Goal: Task Accomplishment & Management: Manage account settings

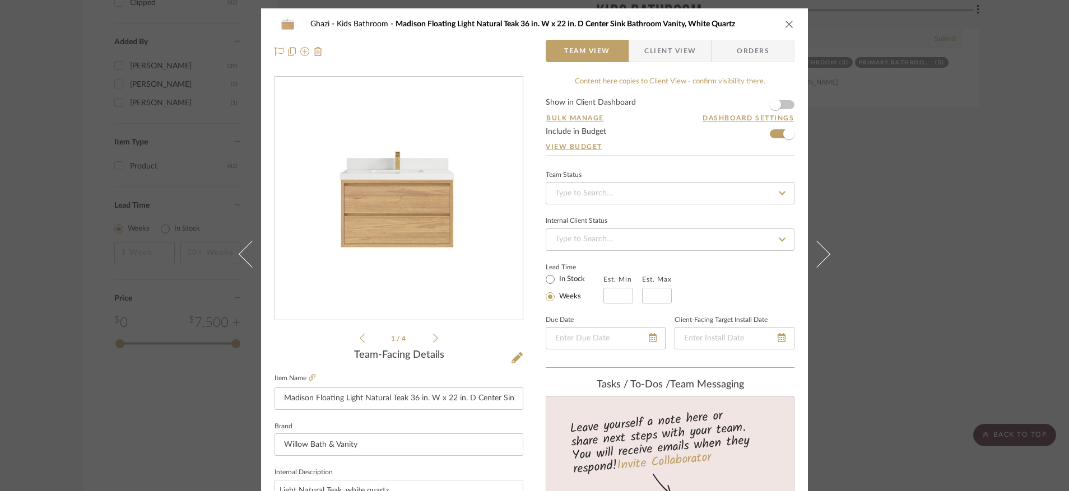
click at [785, 20] on icon "close" at bounding box center [789, 24] width 9 height 9
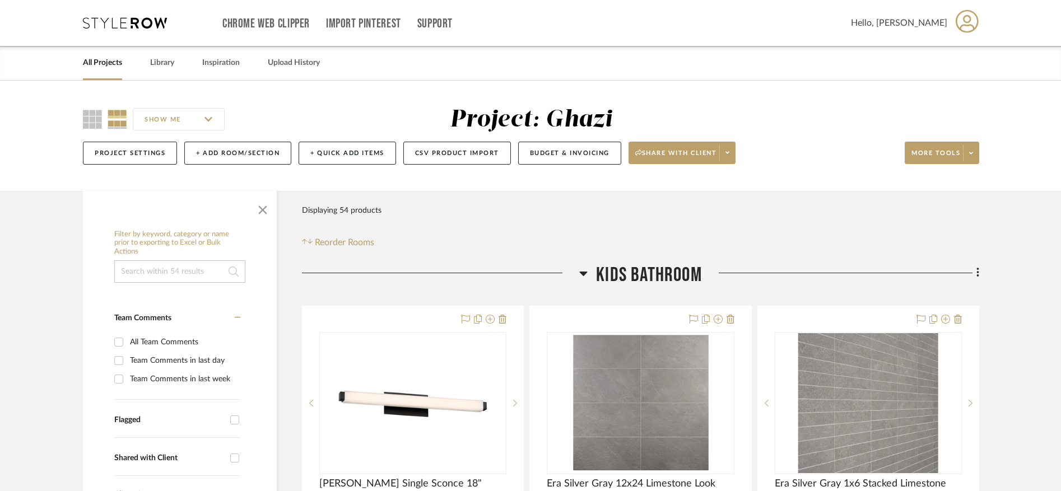
click at [109, 24] on icon at bounding box center [125, 22] width 84 height 11
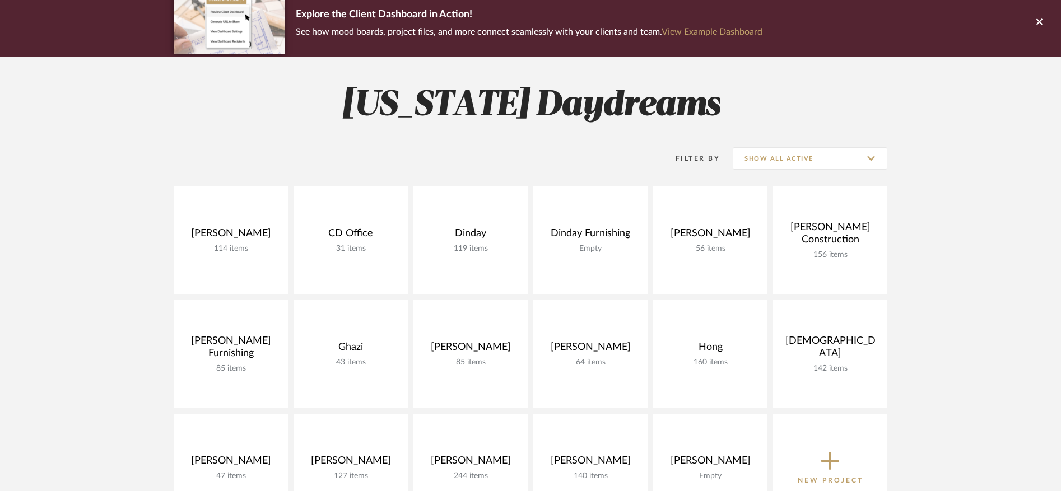
scroll to position [92, 0]
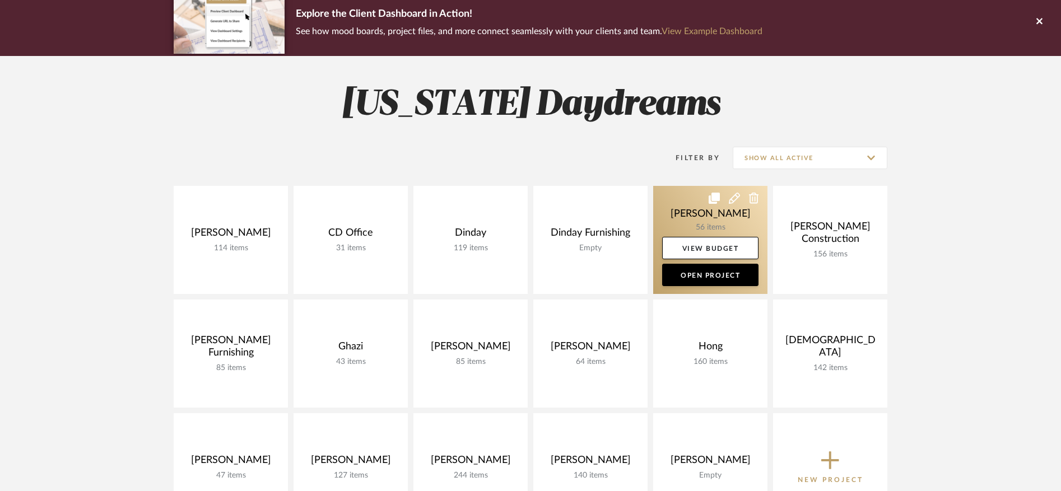
click at [675, 214] on link at bounding box center [710, 240] width 114 height 108
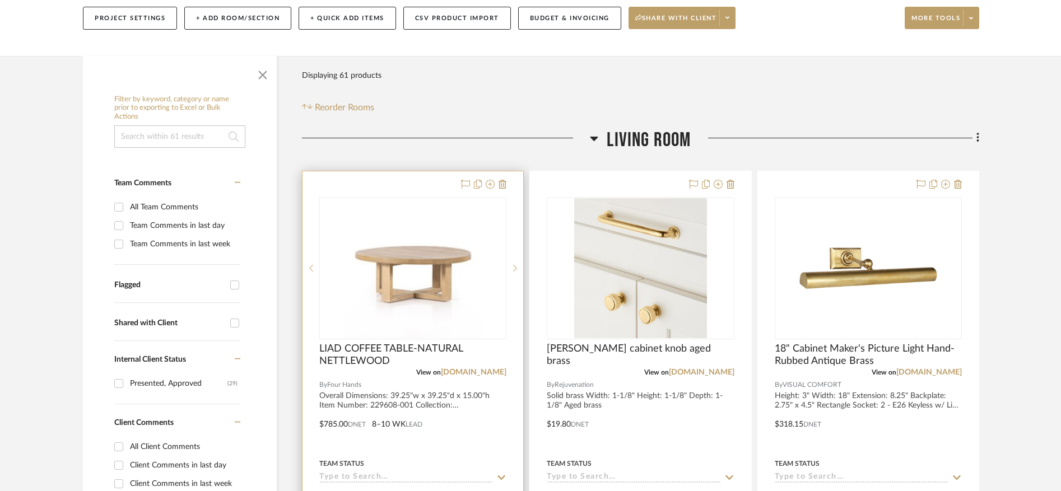
scroll to position [145, 0]
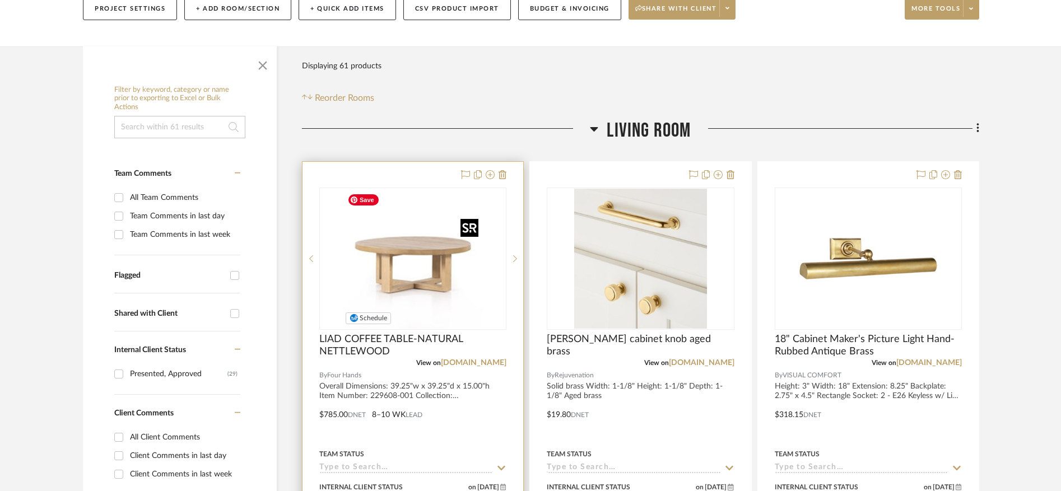
click at [424, 267] on img "0" at bounding box center [413, 259] width 140 height 140
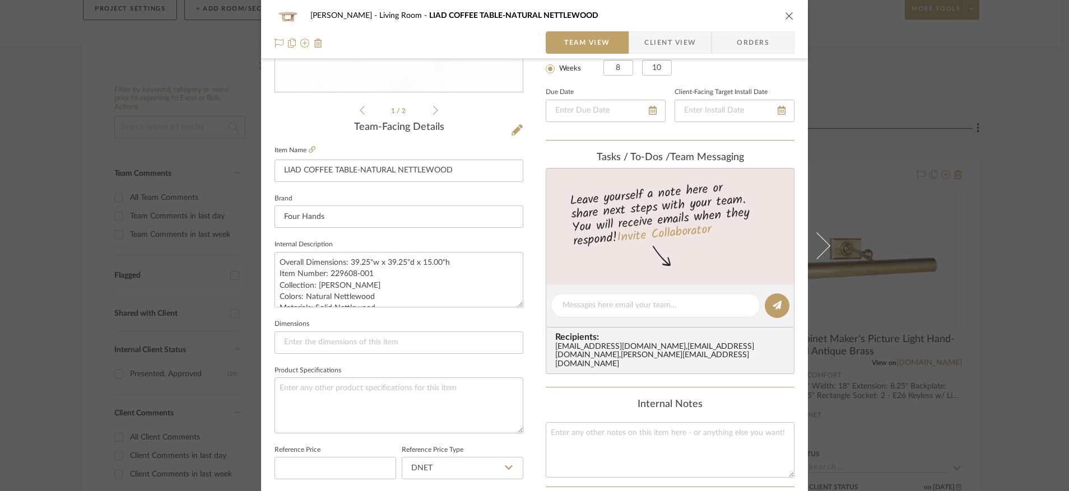
scroll to position [204, 0]
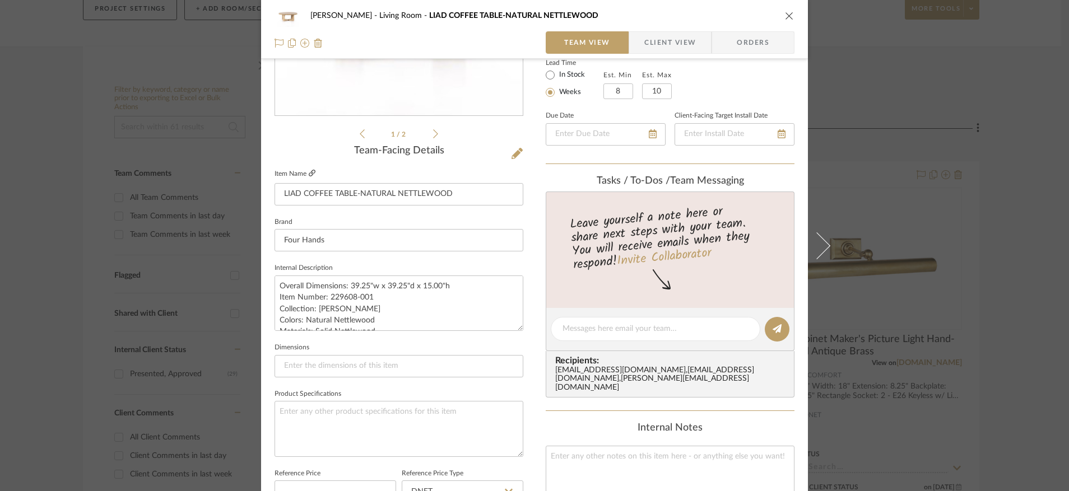
click at [309, 175] on icon at bounding box center [312, 173] width 7 height 7
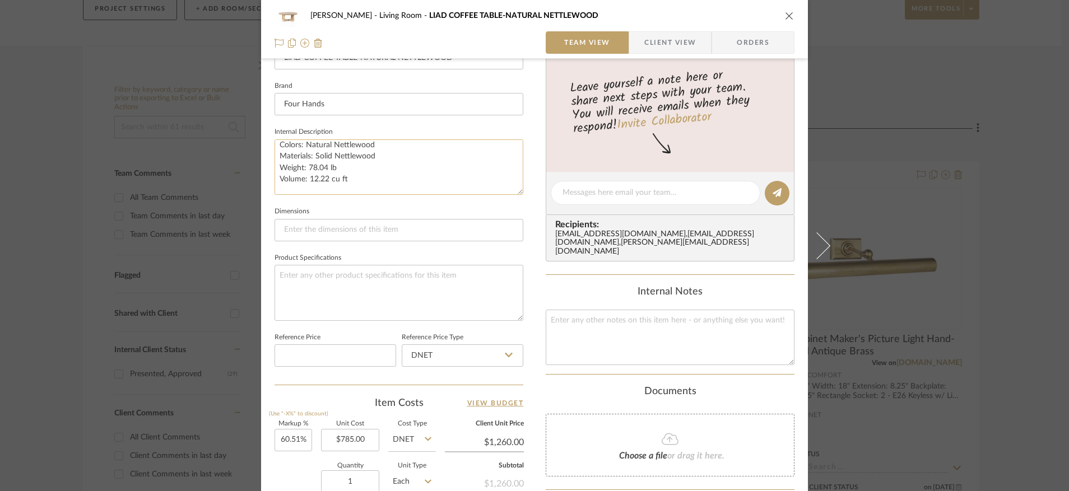
scroll to position [91, 0]
click at [345, 438] on input "785.00" at bounding box center [350, 440] width 58 height 22
type input "$765.00"
click at [306, 183] on textarea "Overall Dimensions: 39.25"w x 39.25"d x 15.00"h Item Number: 229608-001 Collect…" at bounding box center [399, 166] width 249 height 55
click at [309, 183] on textarea "Overall Dimensions: 39.25"w x 39.25"d x 15.00"h Item Number: 229608-001 Collect…" at bounding box center [399, 166] width 249 height 55
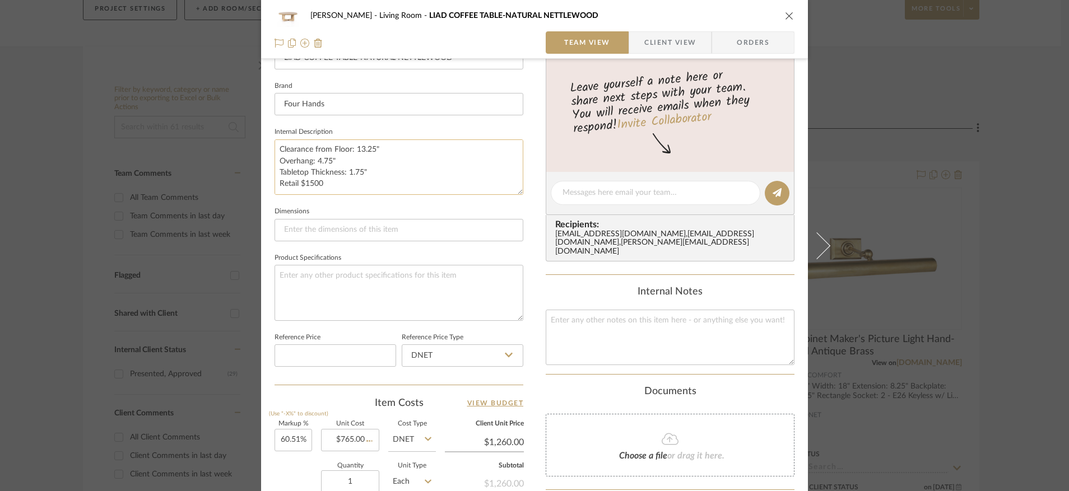
type textarea "Overall Dimensions: 39.25"w x 39.25"d x 15.00"h Item Number: 229608-001 Collect…"
type input "$1,227.90"
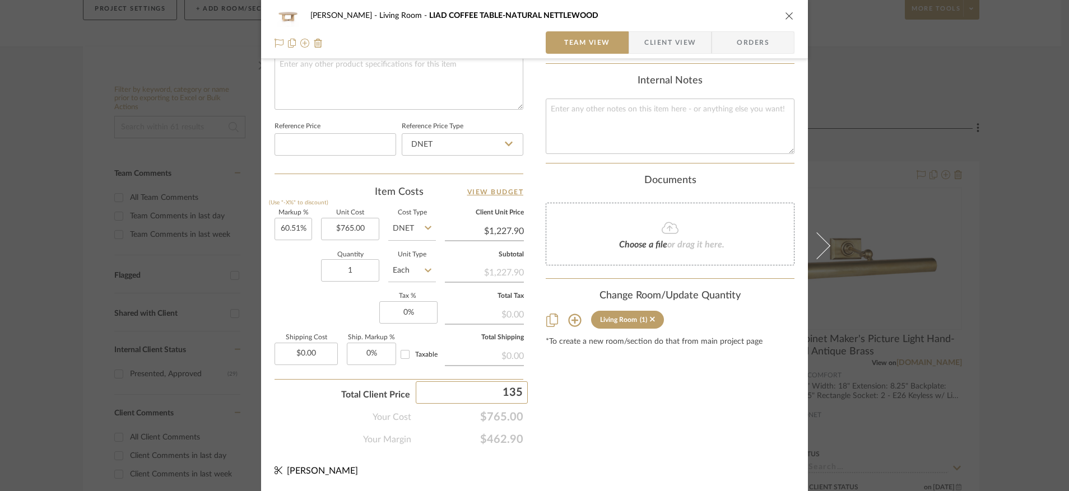
type input "1350"
type input "76.47%"
type input "$1,350.00"
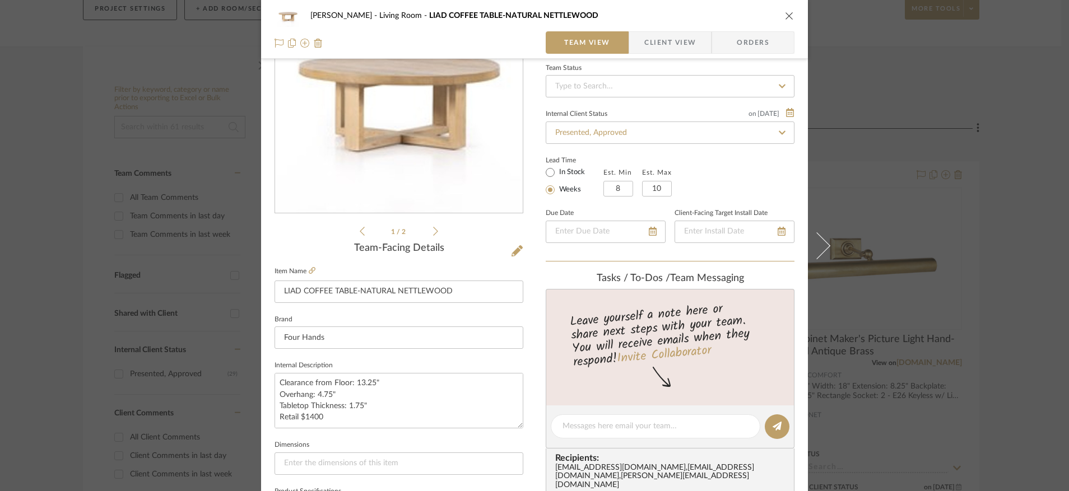
scroll to position [0, 0]
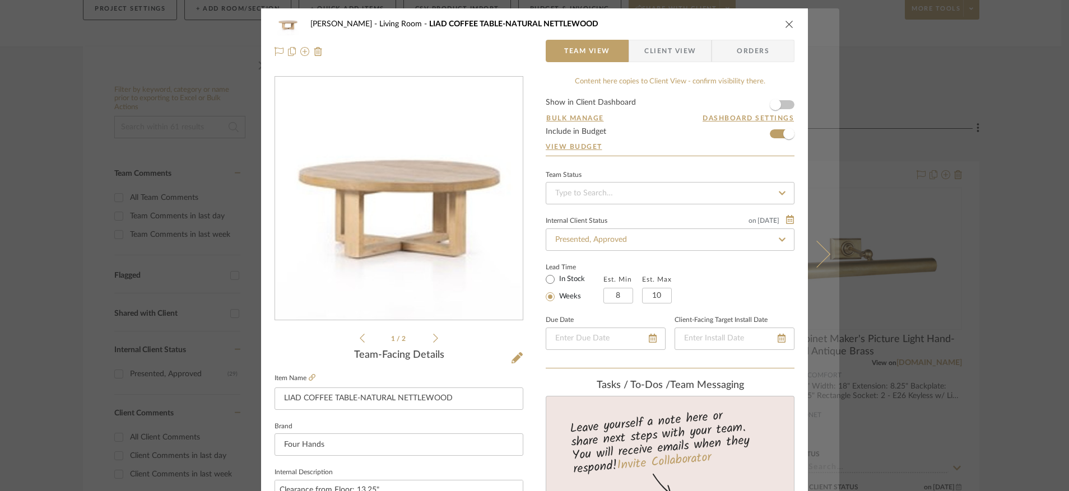
click at [812, 253] on icon at bounding box center [816, 253] width 27 height 27
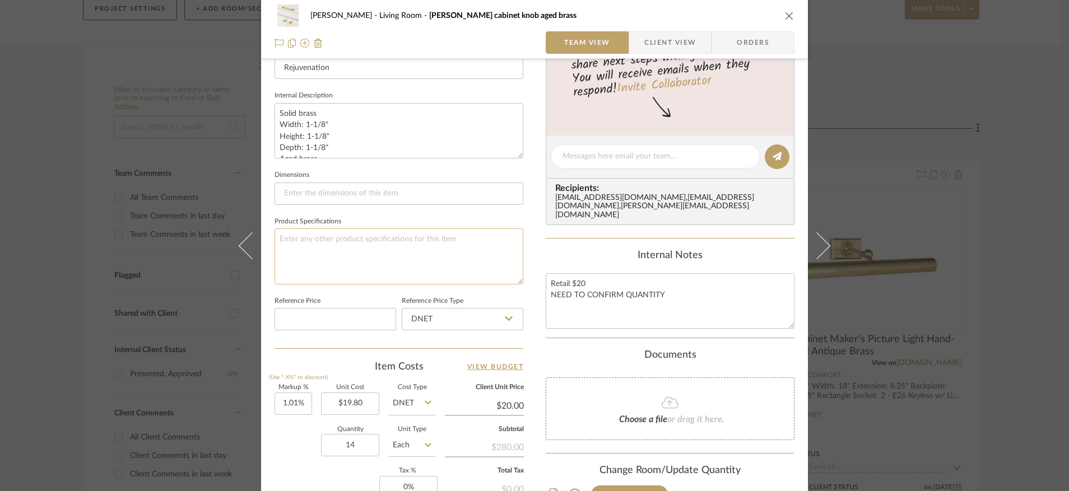
scroll to position [261, 0]
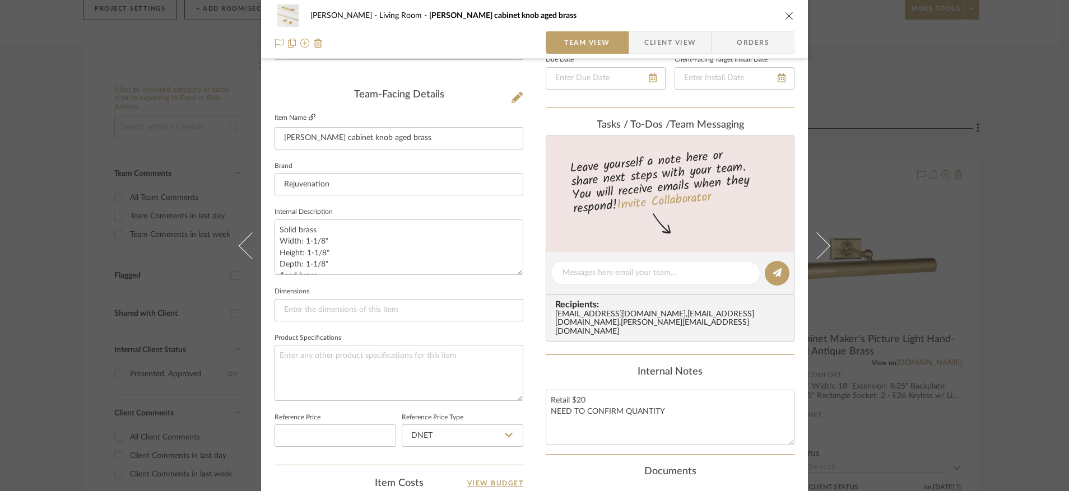
click at [309, 115] on icon at bounding box center [312, 117] width 7 height 7
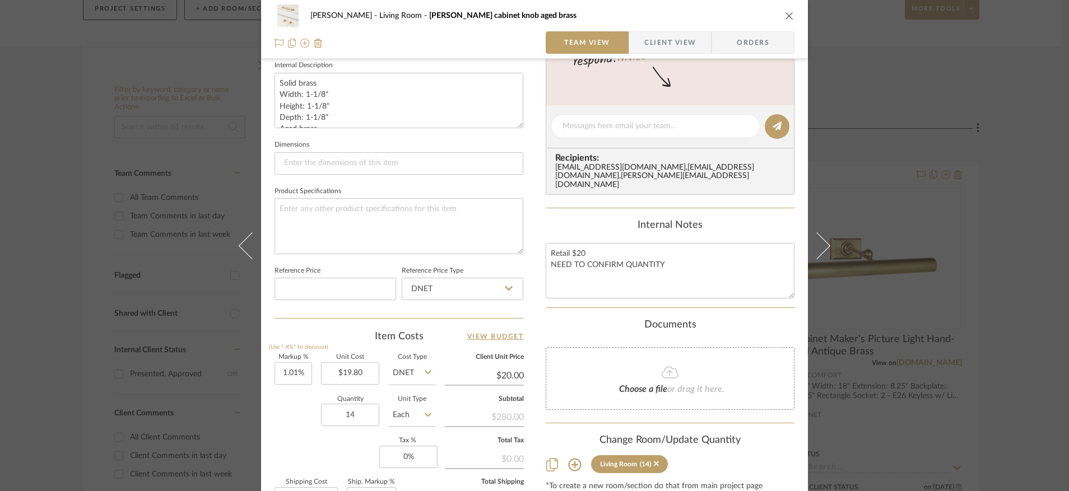
scroll to position [364, 0]
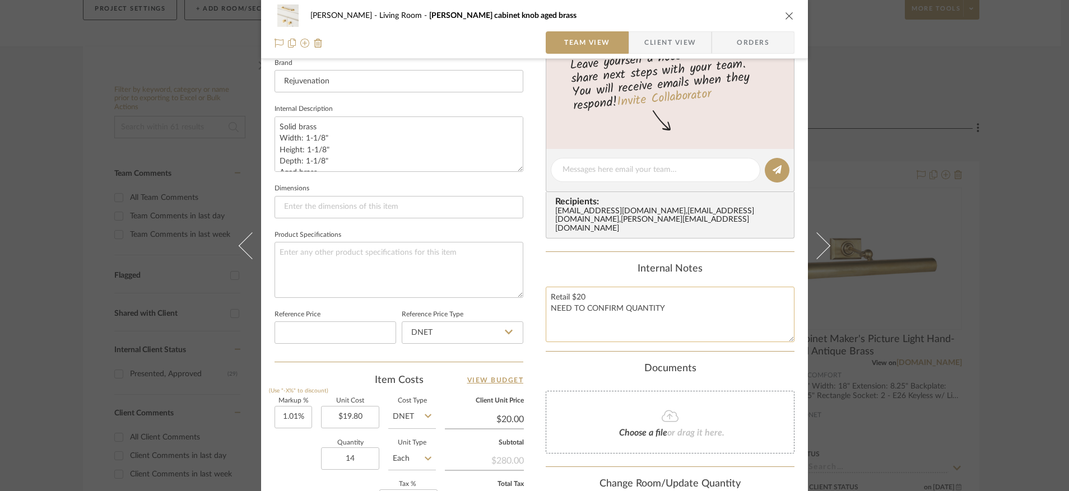
click at [601, 297] on textarea "Retail $20 NEED TO CONFIRM QUANTITY" at bounding box center [670, 314] width 249 height 55
click at [634, 314] on textarea "Retail $22 NEED TO CONFIRM QUANTITY" at bounding box center [670, 314] width 249 height 55
type textarea "Retail $22"
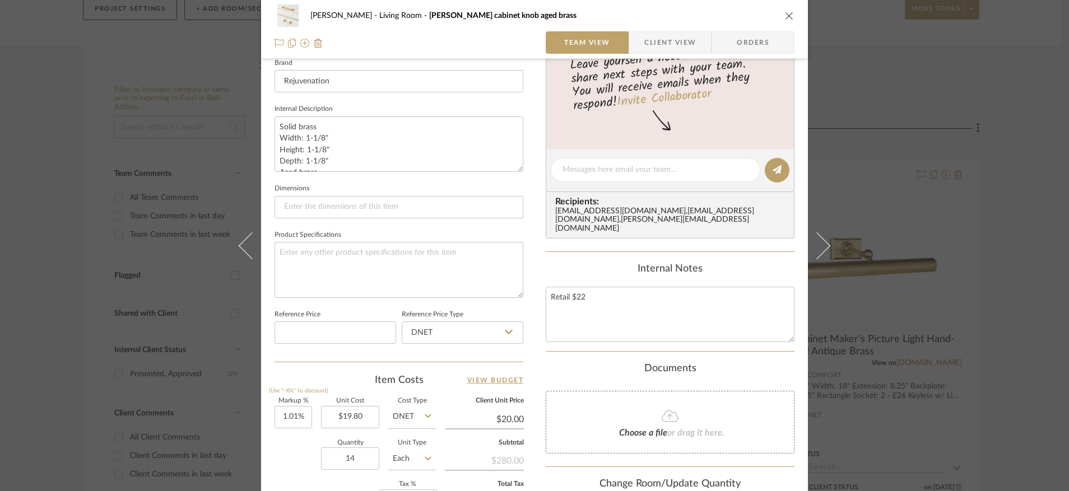
click at [493, 424] on input "$20.00" at bounding box center [484, 419] width 79 height 17
type input "20.00"
type textarea "Retail $22"
type input "22"
click at [527, 379] on div "[PERSON_NAME] Living Room [PERSON_NAME] cabinet knob aged brass Team View Clien…" at bounding box center [534, 162] width 547 height 1035
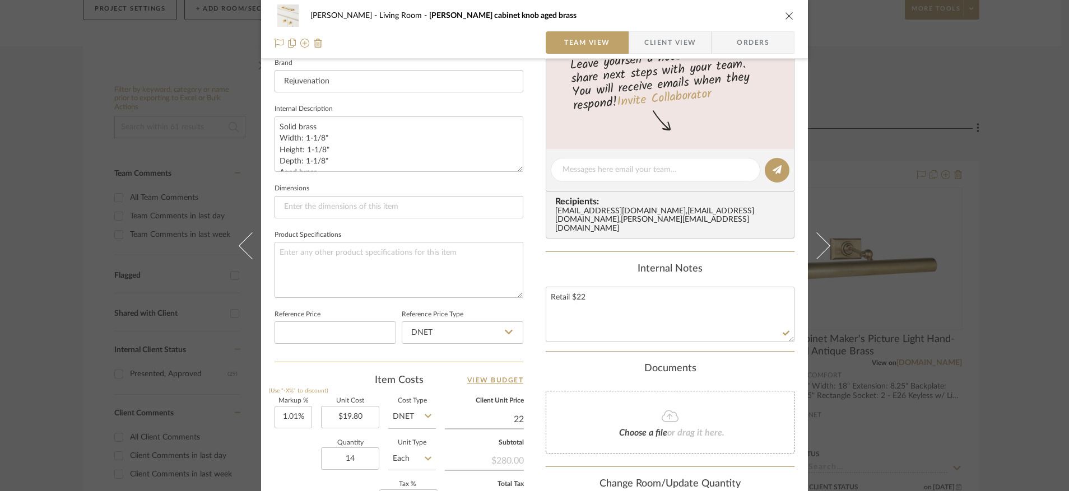
type input "11.11%"
type input "$22.00"
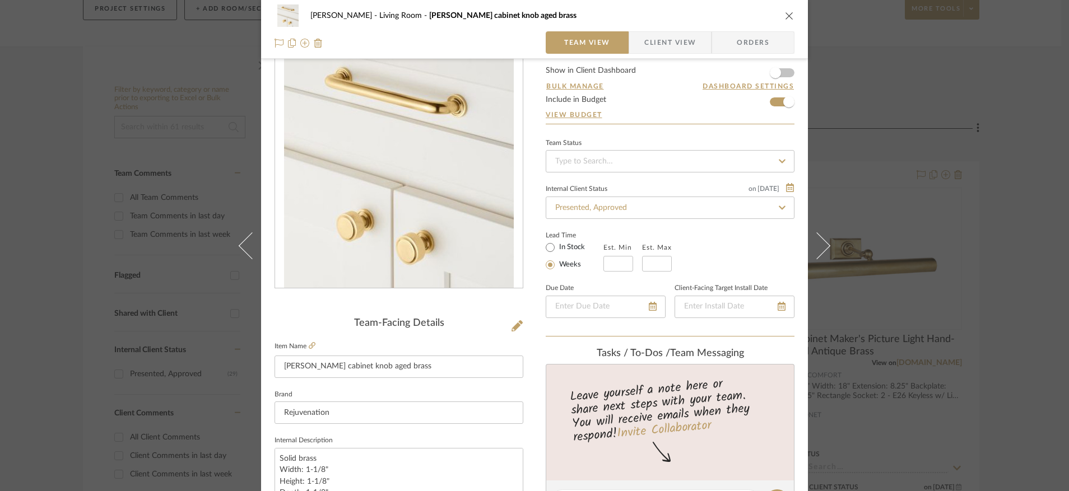
scroll to position [0, 0]
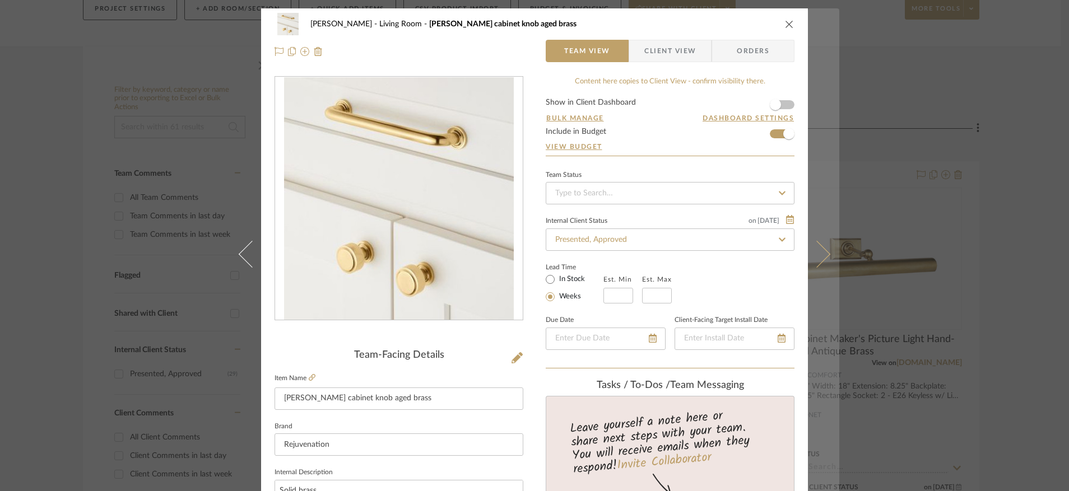
click at [813, 254] on icon at bounding box center [816, 253] width 27 height 27
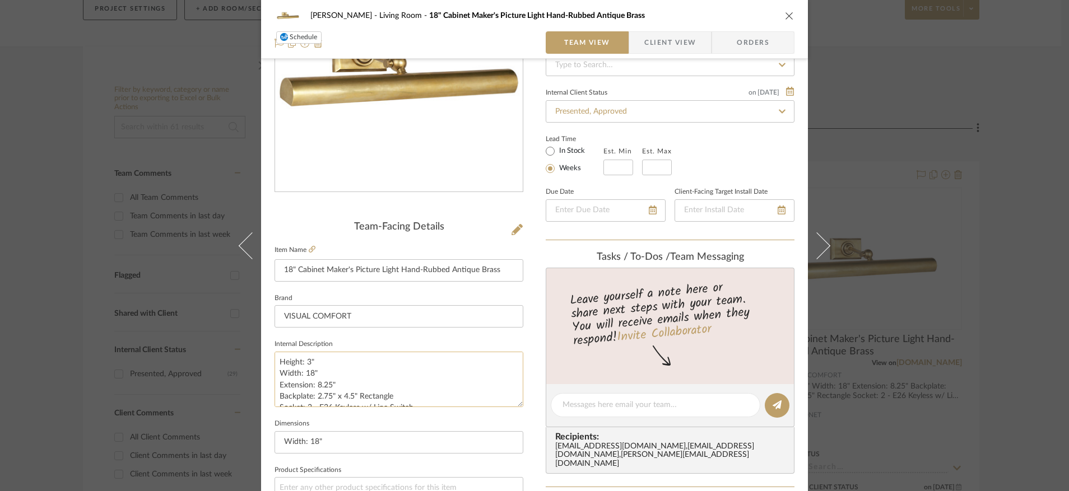
scroll to position [124, 0]
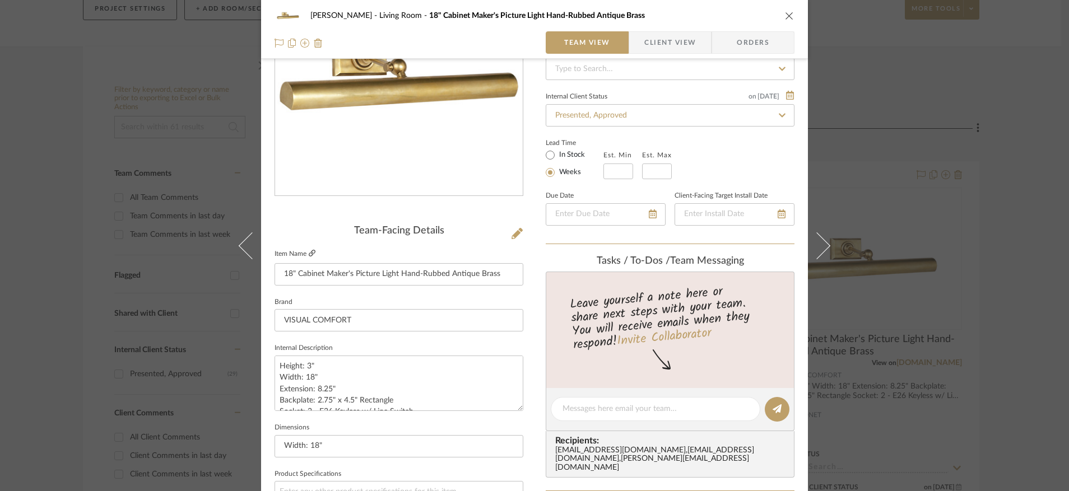
click at [309, 254] on icon at bounding box center [312, 253] width 7 height 7
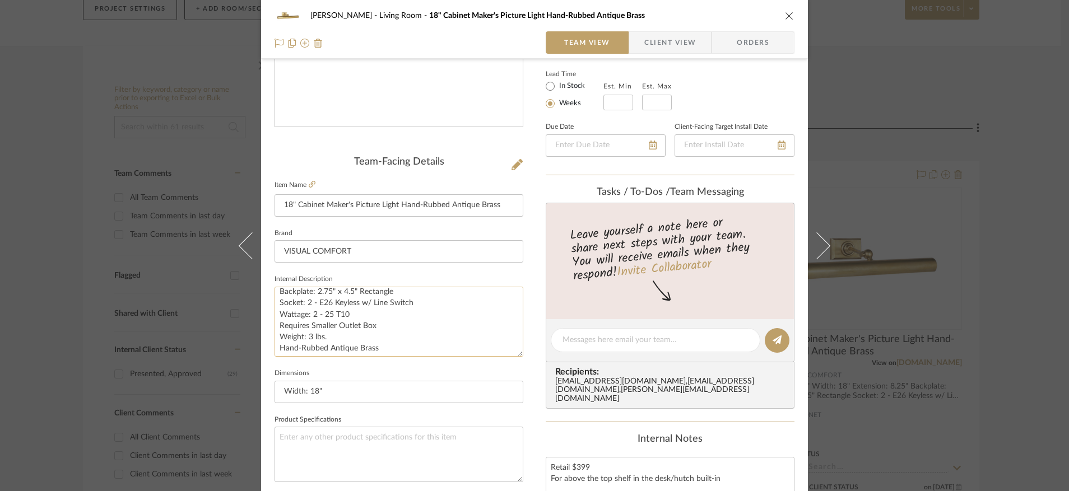
scroll to position [26, 0]
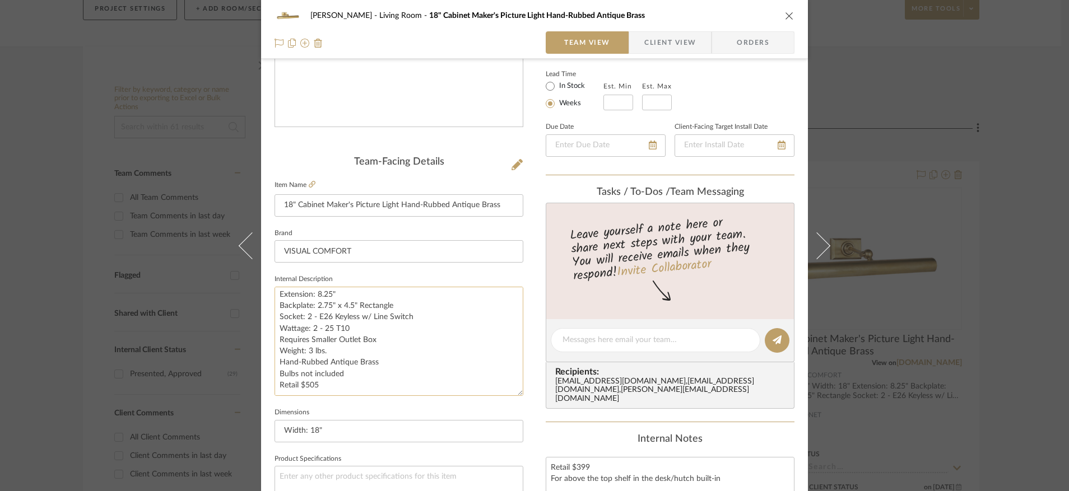
drag, startPoint x: 515, startPoint y: 340, endPoint x: 516, endPoint y: 394, distance: 53.8
click at [516, 394] on textarea "Height: 3" Width: 18" Extension: 8.25" Backplate: 2.75" x 4.5" Rectangle Socket…" at bounding box center [399, 341] width 249 height 109
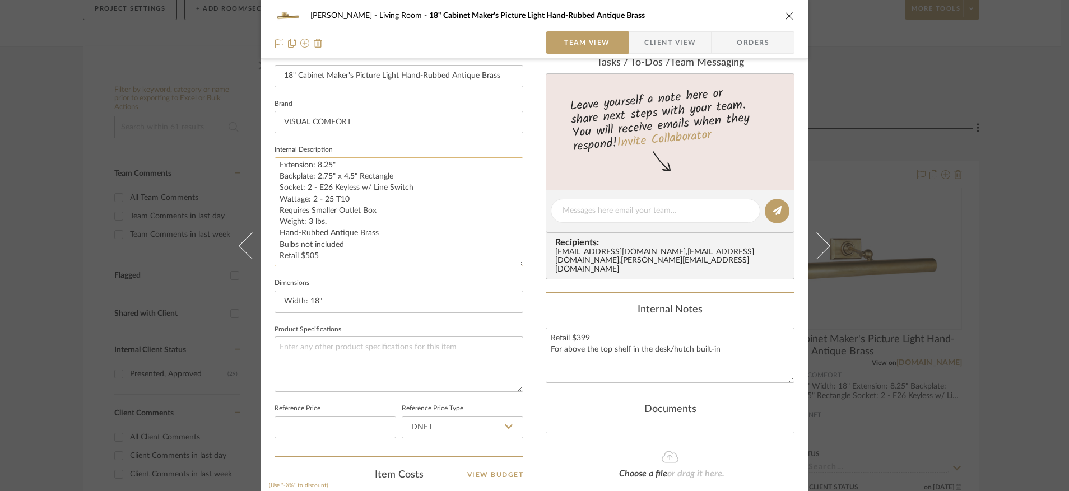
scroll to position [359, 0]
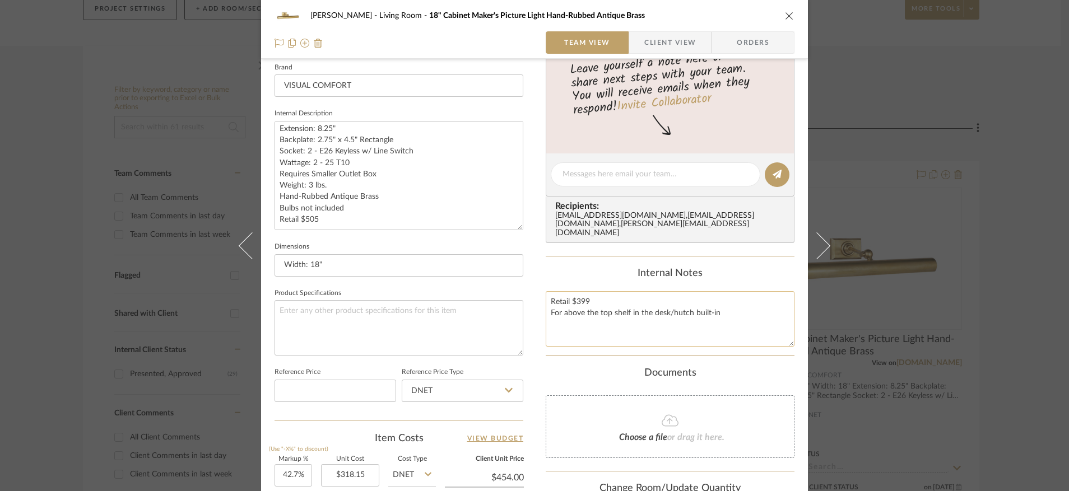
drag, startPoint x: 590, startPoint y: 302, endPoint x: 573, endPoint y: 304, distance: 17.5
click at [573, 304] on textarea "Retail $399 For above the top shelf in the desk/hutch built-in" at bounding box center [670, 318] width 249 height 55
type textarea "Retail $505 For above the top shelf in the desk/hutch built-in"
click at [569, 374] on div "Documents" at bounding box center [670, 374] width 249 height 12
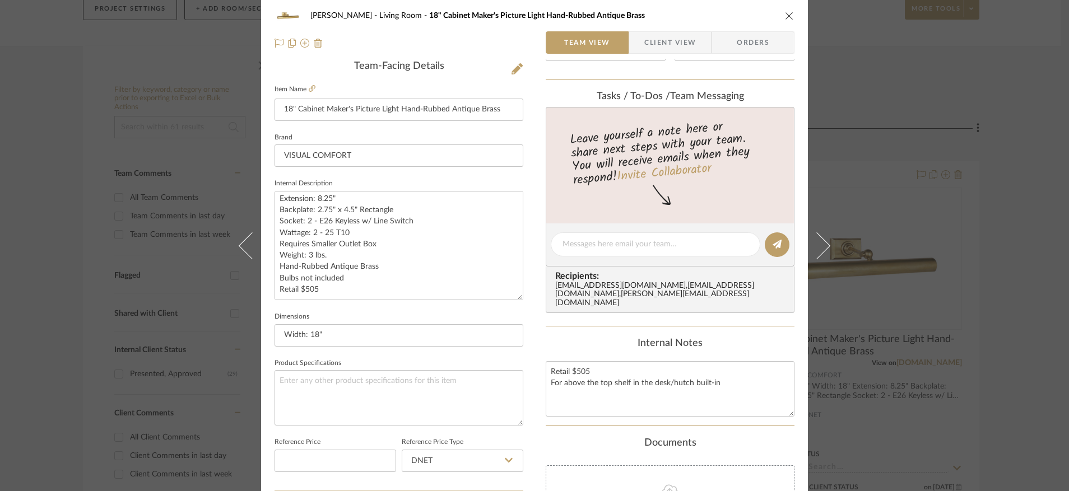
scroll to position [0, 0]
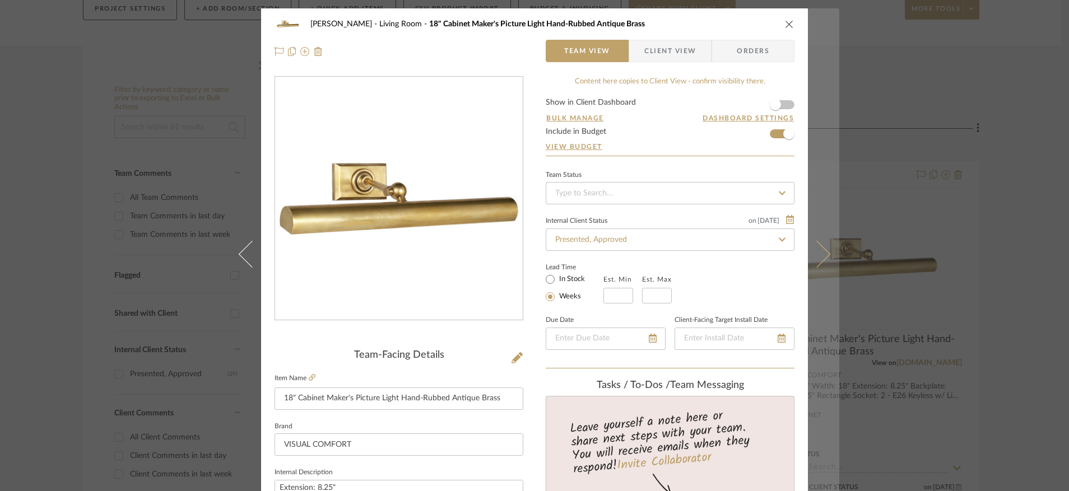
click at [816, 257] on icon at bounding box center [816, 253] width 27 height 27
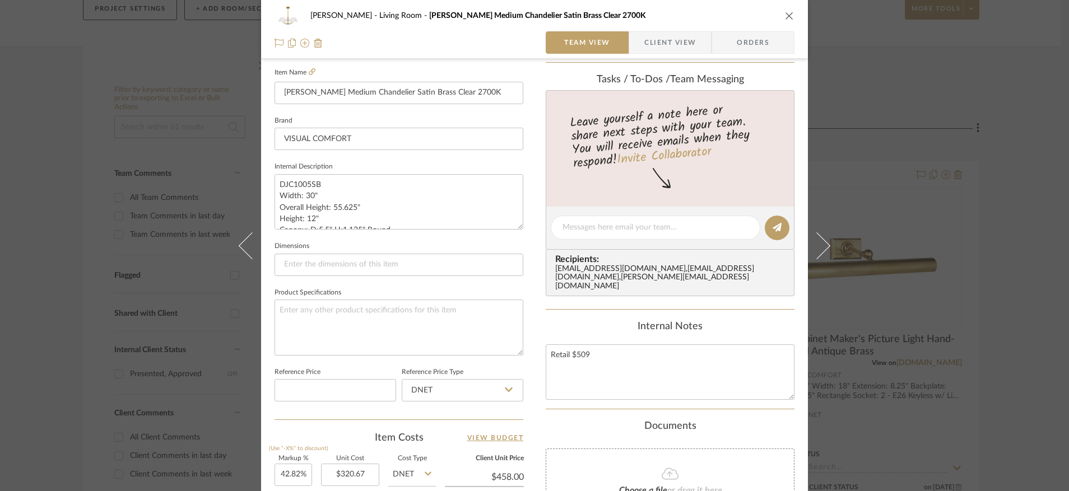
scroll to position [296, 0]
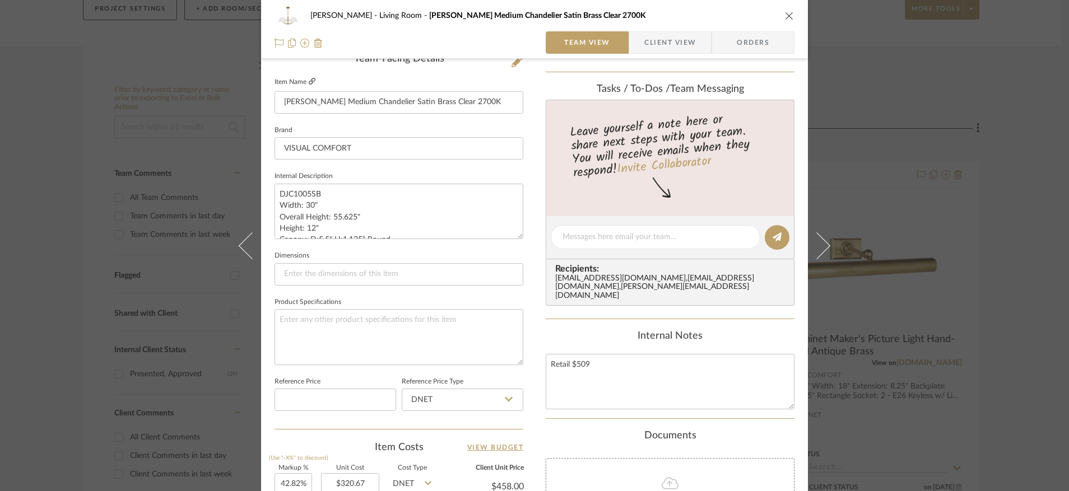
click at [309, 84] on icon at bounding box center [312, 81] width 7 height 7
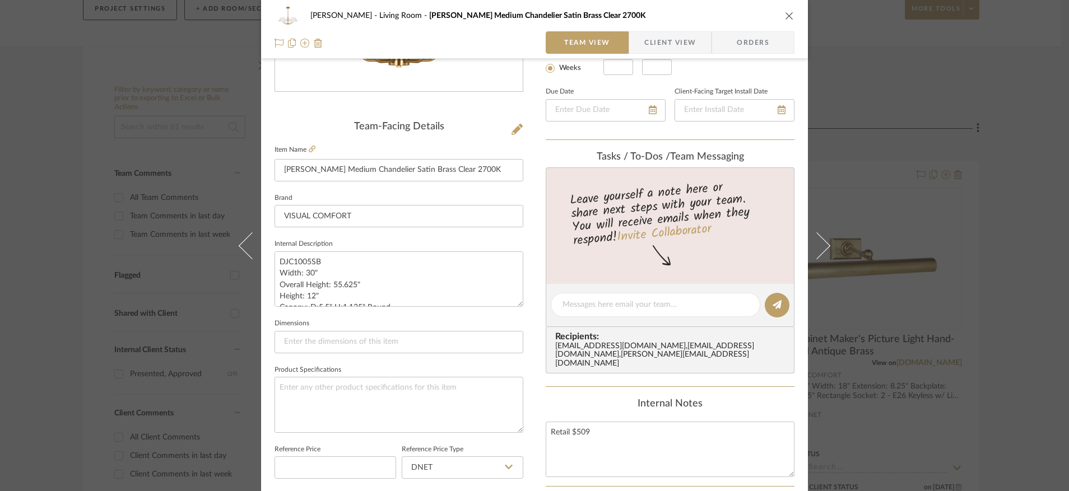
scroll to position [0, 0]
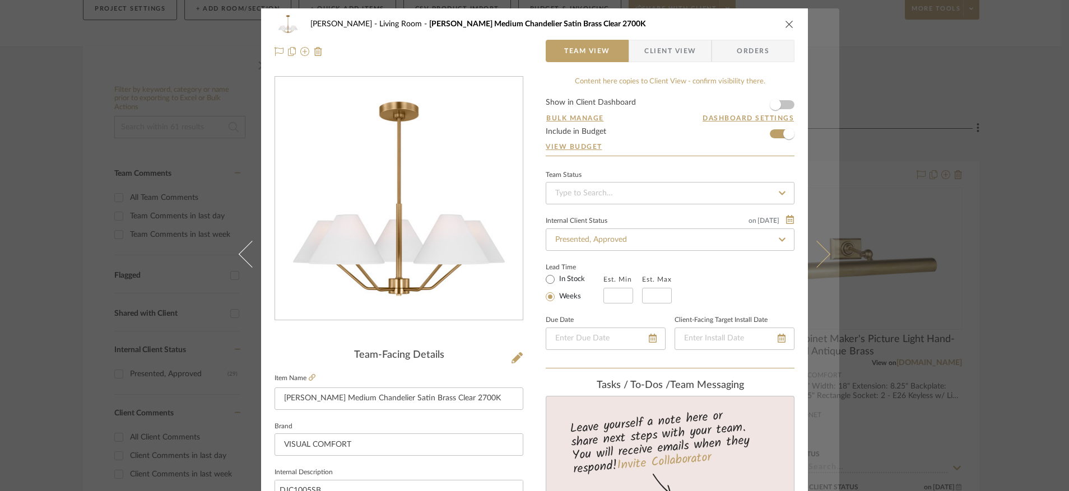
click at [821, 258] on icon at bounding box center [816, 253] width 27 height 27
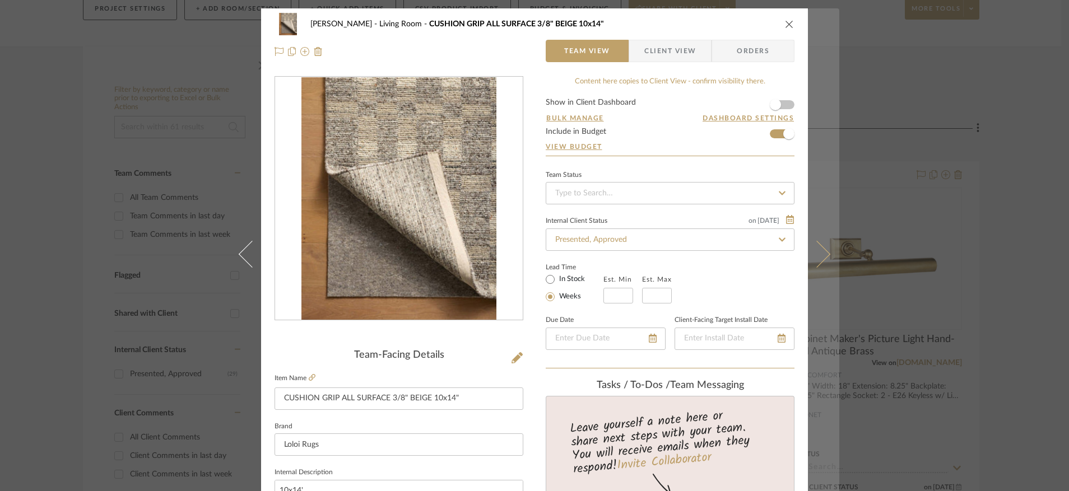
click at [814, 261] on icon at bounding box center [816, 253] width 27 height 27
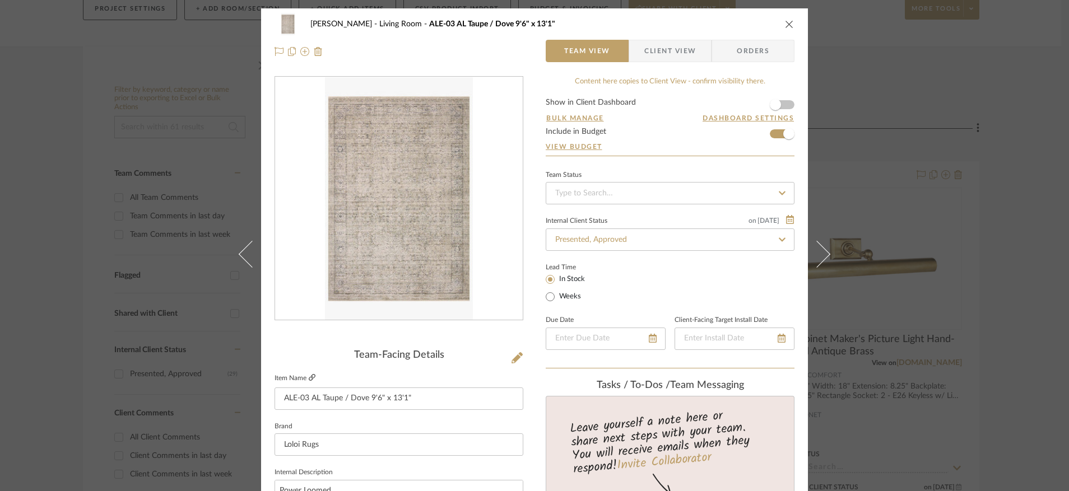
click at [309, 379] on icon at bounding box center [312, 377] width 7 height 7
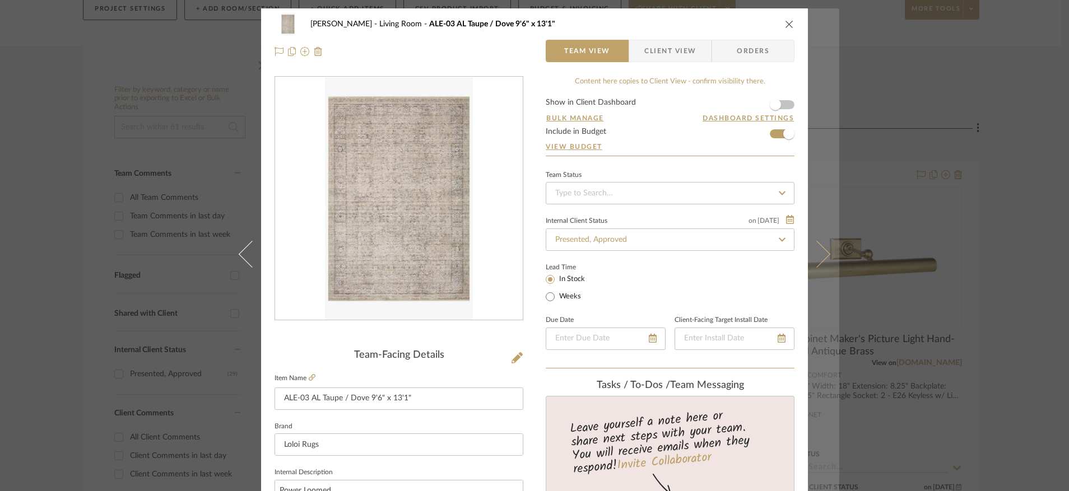
click at [824, 249] on button at bounding box center [823, 253] width 31 height 491
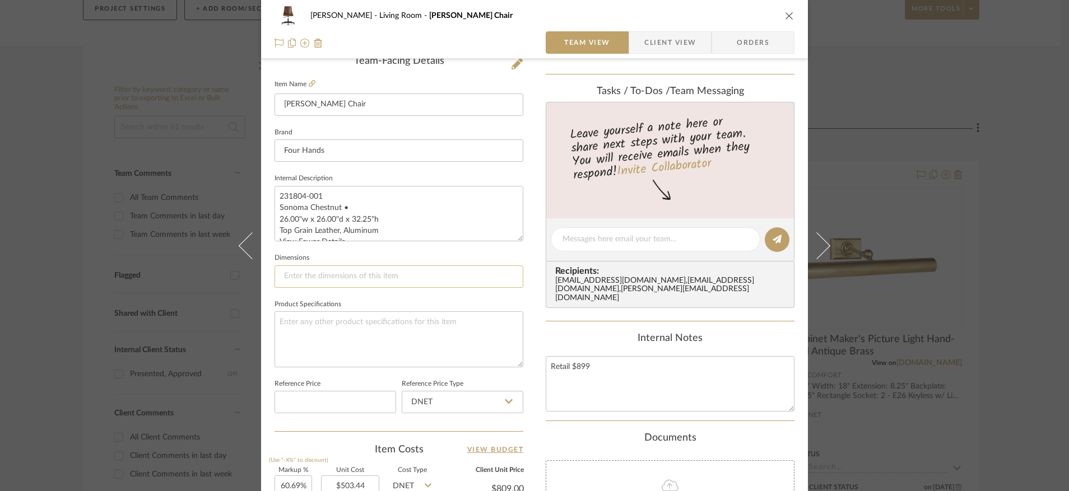
scroll to position [205, 0]
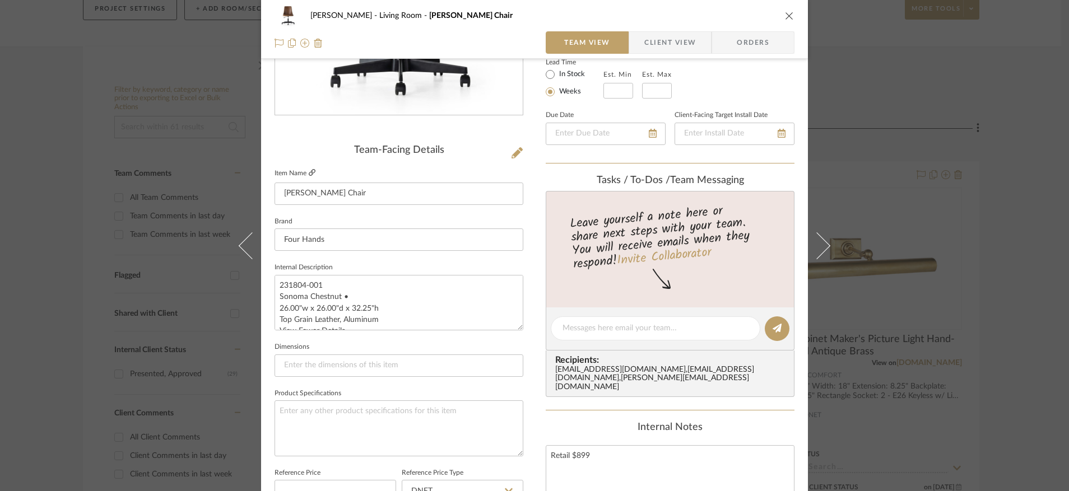
click at [309, 172] on icon at bounding box center [312, 172] width 7 height 7
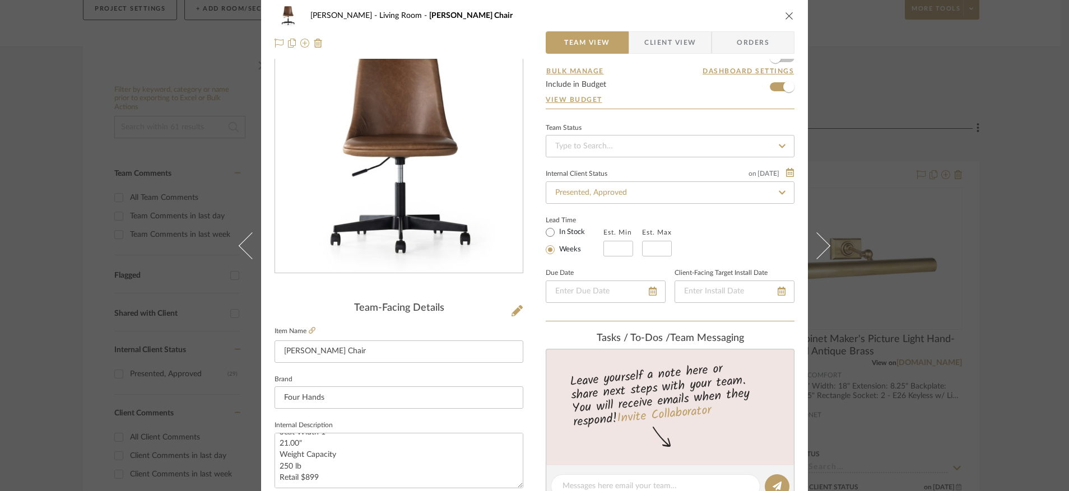
scroll to position [0, 0]
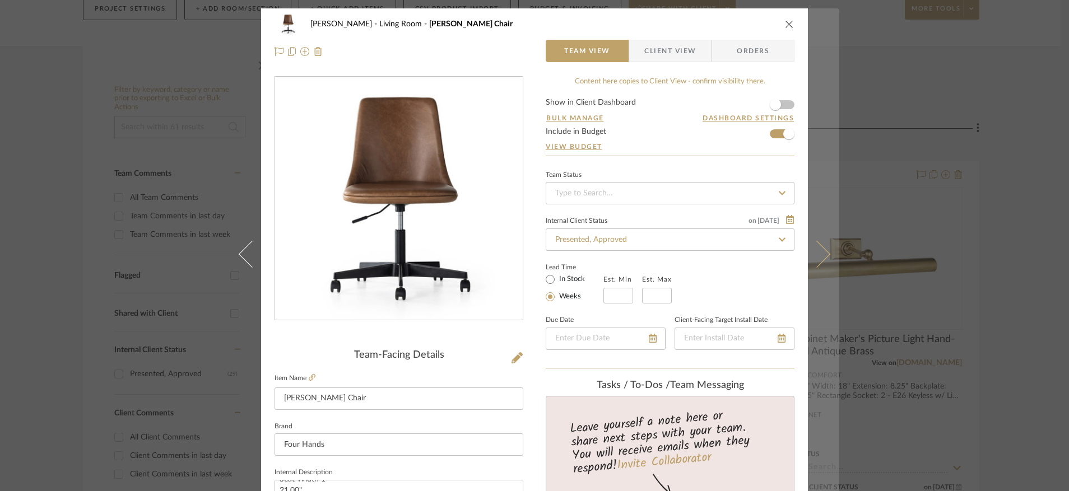
click at [815, 250] on icon at bounding box center [816, 253] width 27 height 27
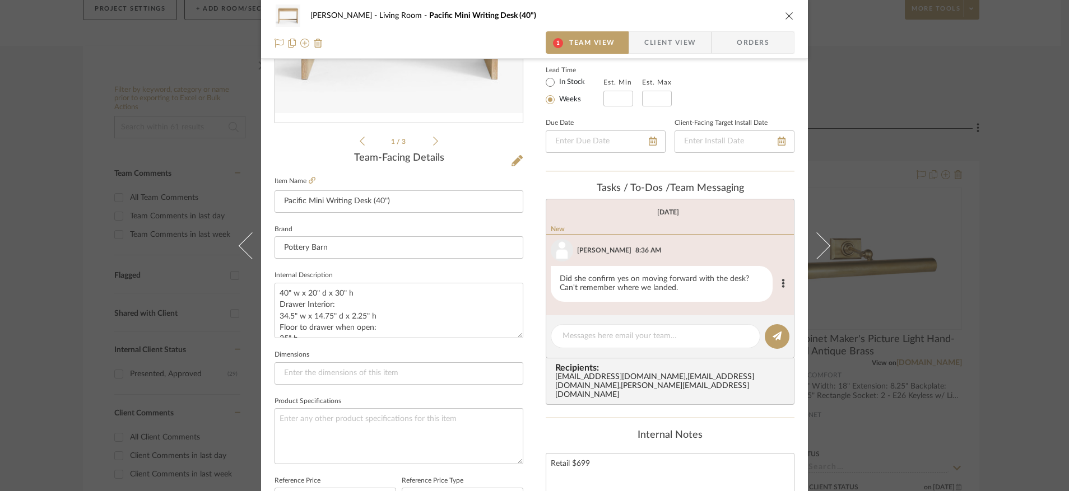
scroll to position [201, 0]
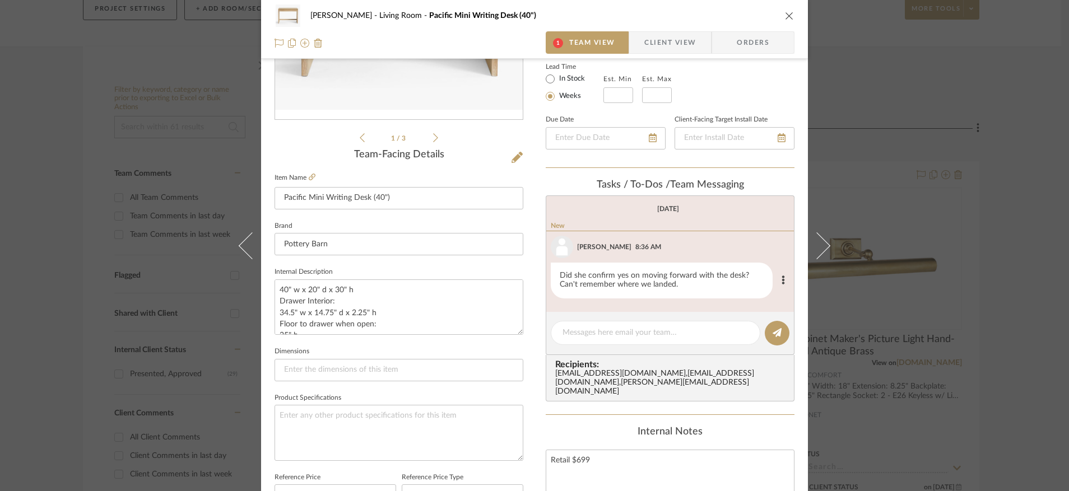
click at [655, 245] on div "[PERSON_NAME] New 8:36 AM" at bounding box center [670, 247] width 239 height 22
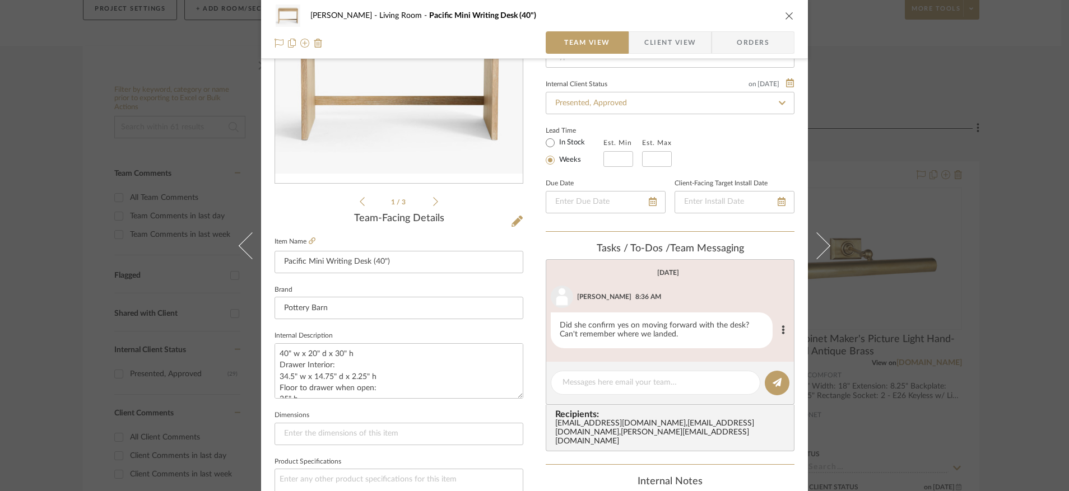
scroll to position [134, 0]
click at [675, 384] on textarea at bounding box center [655, 385] width 186 height 12
type textarea "C"
type textarea "yes!"
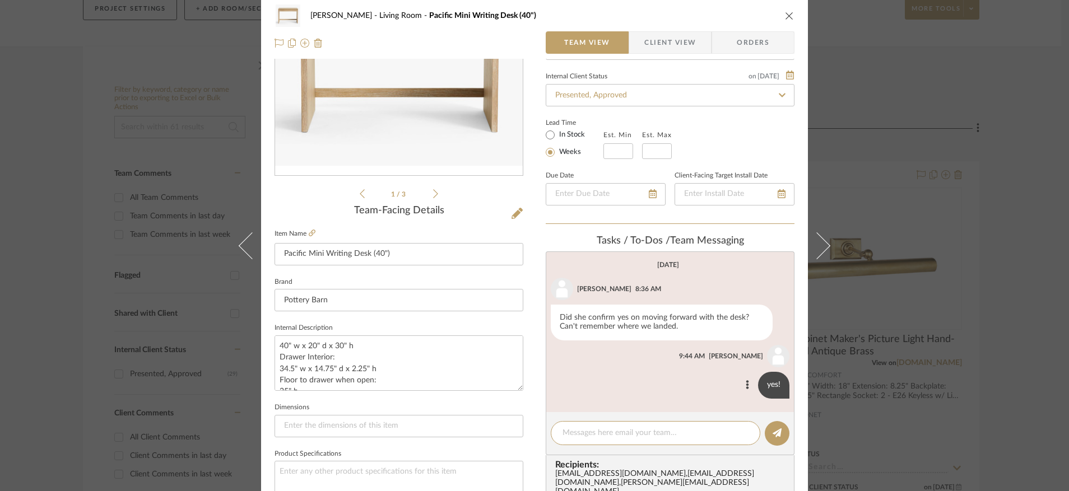
scroll to position [0, 0]
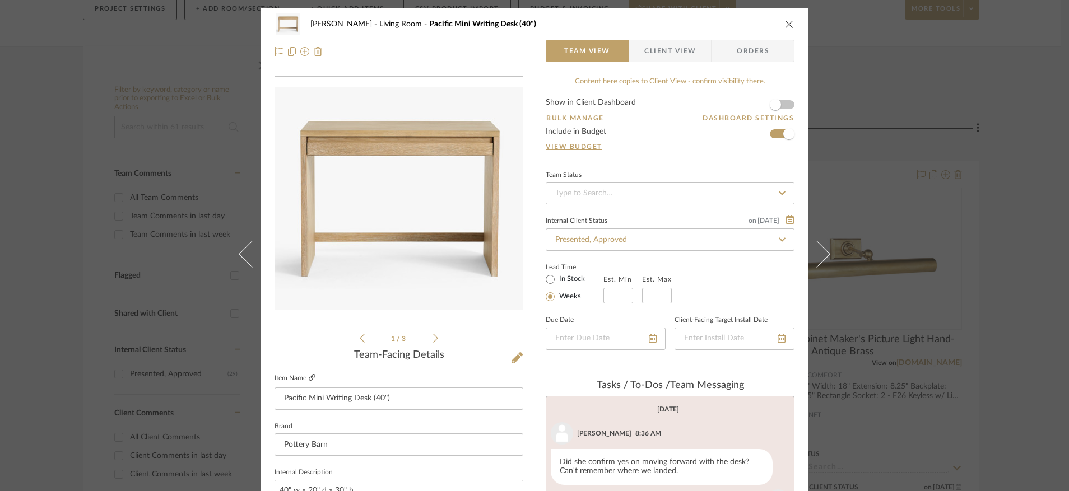
click at [309, 375] on fa-icon at bounding box center [312, 378] width 7 height 7
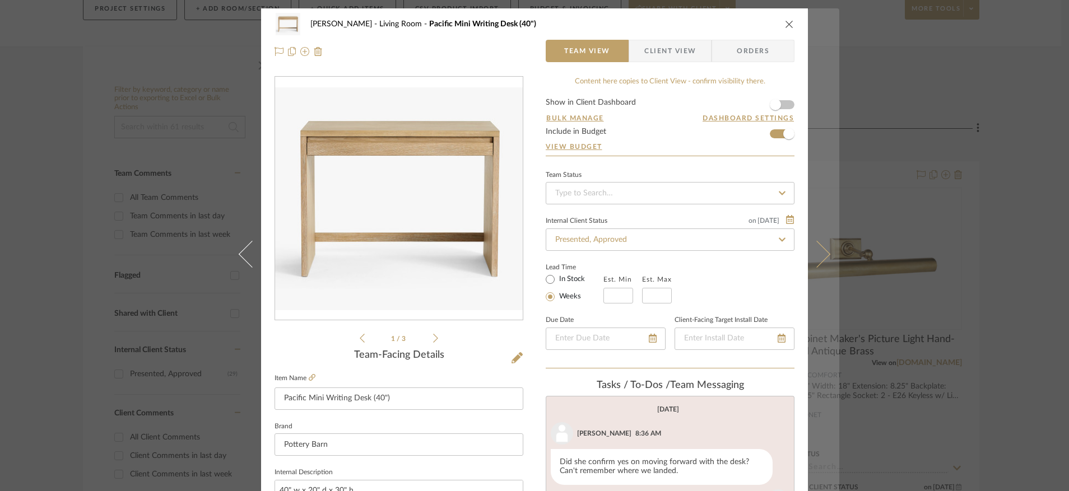
click at [816, 252] on icon at bounding box center [816, 253] width 27 height 27
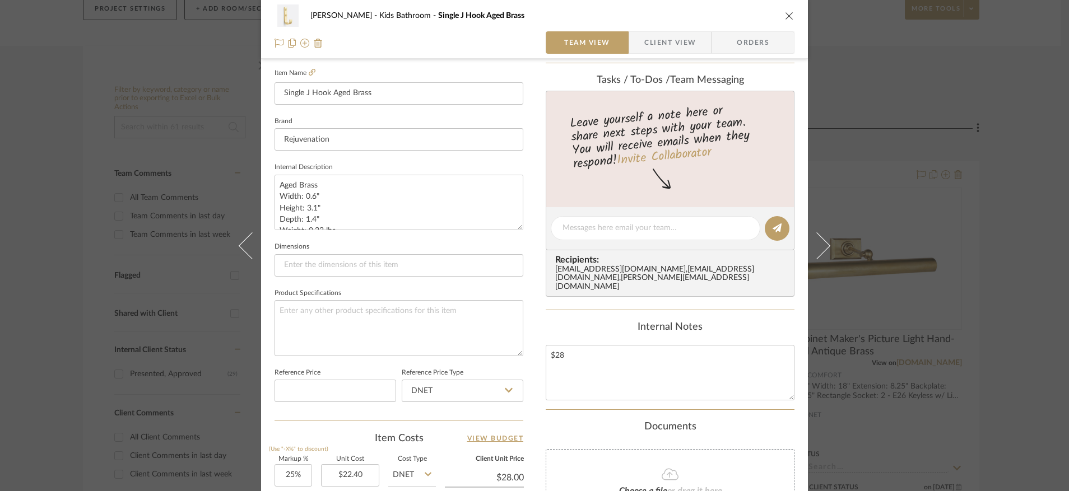
scroll to position [199, 0]
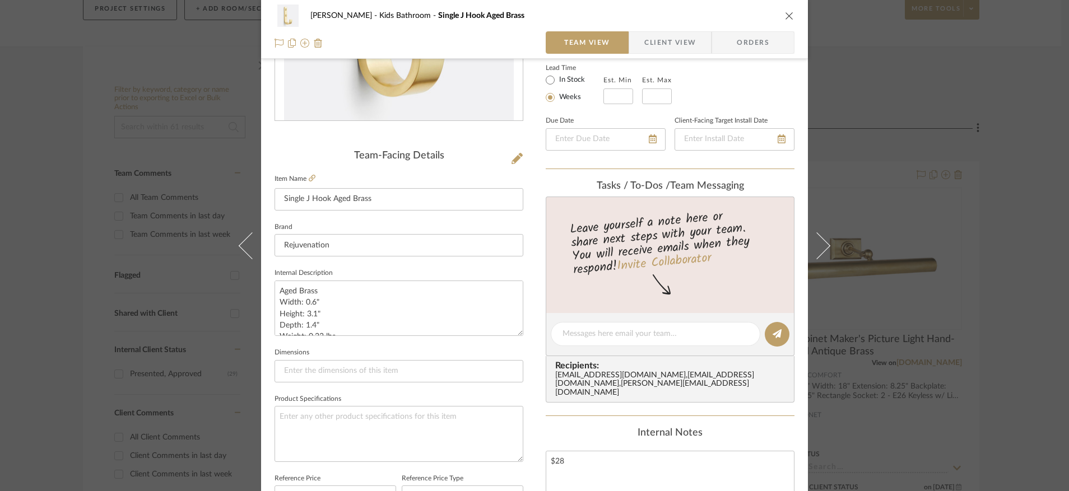
click at [312, 178] on fieldset "Item Name Single J Hook Aged Brass" at bounding box center [399, 190] width 249 height 39
click at [309, 178] on icon at bounding box center [312, 178] width 7 height 7
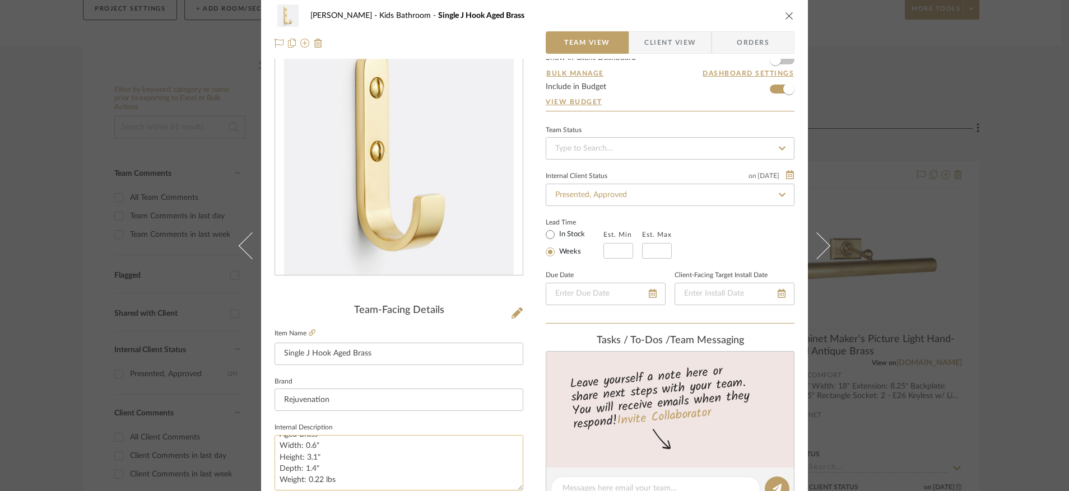
scroll to position [0, 0]
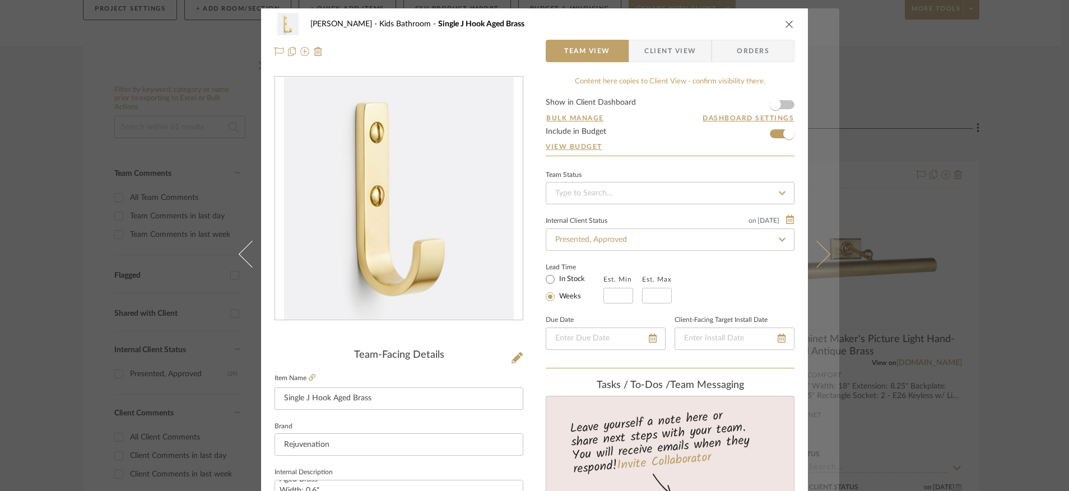
click at [820, 259] on icon at bounding box center [816, 253] width 27 height 27
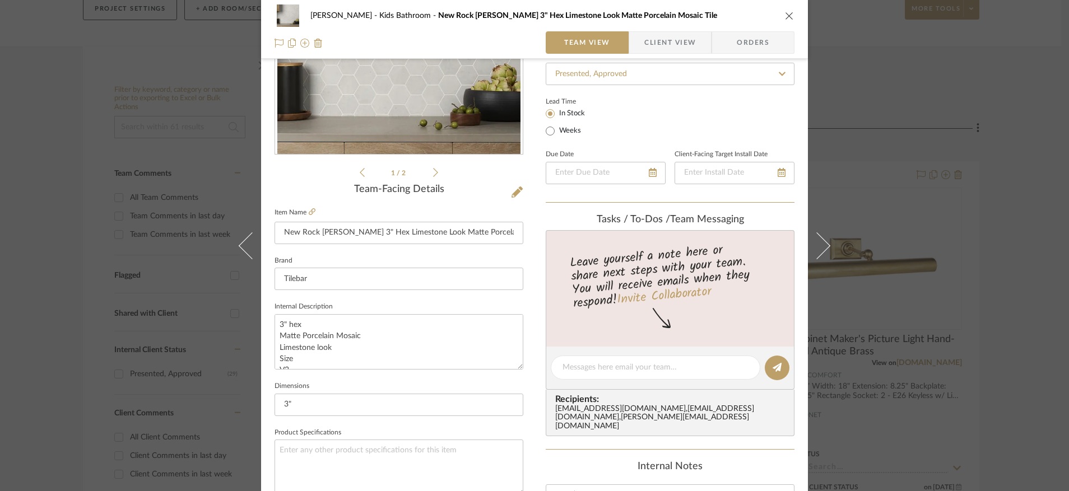
scroll to position [442, 0]
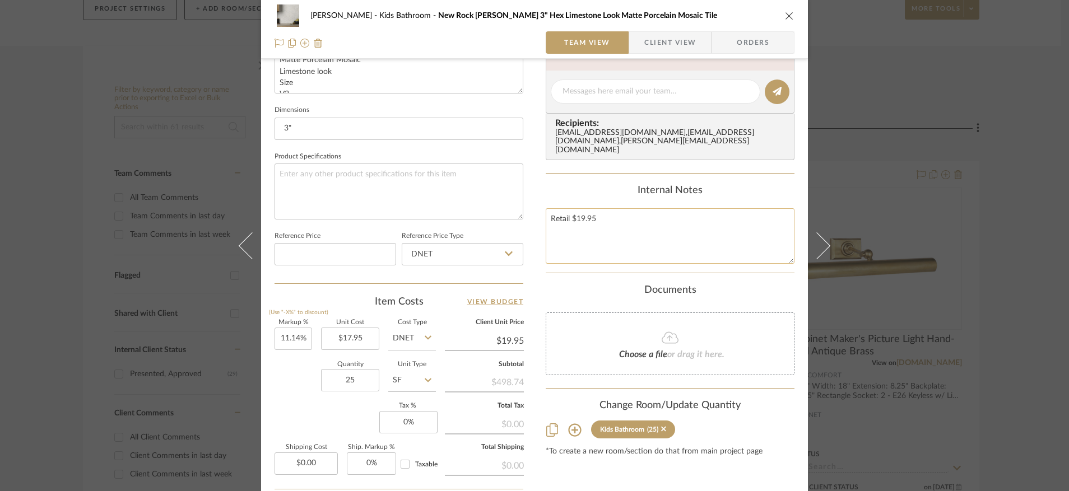
click at [629, 244] on textarea "Retail $19.95" at bounding box center [670, 235] width 249 height 55
click at [744, 262] on textarea "Retail $19.95 44 SF requested" at bounding box center [670, 235] width 249 height 55
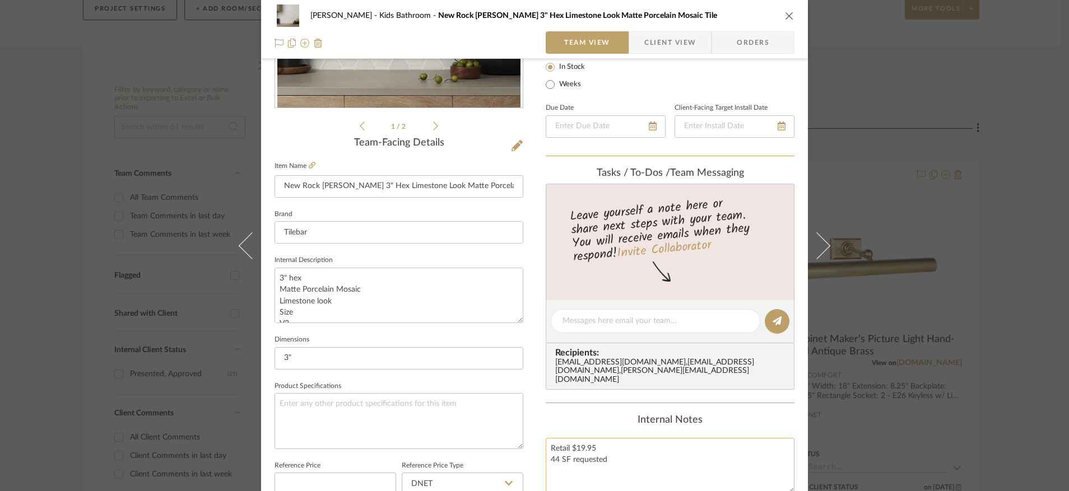
scroll to position [197, 0]
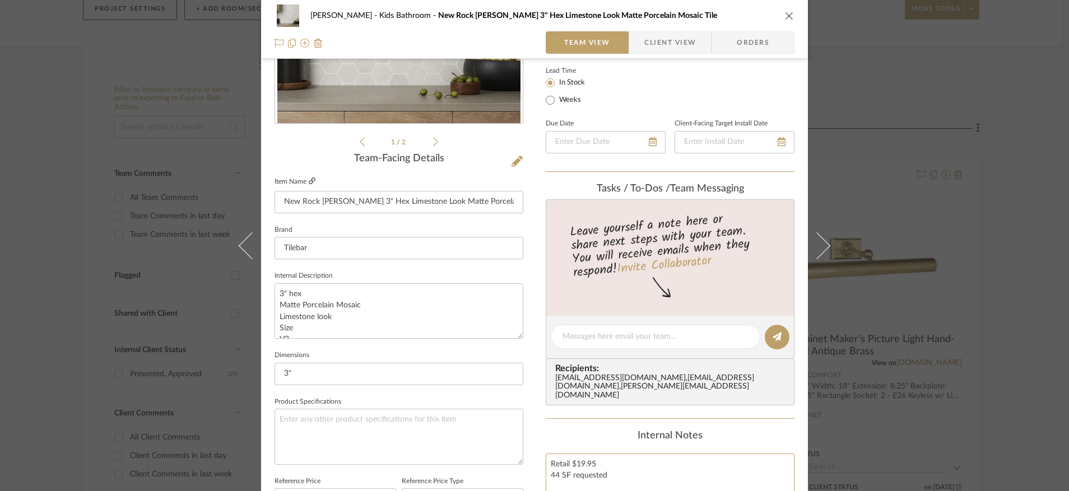
type textarea "Retail $19.95 44 SF requested"
click at [309, 180] on icon at bounding box center [312, 181] width 7 height 7
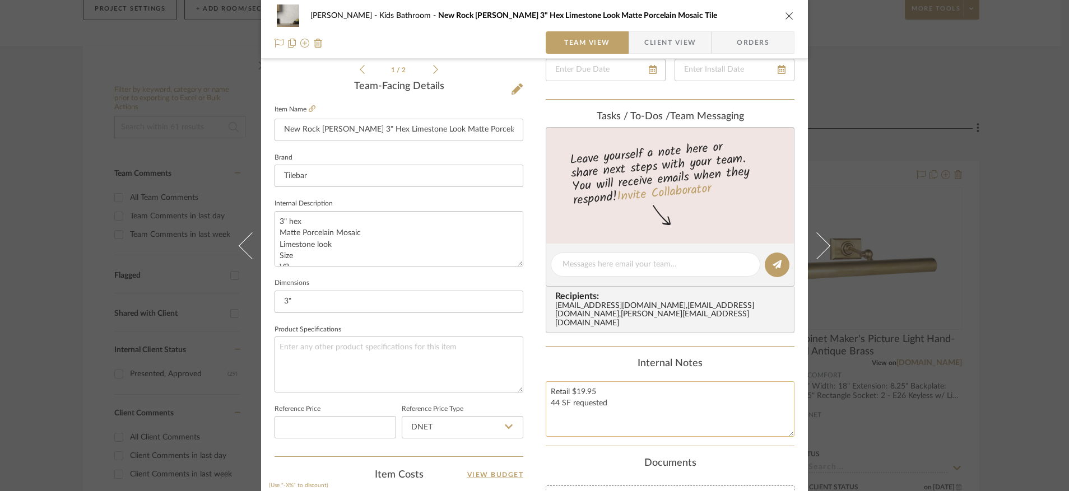
click at [606, 390] on textarea "Retail $19.95 44 SF requested" at bounding box center [670, 409] width 249 height 55
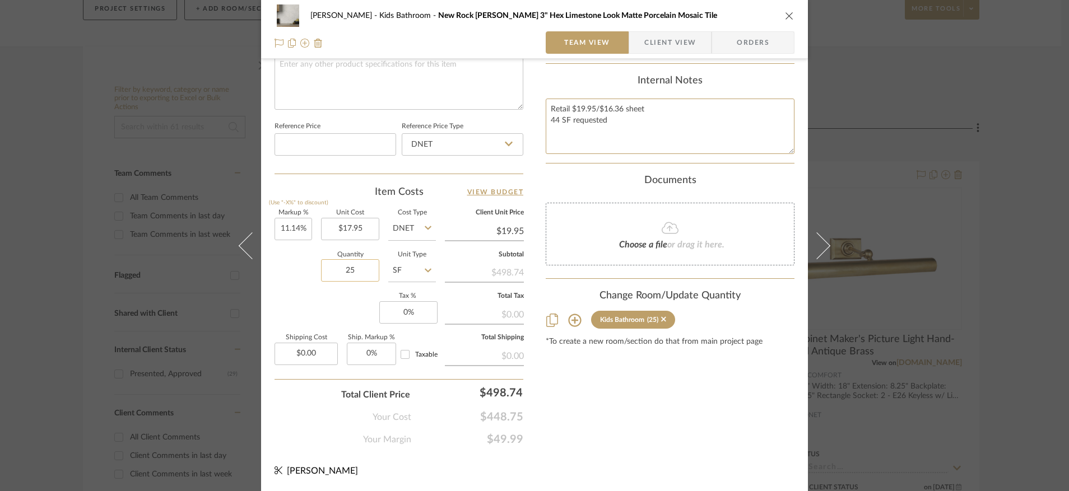
type textarea "Retail $19.95/$16.36 sheet 44 SF requested"
click at [344, 269] on input "25" at bounding box center [350, 270] width 58 height 22
type input "44"
click at [398, 270] on input "SF" at bounding box center [412, 270] width 48 height 22
click at [406, 301] on span "Each" at bounding box center [404, 299] width 17 height 8
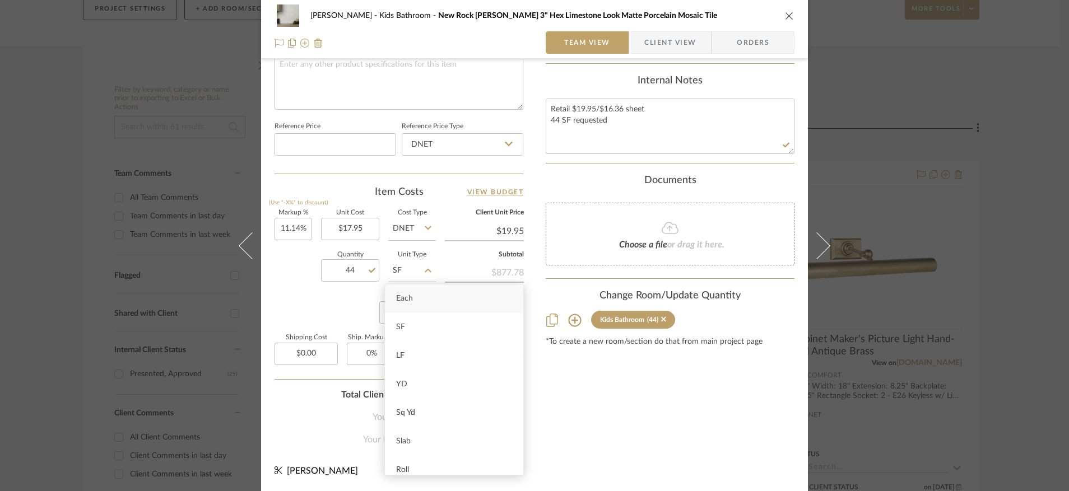
type input "Each"
click at [510, 236] on input "19.95" at bounding box center [484, 231] width 79 height 17
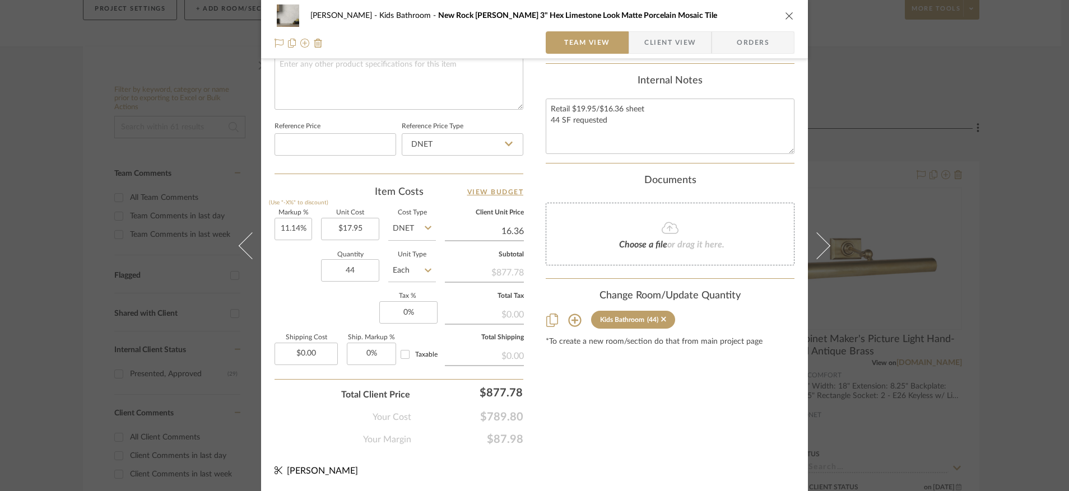
type input "16.36"
type input "-8.86%"
type input "$16.36"
click at [361, 231] on input "17.95" at bounding box center [350, 229] width 58 height 22
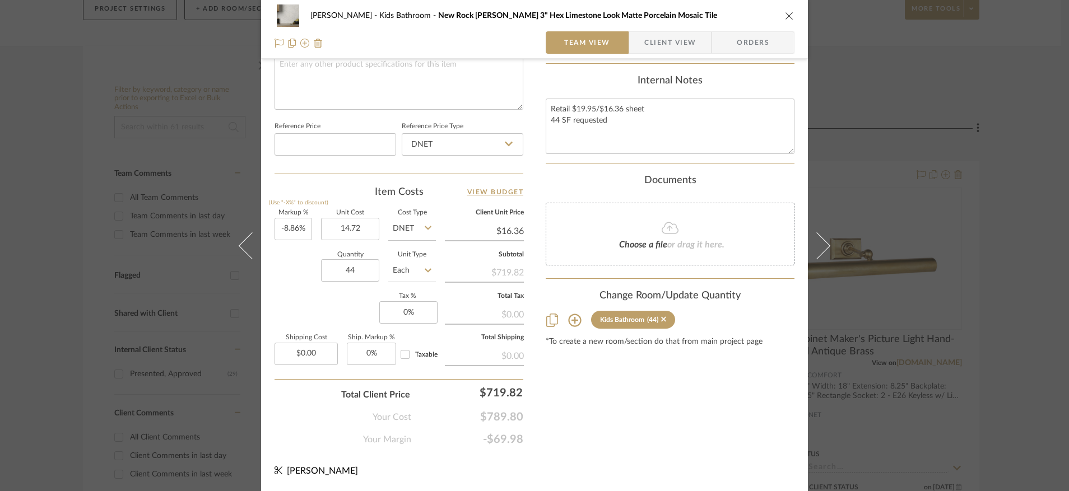
type input "$14.72"
type input "16.36"
click at [491, 231] on input "16.36" at bounding box center [484, 231] width 79 height 17
click at [497, 389] on div "$590.30" at bounding box center [472, 393] width 112 height 22
type input "$16.36"
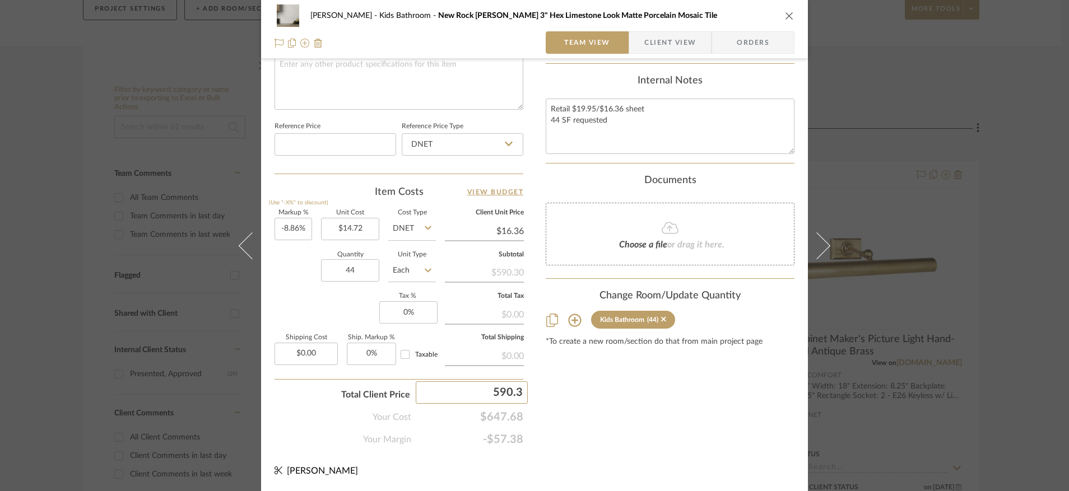
click at [497, 389] on input "590.3" at bounding box center [472, 393] width 112 height 22
type input "719.84"
type input "11.14%"
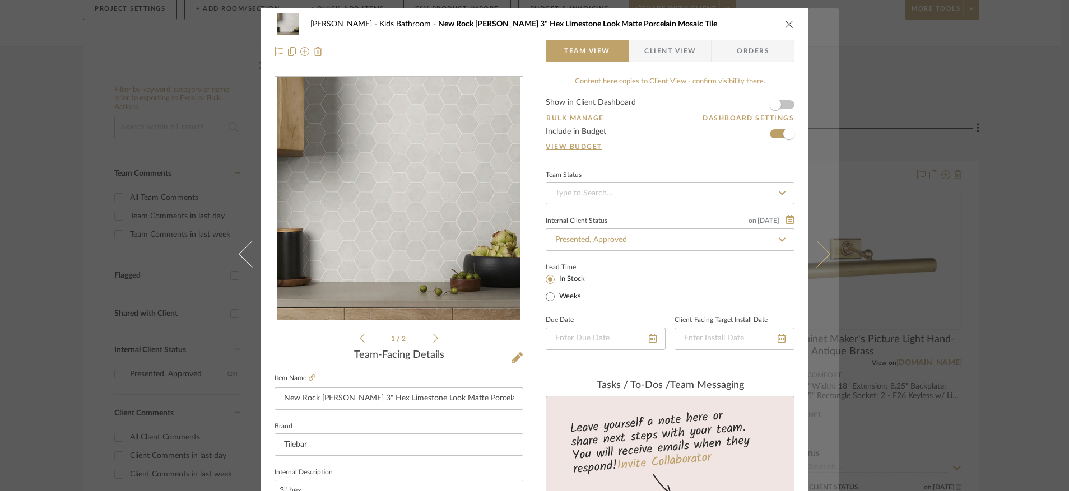
click at [822, 248] on button at bounding box center [823, 253] width 31 height 491
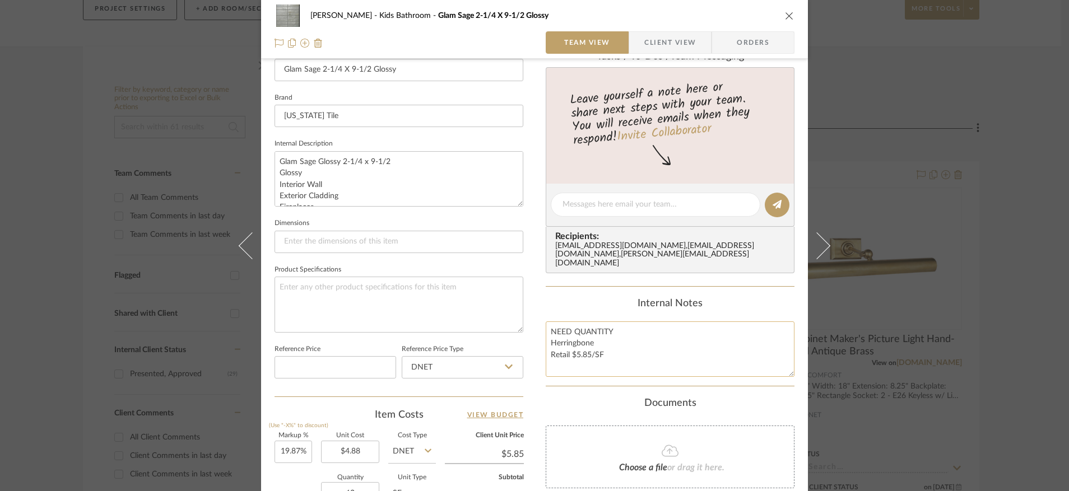
scroll to position [412, 0]
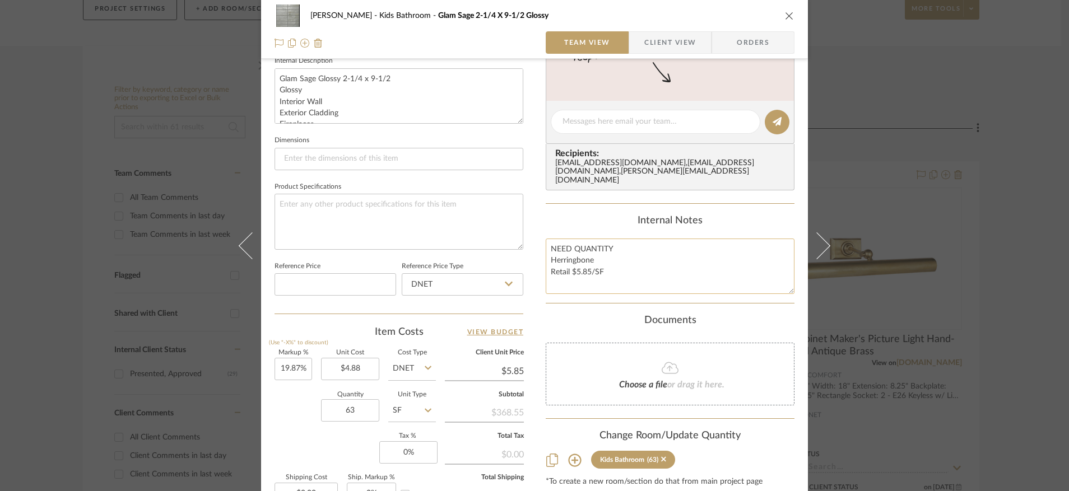
click at [582, 252] on textarea "NEED QUANTITY Herringbone Retail $5.85/SF" at bounding box center [670, 266] width 249 height 55
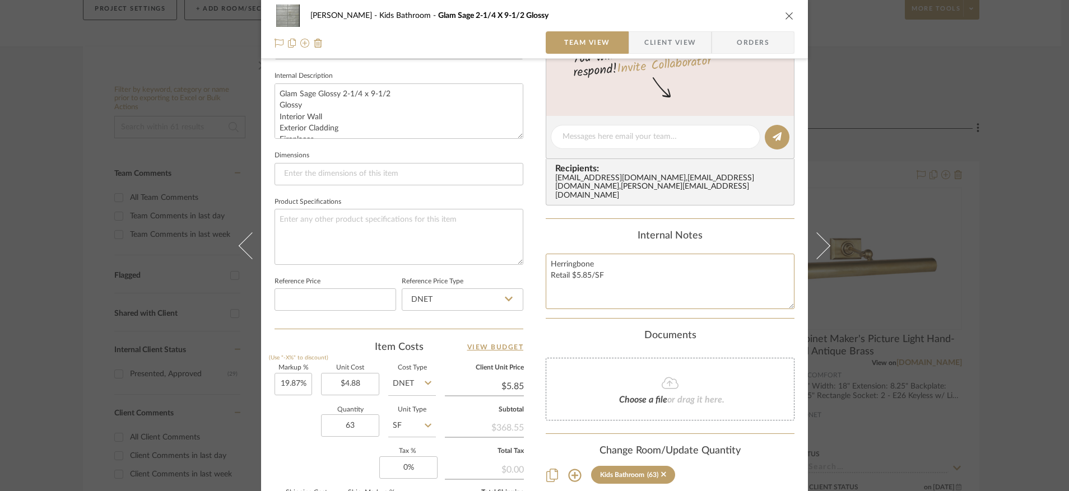
scroll to position [267, 0]
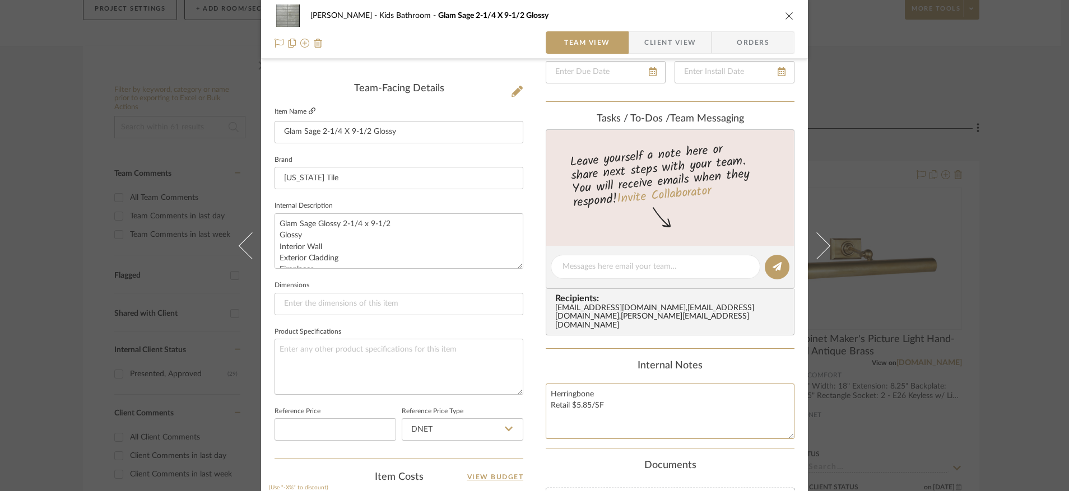
type textarea "Herringbone Retail $5.85/SF"
click at [309, 109] on icon at bounding box center [312, 111] width 7 height 7
click at [638, 403] on textarea "Herringbone Retail $5.85/SF" at bounding box center [670, 411] width 249 height 55
type textarea "Herringbone Retail $5.85/SF 106 SF requested"
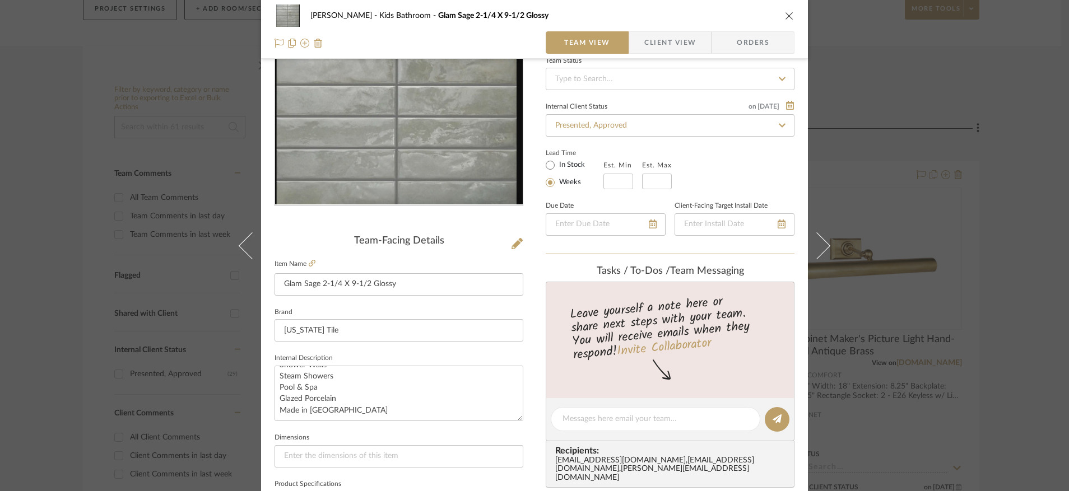
scroll to position [0, 0]
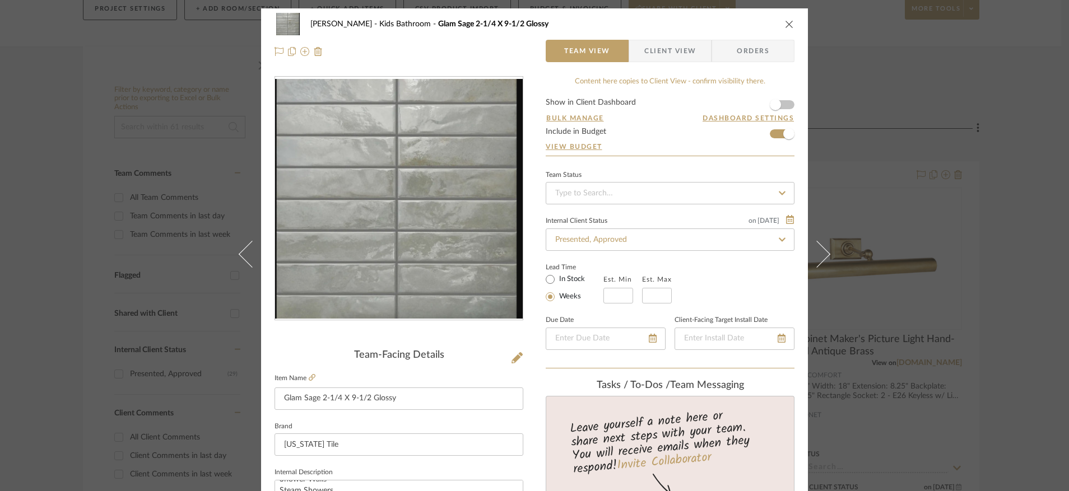
click at [785, 22] on icon "close" at bounding box center [789, 24] width 9 height 9
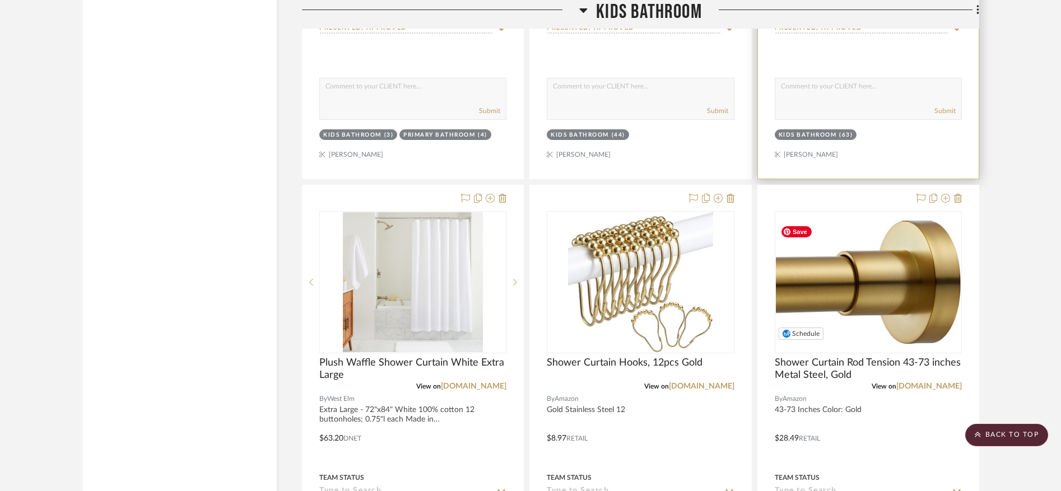
scroll to position [2415, 0]
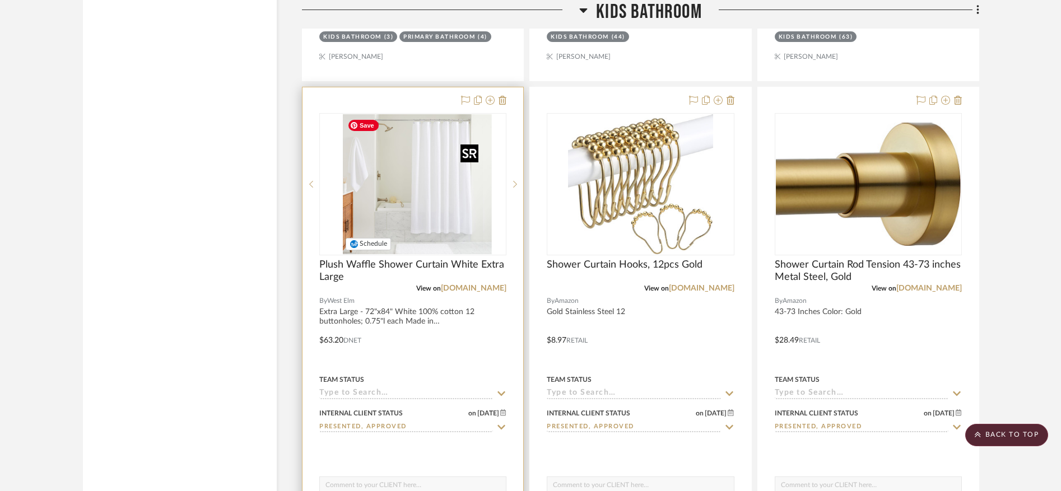
click at [410, 195] on div at bounding box center [412, 184] width 187 height 142
click at [407, 263] on span "Plush Waffle Shower Curtain White Extra Large" at bounding box center [412, 271] width 187 height 25
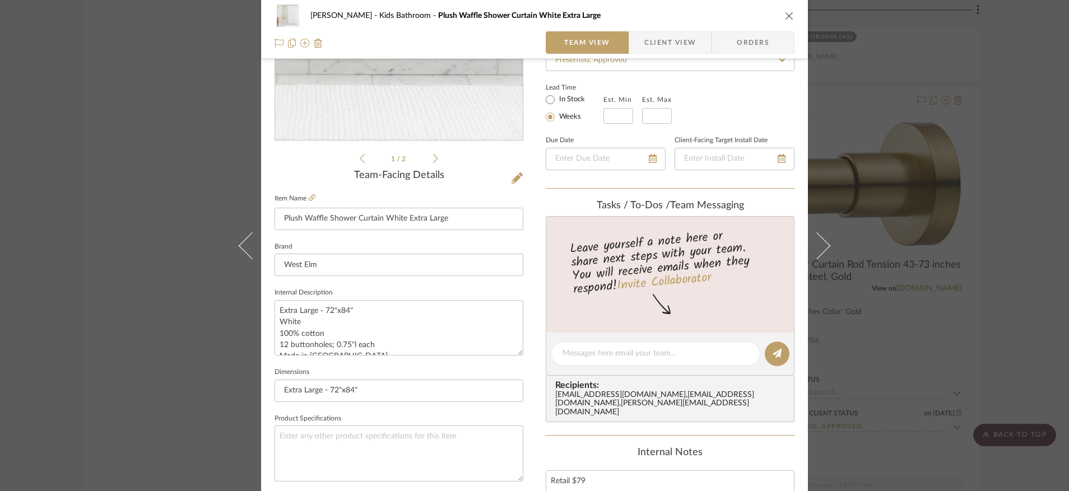
scroll to position [230, 0]
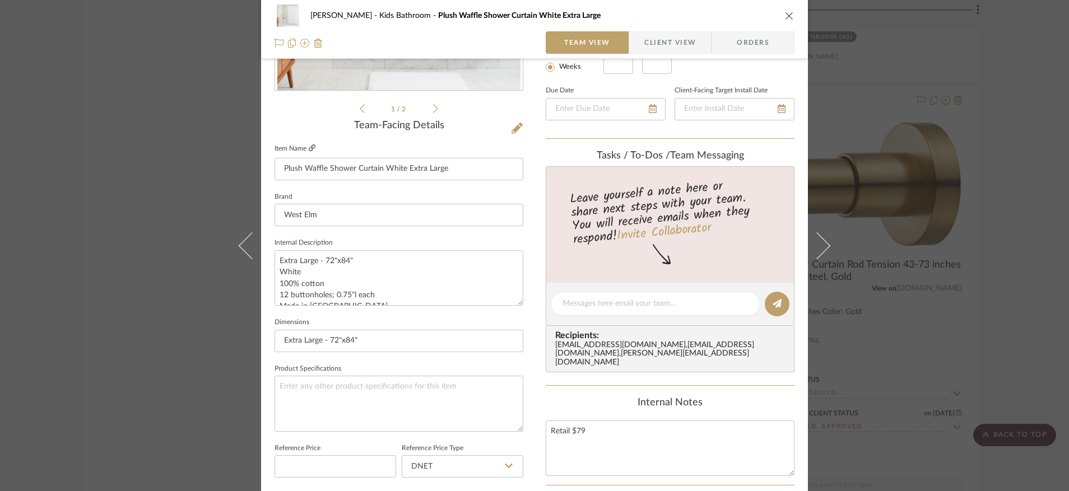
click at [311, 147] on icon at bounding box center [312, 148] width 7 height 7
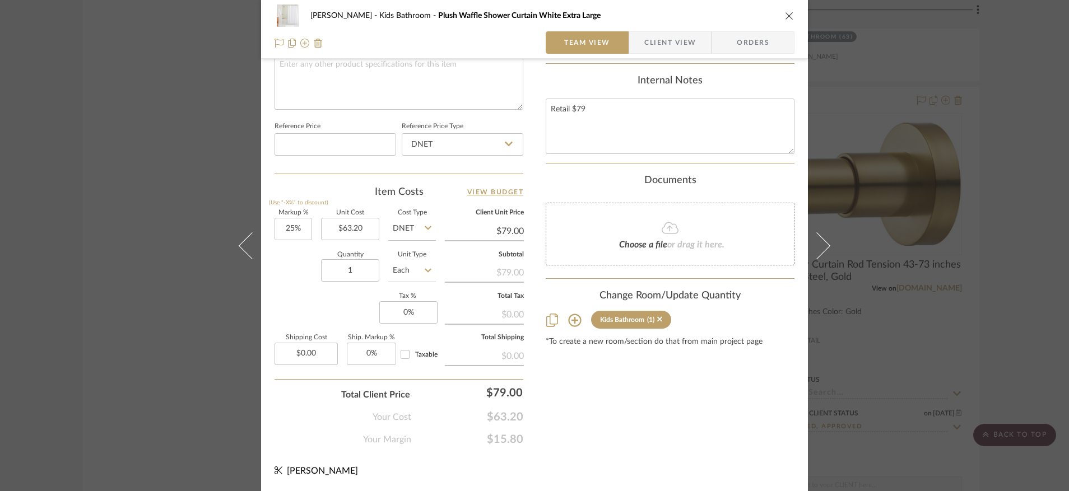
click at [503, 354] on div "$0.00" at bounding box center [484, 355] width 79 height 20
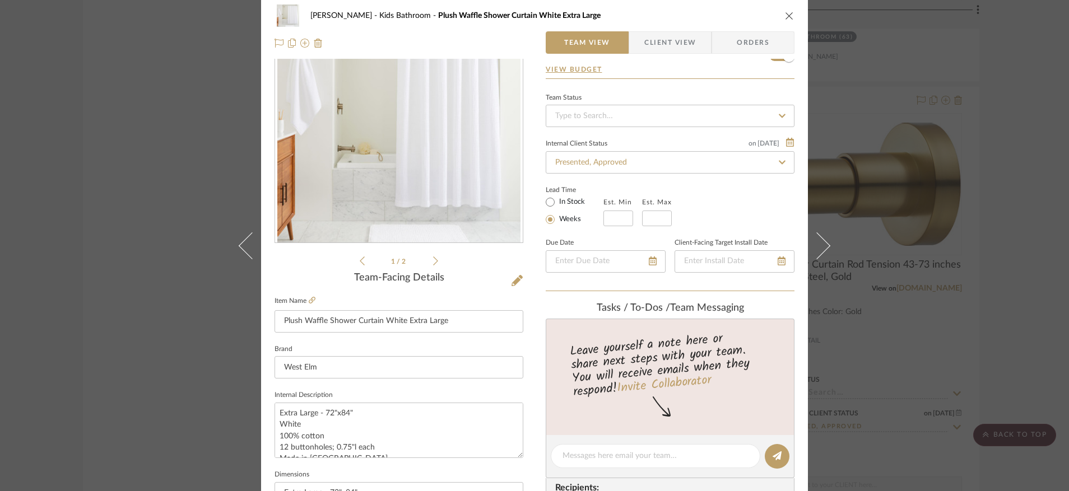
scroll to position [0, 0]
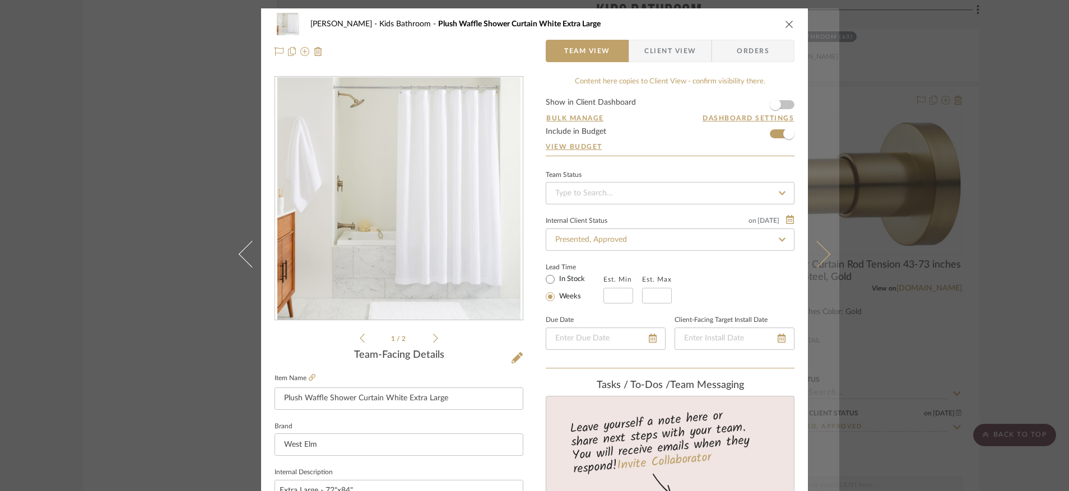
click at [818, 244] on button at bounding box center [823, 253] width 31 height 491
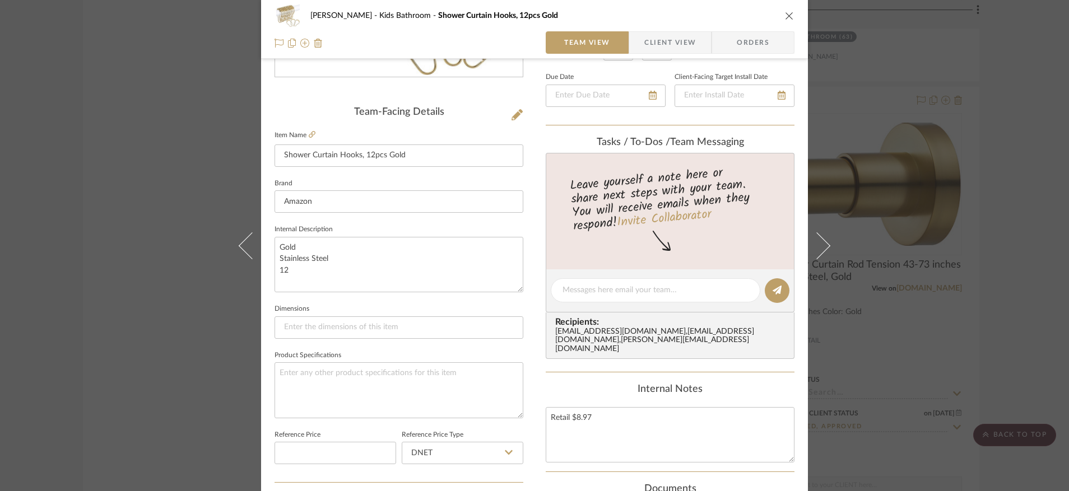
scroll to position [283, 0]
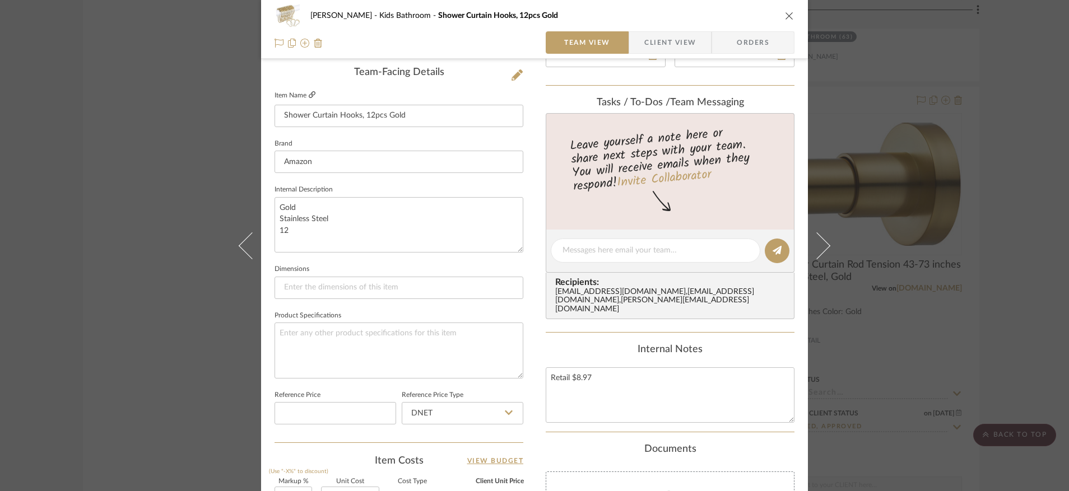
click at [309, 94] on icon at bounding box center [312, 94] width 7 height 7
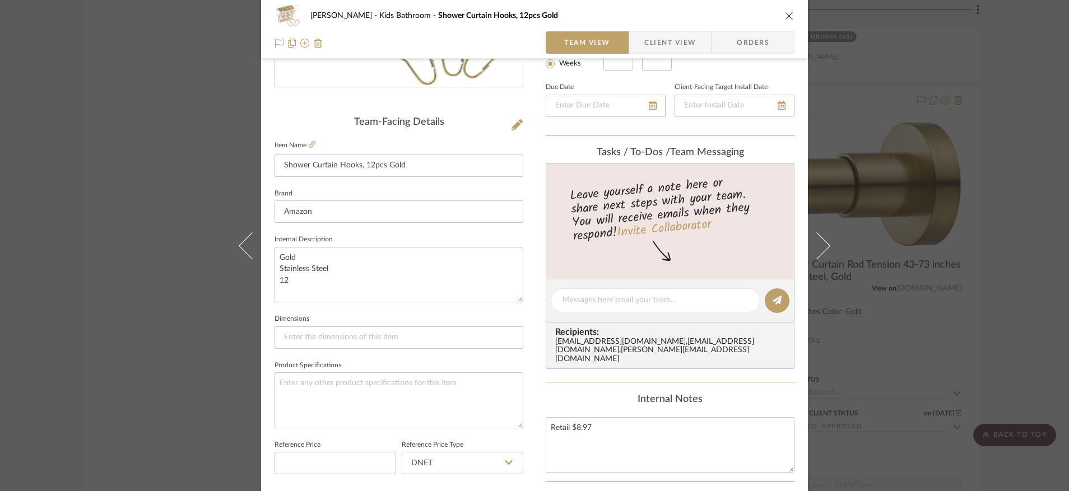
scroll to position [0, 0]
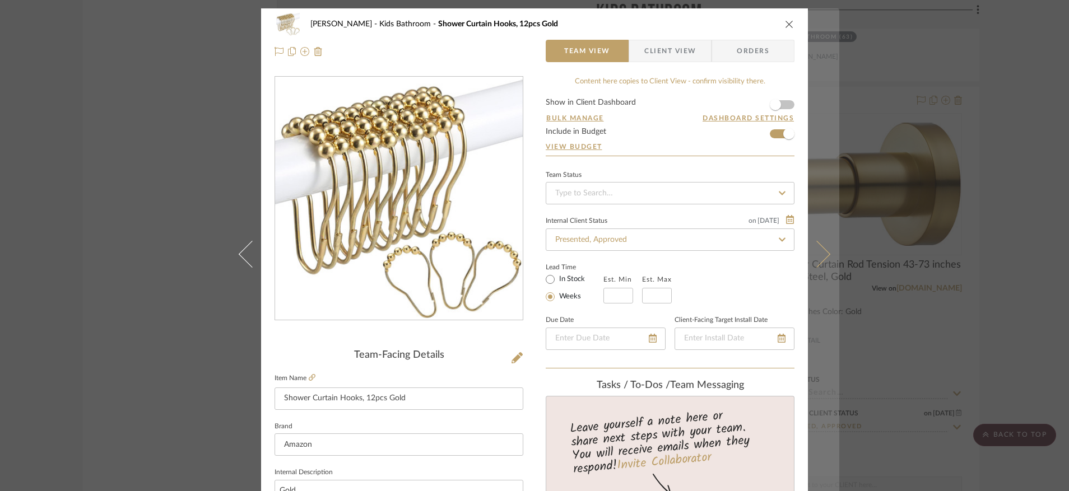
click at [815, 243] on icon at bounding box center [816, 253] width 27 height 27
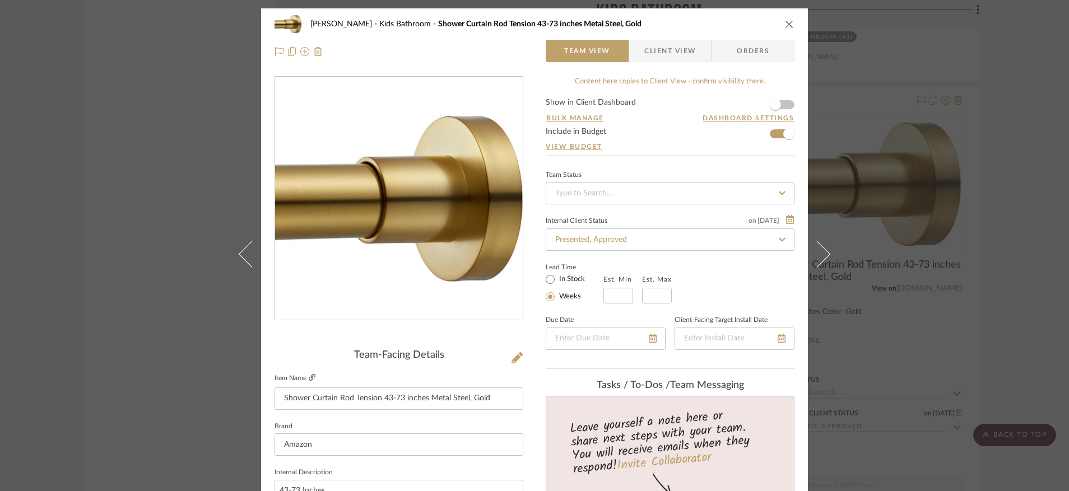
click at [309, 377] on icon at bounding box center [312, 377] width 7 height 7
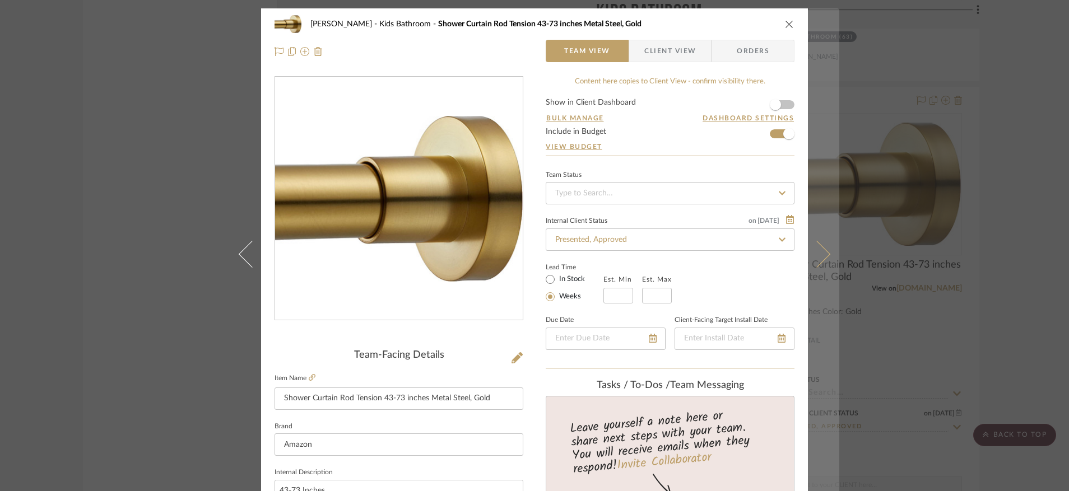
click at [815, 254] on icon at bounding box center [816, 253] width 27 height 27
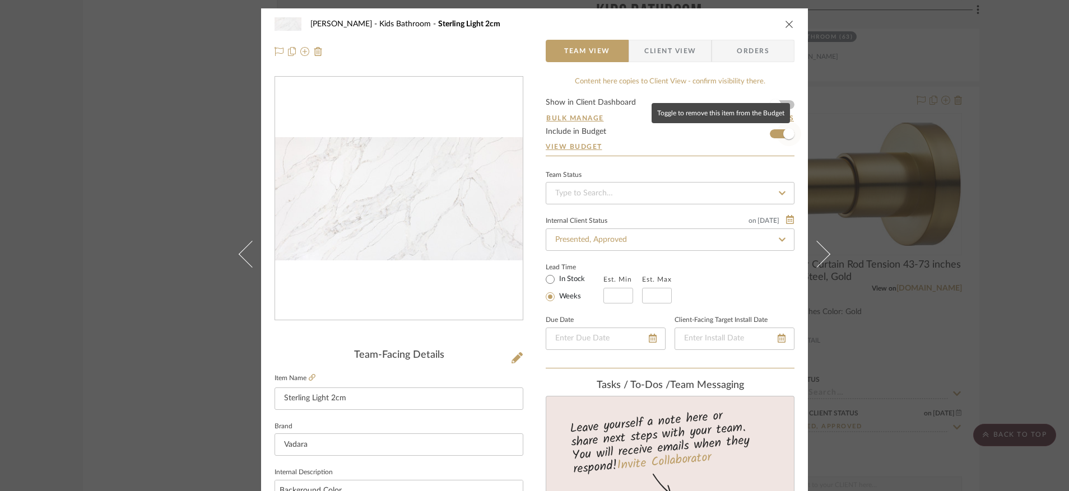
click at [778, 134] on span "button" at bounding box center [788, 134] width 25 height 25
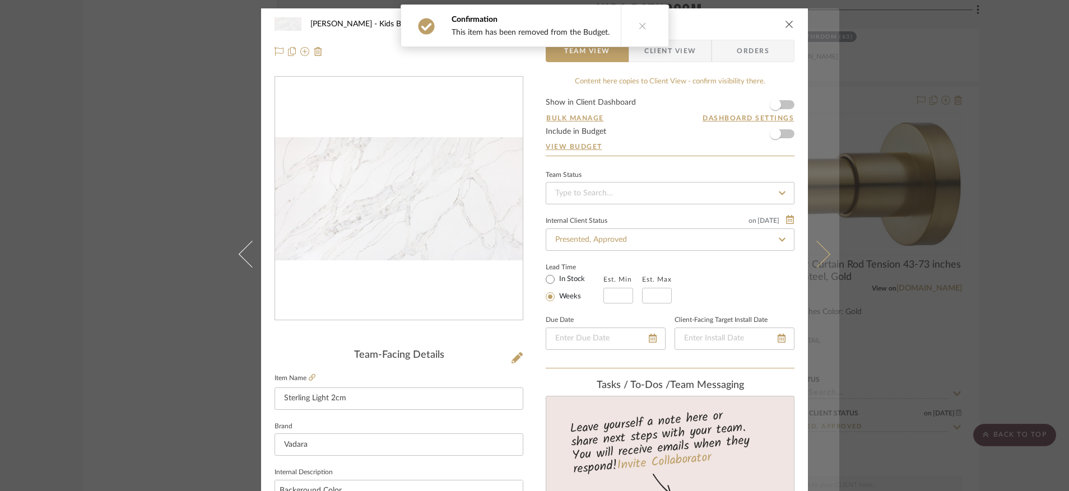
click at [820, 247] on button at bounding box center [823, 253] width 31 height 491
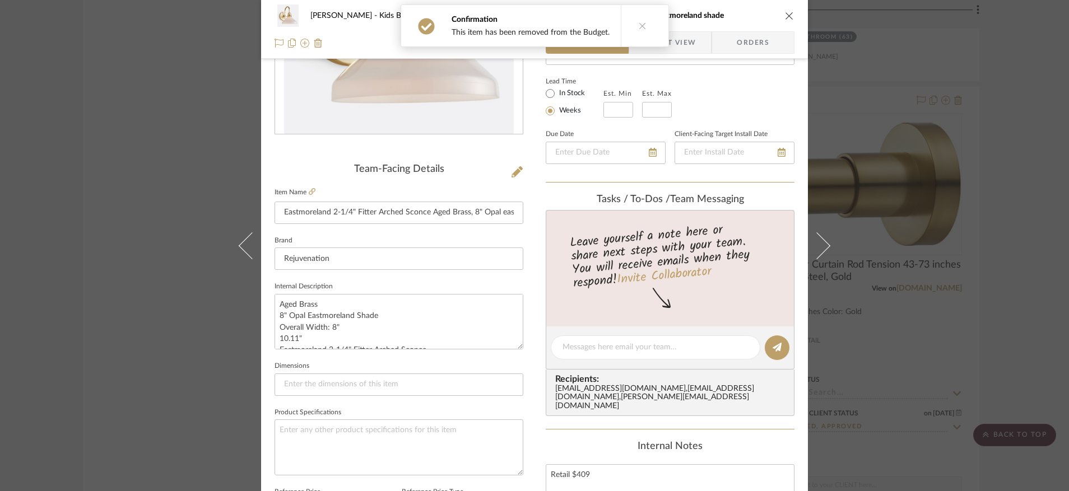
scroll to position [153, 0]
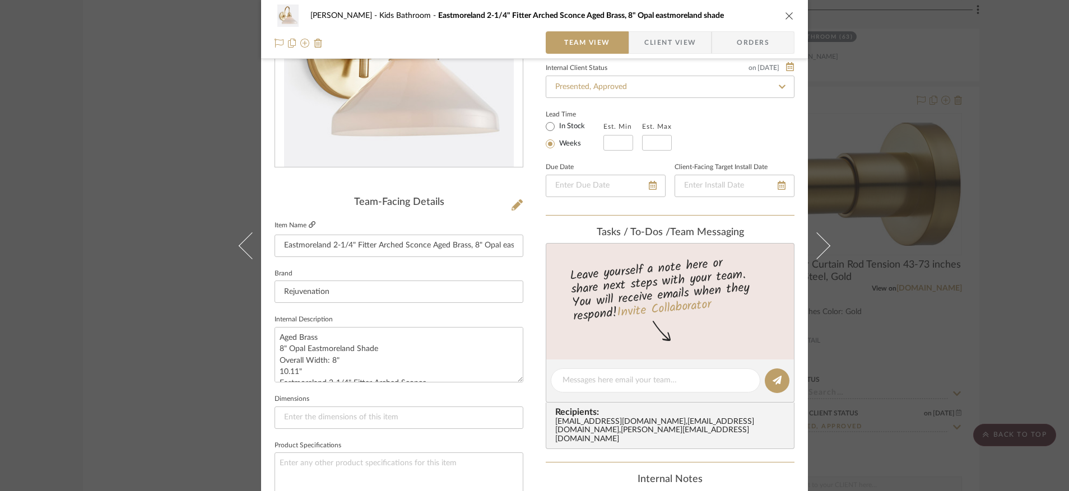
click at [311, 224] on icon at bounding box center [312, 224] width 7 height 7
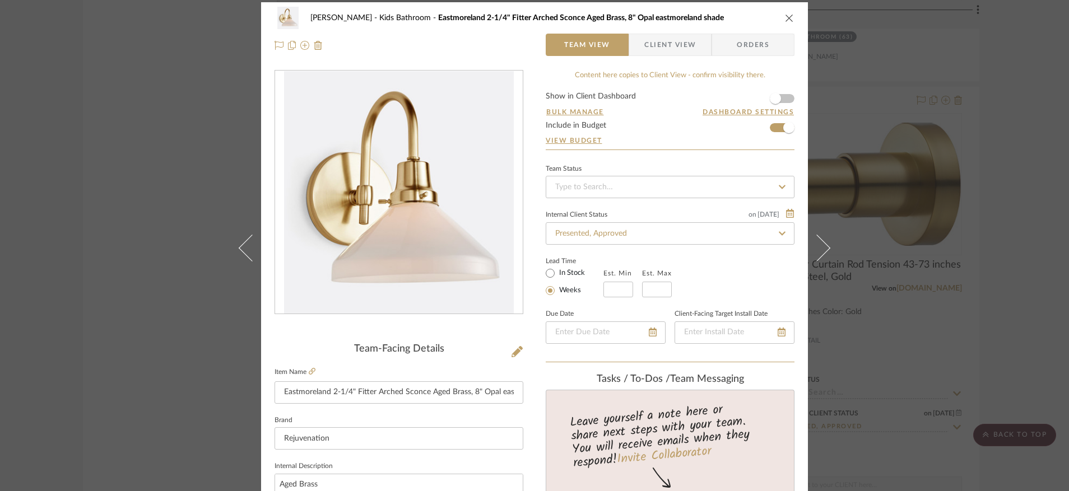
scroll to position [0, 0]
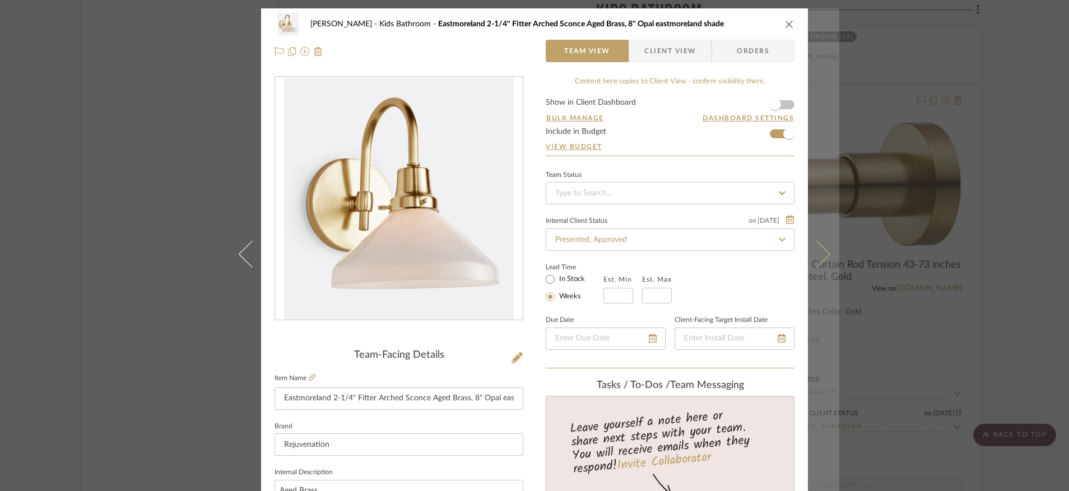
click at [827, 262] on button at bounding box center [823, 253] width 31 height 491
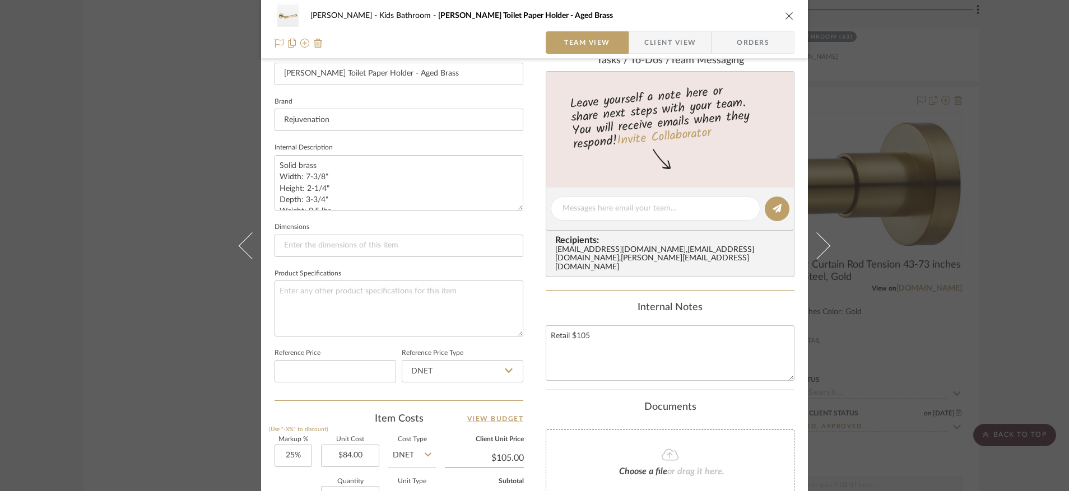
scroll to position [189, 0]
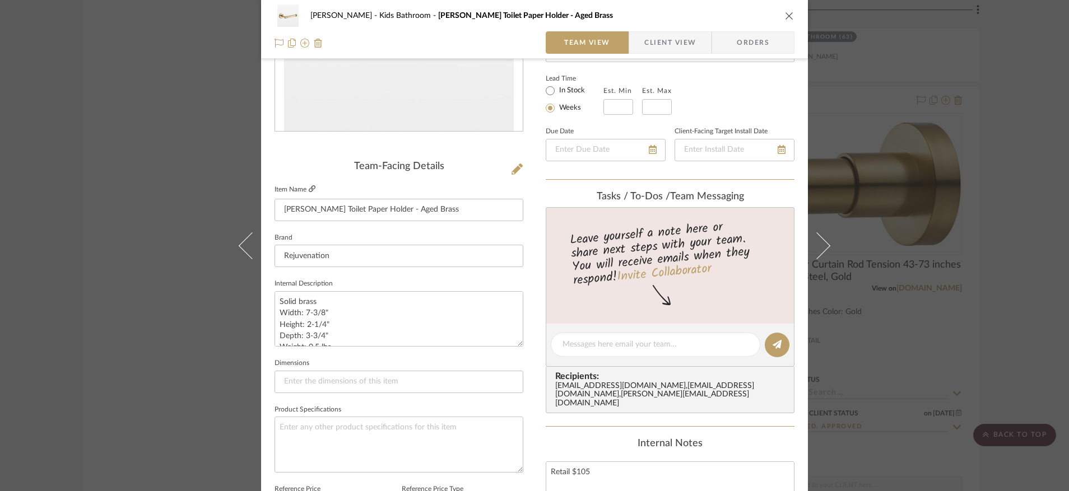
click at [309, 191] on icon at bounding box center [312, 188] width 7 height 7
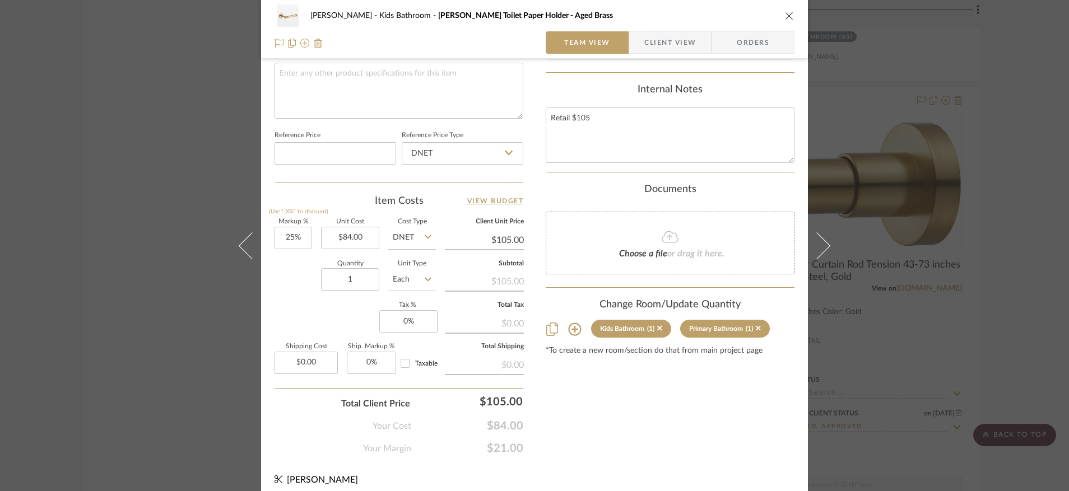
scroll to position [538, 0]
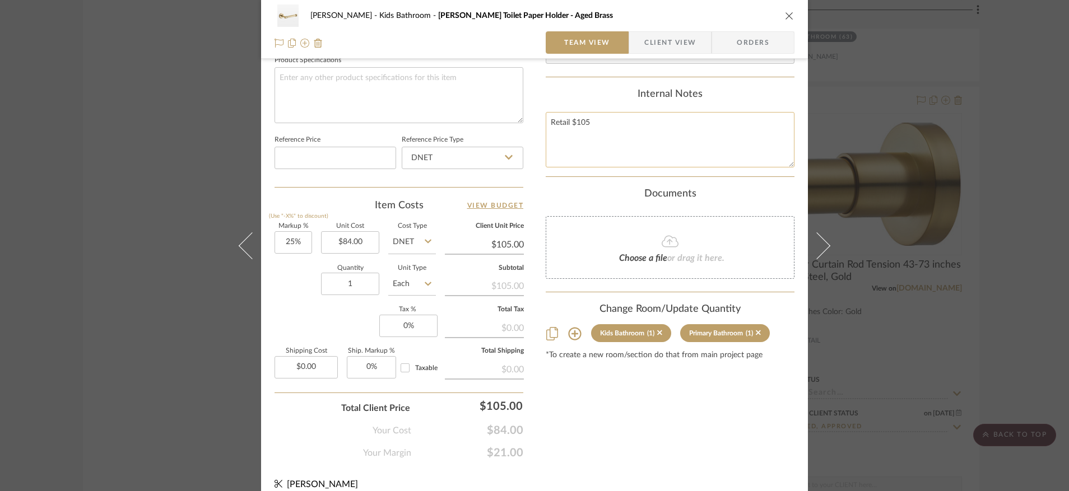
drag, startPoint x: 611, startPoint y: 129, endPoint x: 574, endPoint y: 124, distance: 37.3
click at [574, 124] on textarea "Retail $105" at bounding box center [670, 139] width 249 height 55
type textarea "Retail $119"
type input "84.00"
click at [371, 242] on input "84.00" at bounding box center [350, 242] width 58 height 22
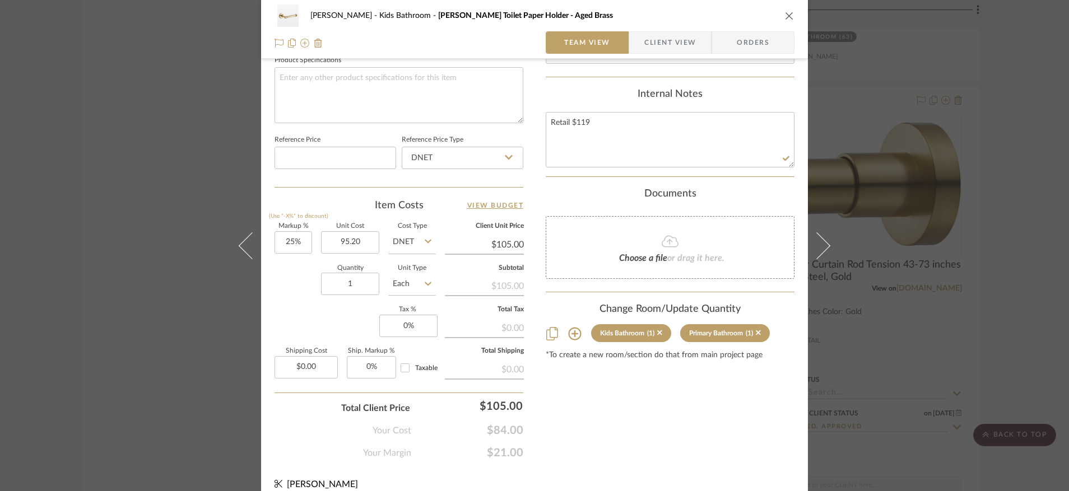
type input "$95.20"
click at [517, 237] on input "105.00" at bounding box center [484, 244] width 79 height 17
click at [517, 241] on input "105.00" at bounding box center [484, 244] width 79 height 17
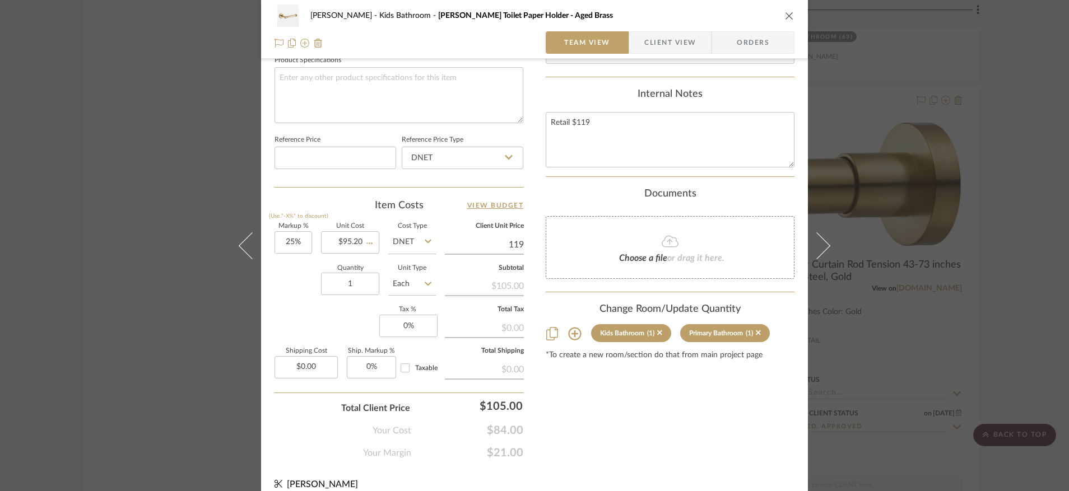
type input "$119.00"
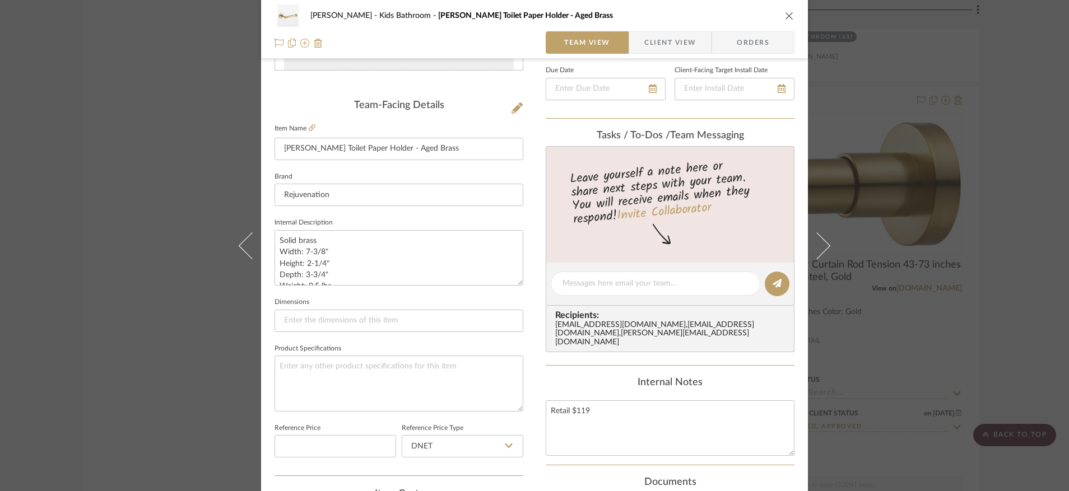
scroll to position [0, 0]
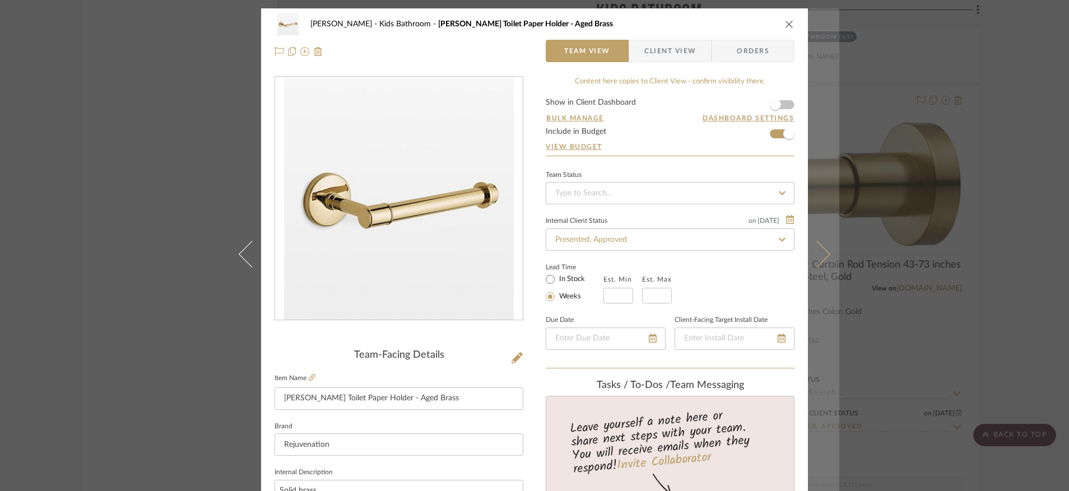
click at [819, 251] on icon at bounding box center [816, 253] width 27 height 27
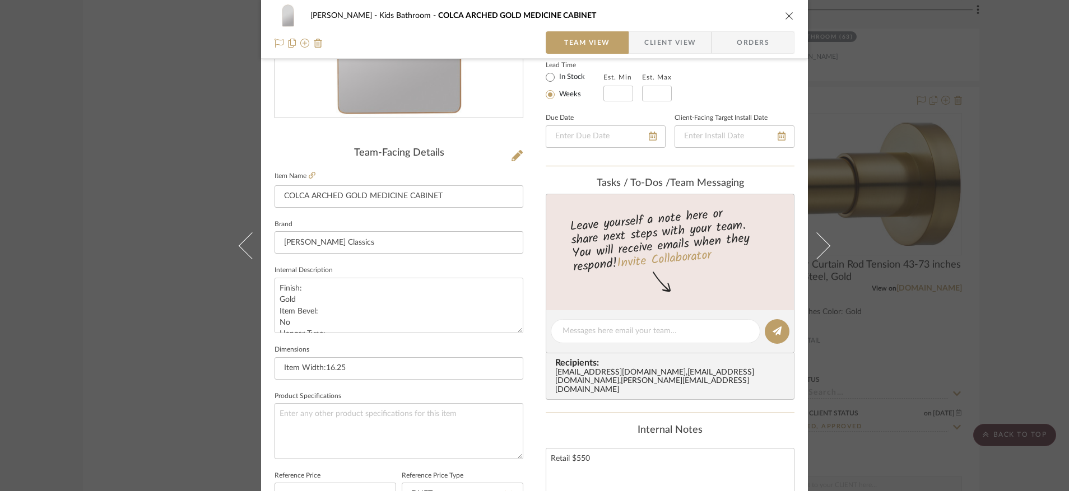
scroll to position [201, 0]
click at [311, 176] on icon at bounding box center [312, 176] width 7 height 7
click at [310, 180] on icon at bounding box center [312, 176] width 7 height 7
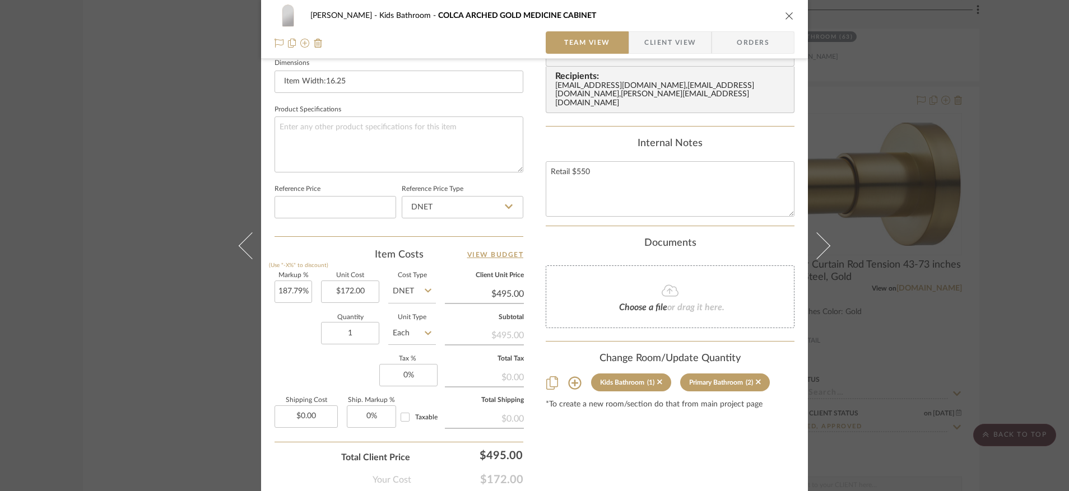
scroll to position [439, 0]
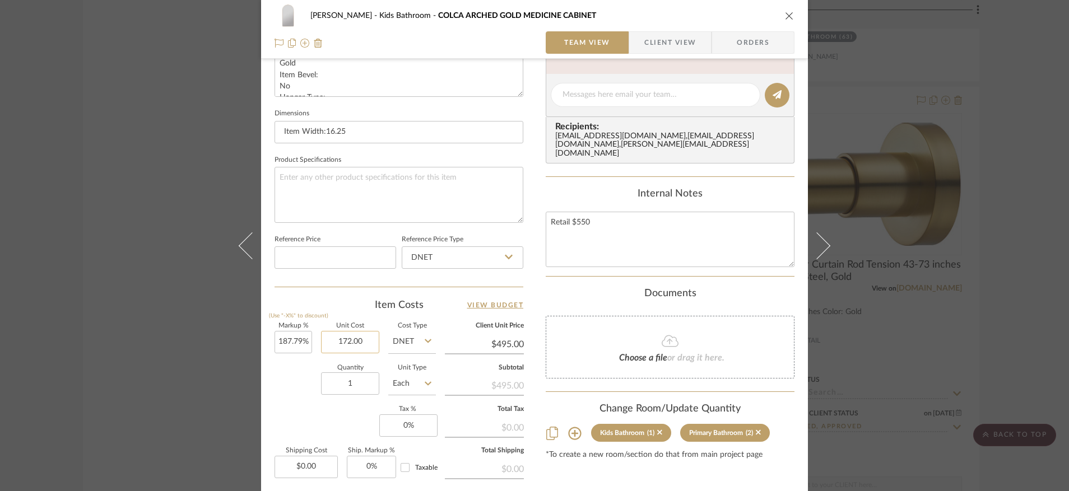
click at [355, 347] on input "172.00" at bounding box center [350, 342] width 58 height 22
type input "$181.00"
click at [533, 282] on div "[PERSON_NAME] Kids Bathroom COLCA ARCHED GOLD MEDICINE CABINET Team View Client…" at bounding box center [534, 87] width 547 height 1035
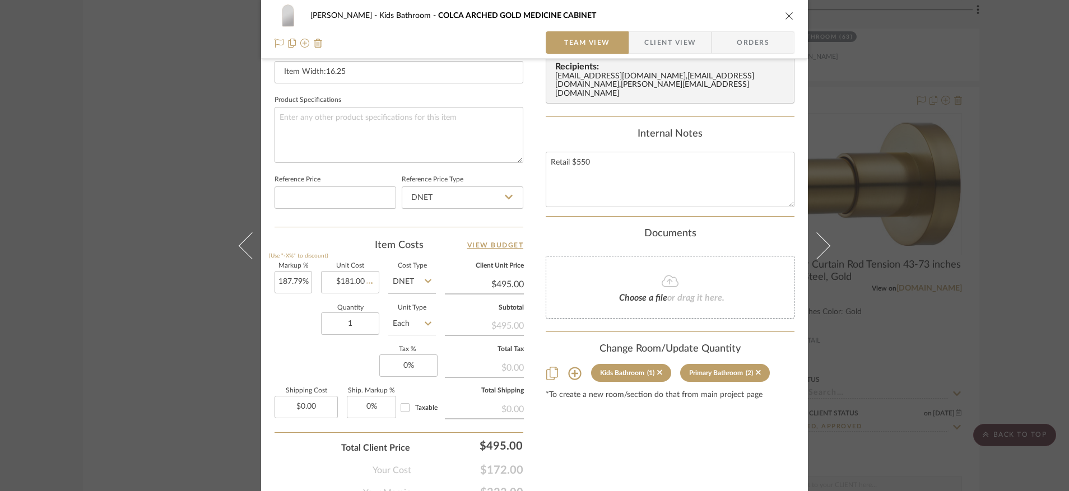
type input "173.48%"
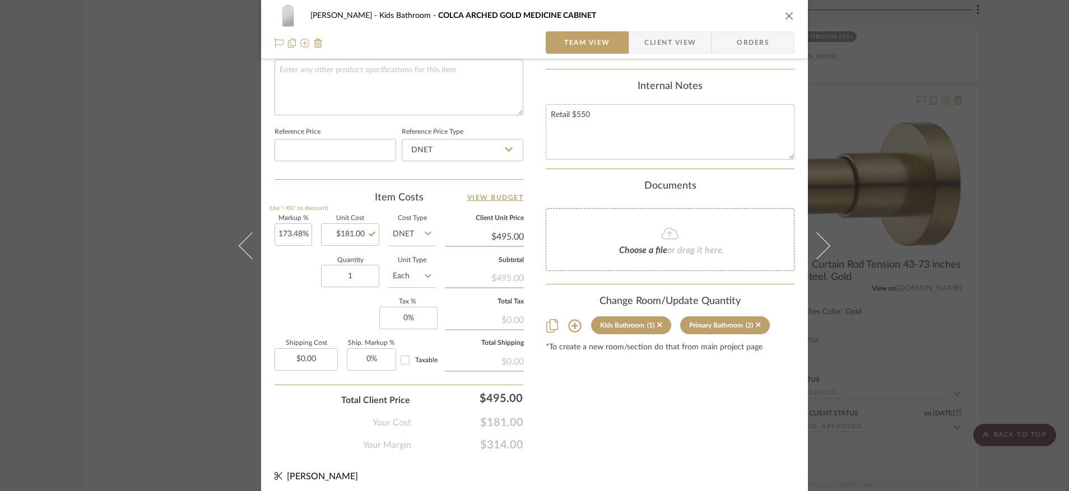
scroll to position [0, 0]
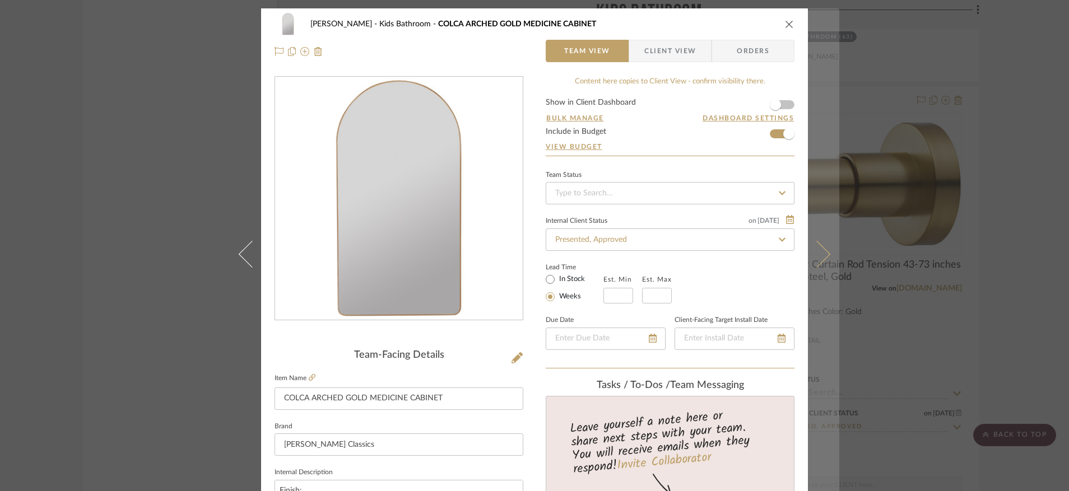
click at [828, 254] on button at bounding box center [823, 253] width 31 height 491
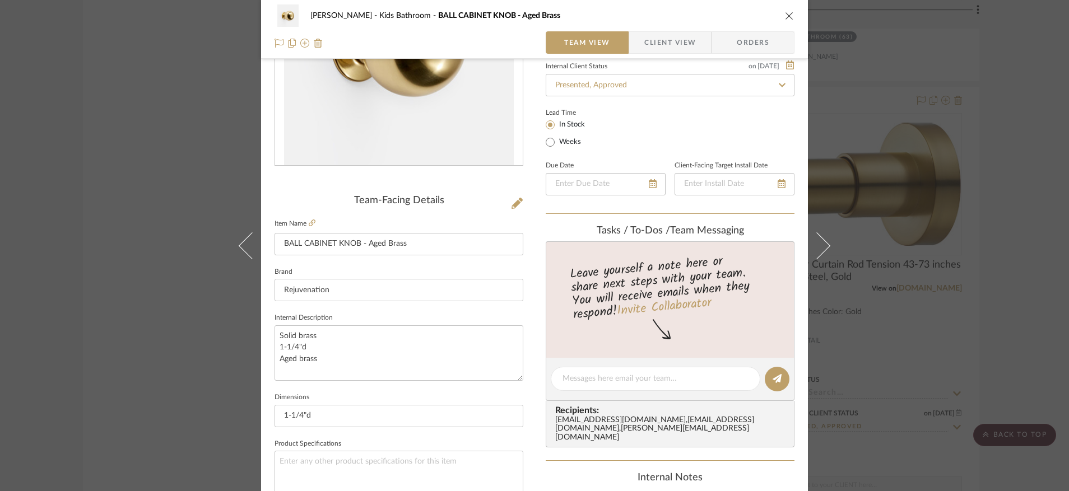
scroll to position [137, 0]
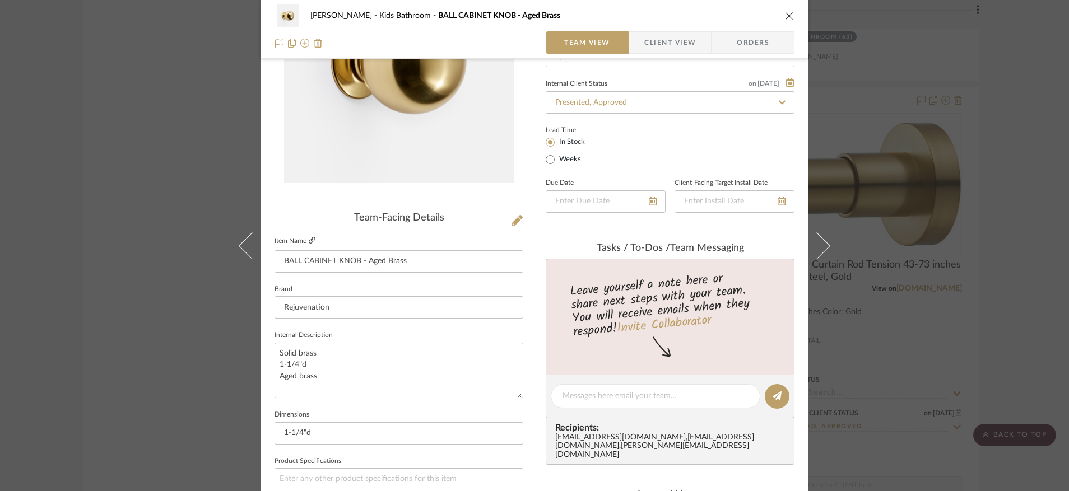
click at [309, 238] on icon at bounding box center [312, 240] width 7 height 7
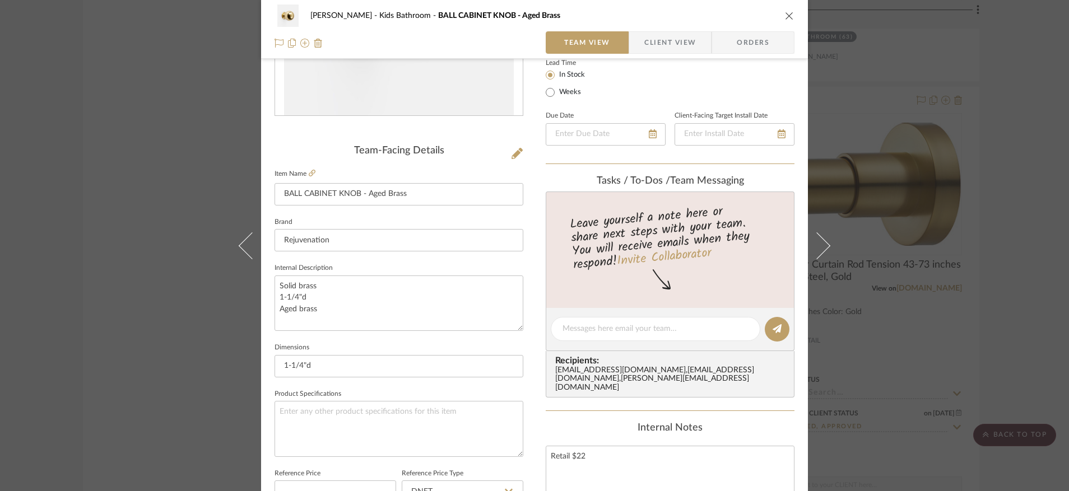
scroll to position [0, 0]
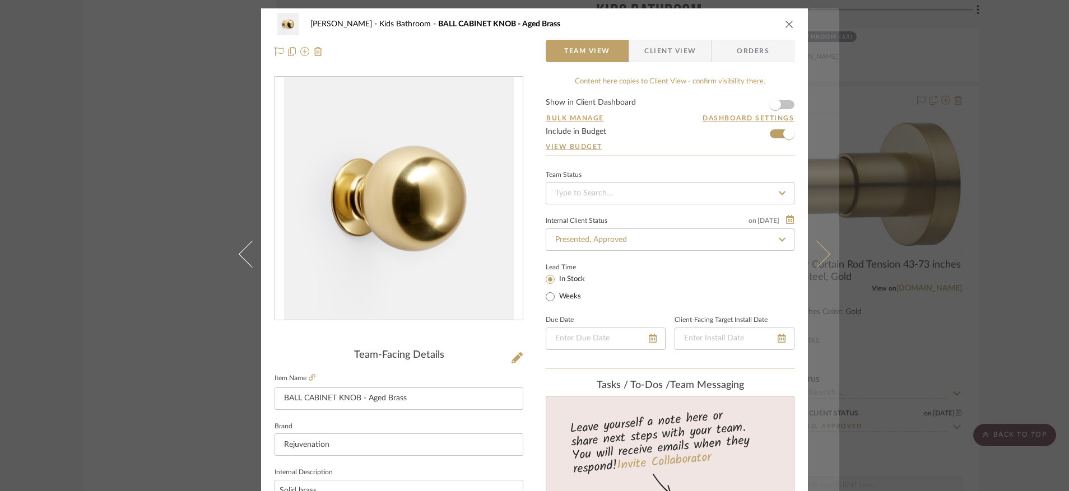
click at [814, 259] on icon at bounding box center [816, 253] width 27 height 27
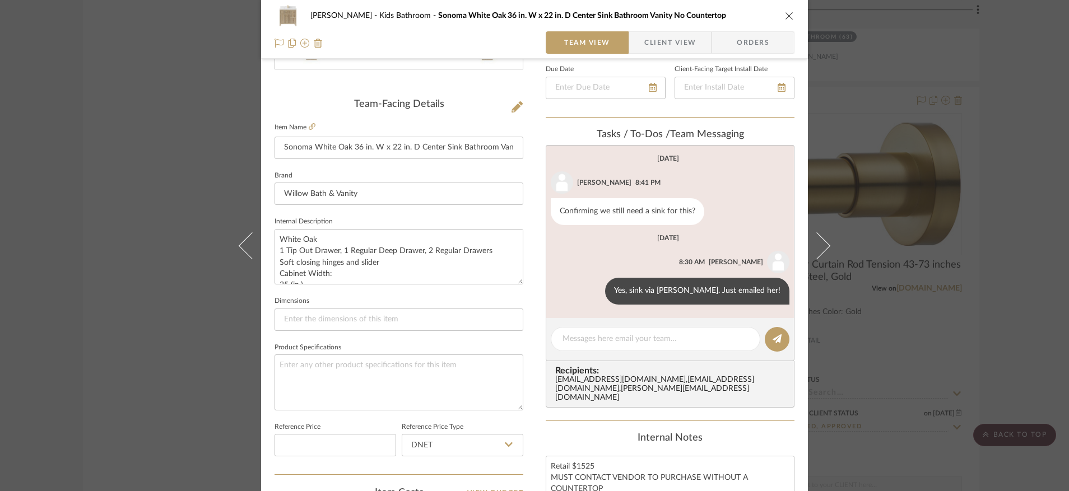
scroll to position [245, 0]
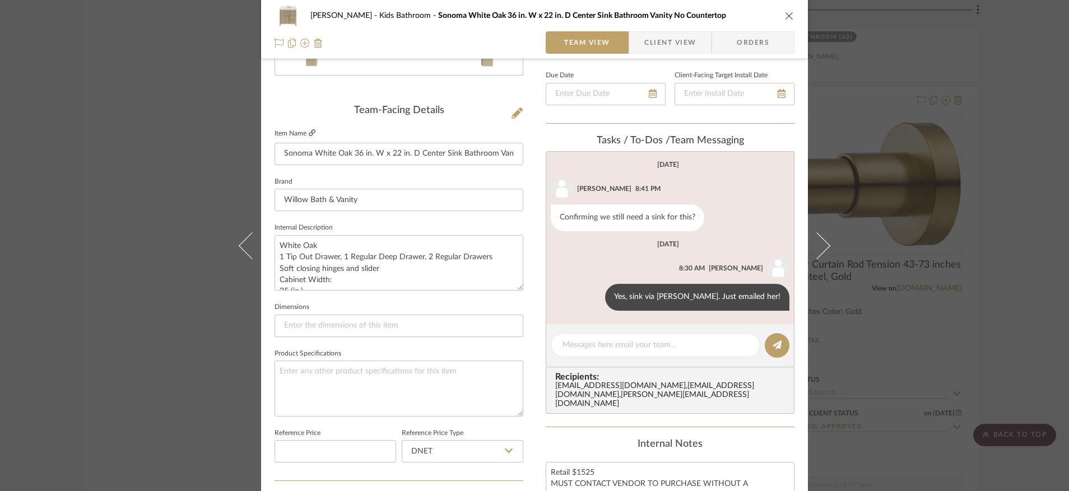
click at [311, 132] on icon at bounding box center [312, 132] width 7 height 7
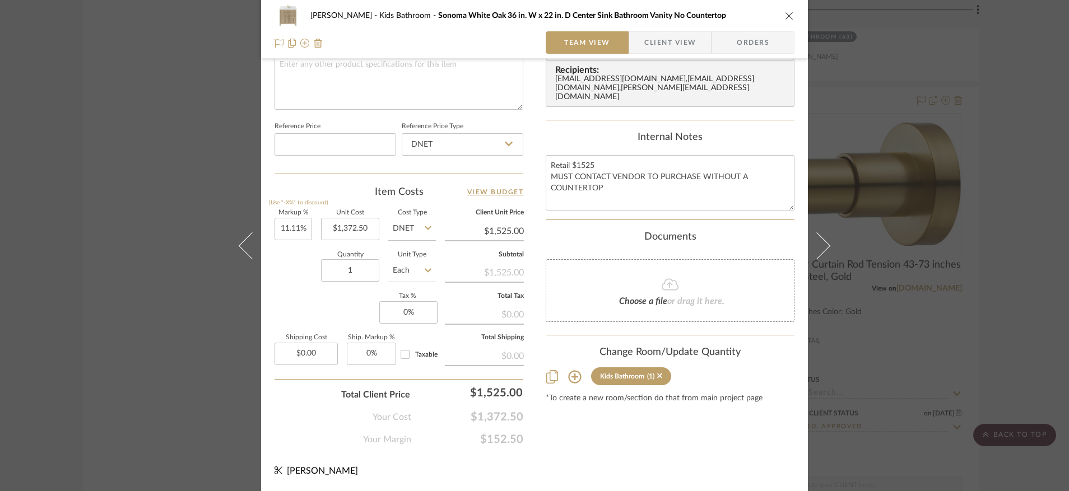
scroll to position [0, 0]
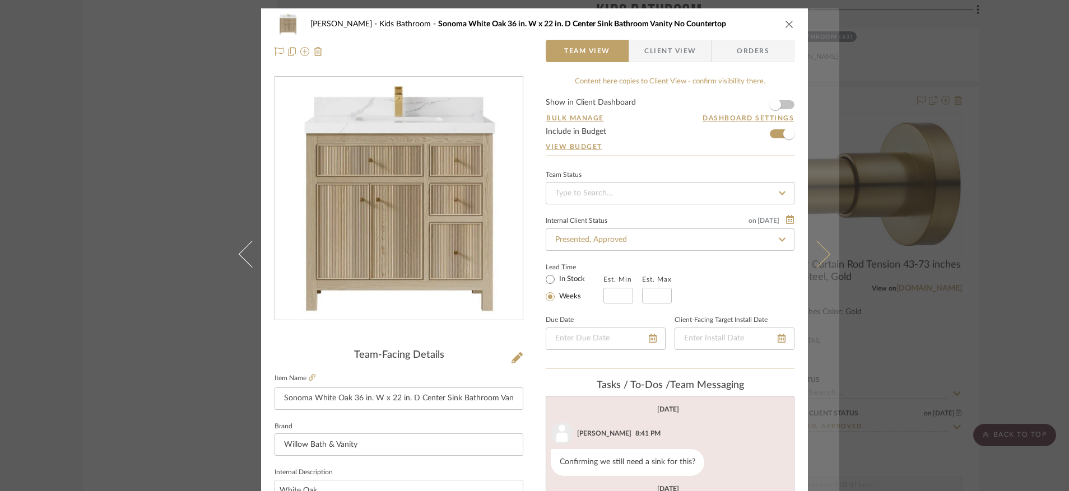
click at [824, 250] on button at bounding box center [823, 253] width 31 height 491
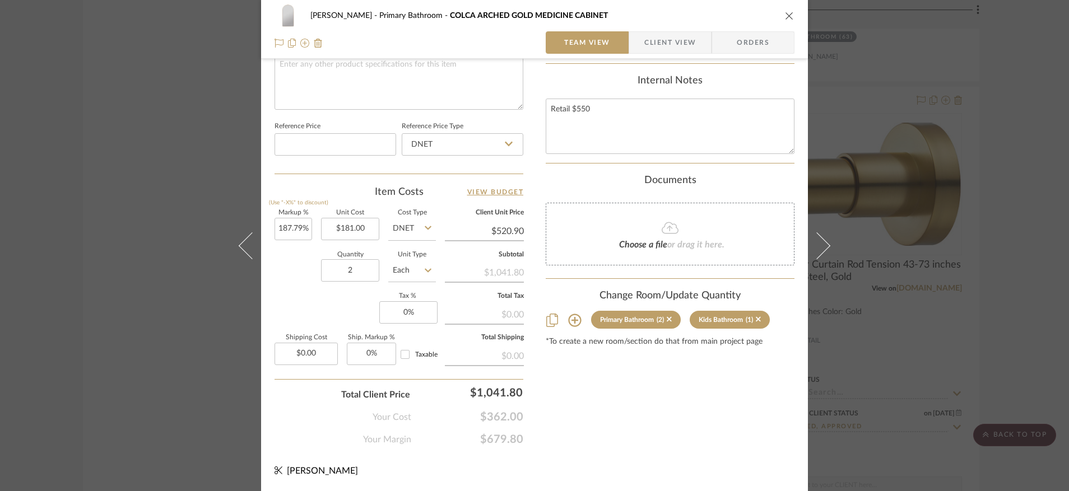
scroll to position [534, 0]
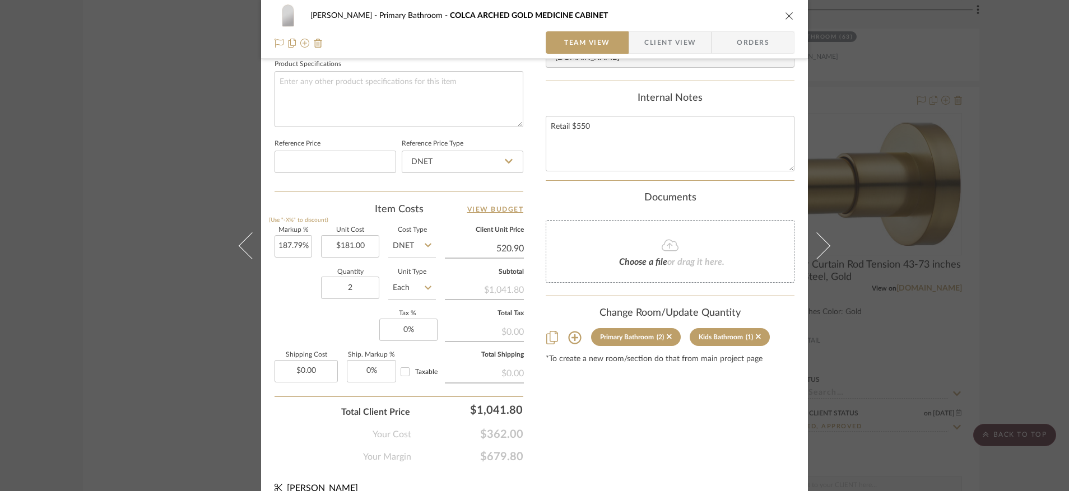
click at [506, 254] on input "520.90" at bounding box center [484, 248] width 79 height 17
click at [517, 252] on input "520.90" at bounding box center [484, 248] width 79 height 17
type input "495"
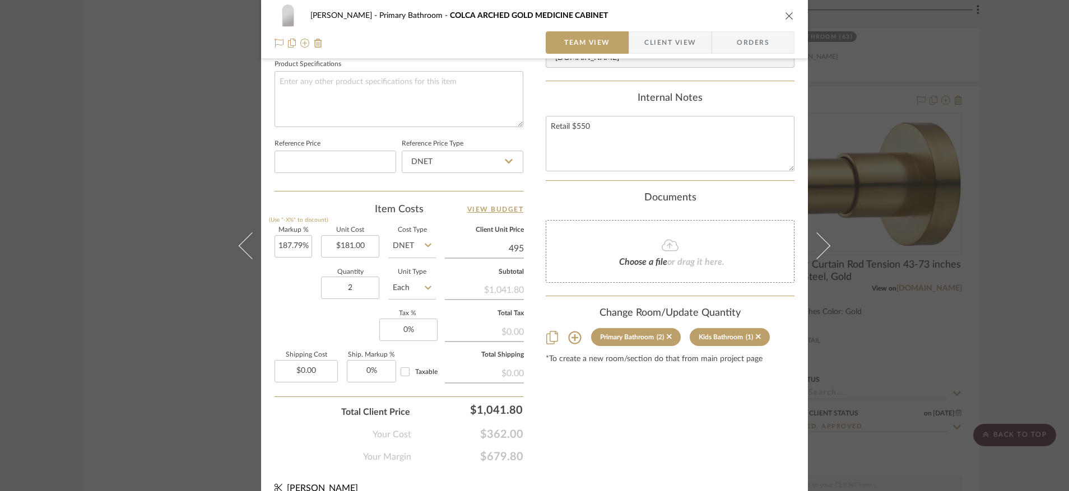
type input "173.48%"
type input "$495.00"
click at [661, 451] on div "Content here copies to Client View - confirm visibility there. Show in Client D…" at bounding box center [670, 3] width 249 height 922
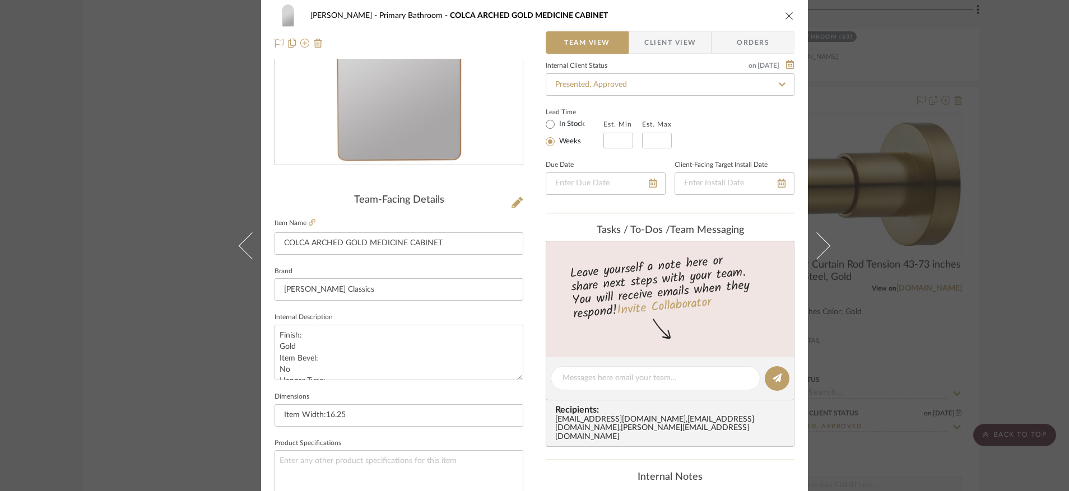
scroll to position [0, 0]
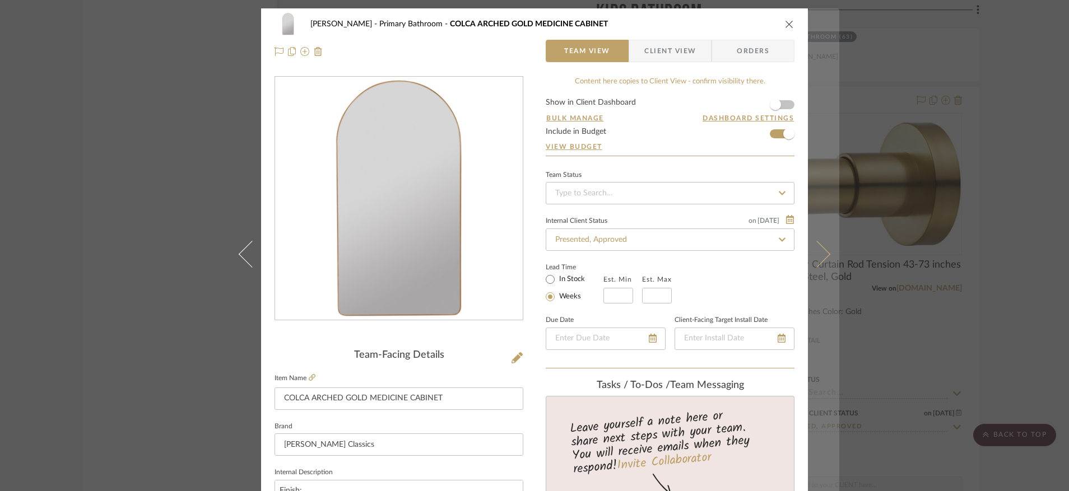
click at [817, 257] on icon at bounding box center [816, 253] width 27 height 27
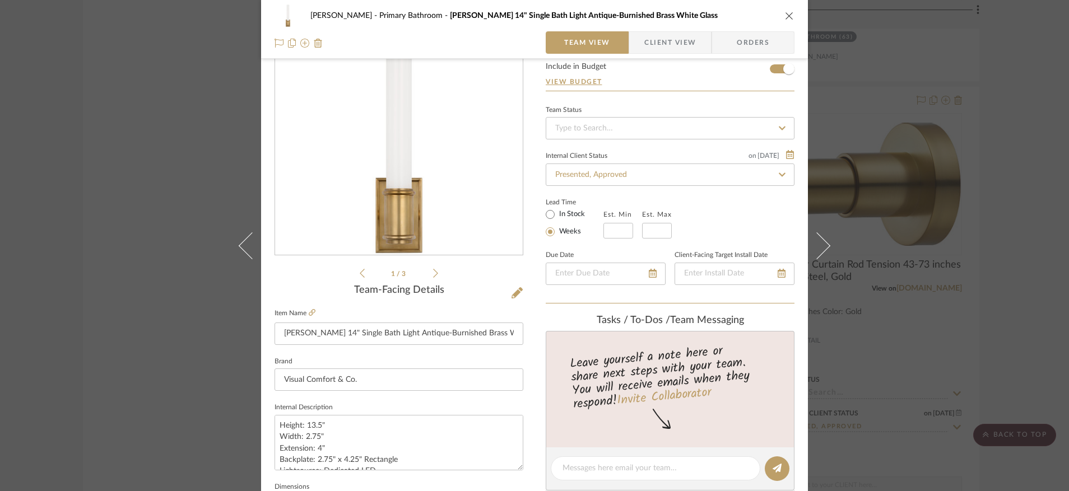
scroll to position [132, 0]
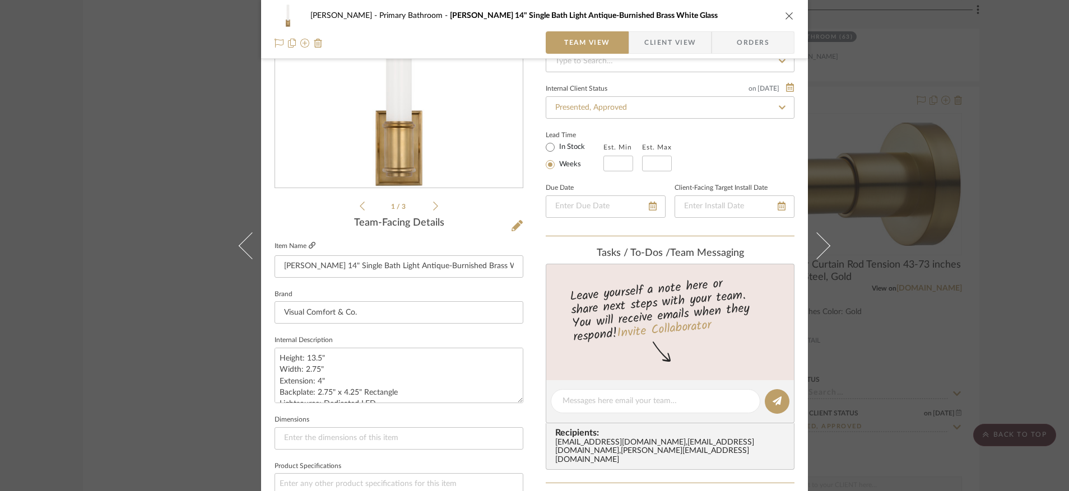
click at [309, 247] on icon at bounding box center [312, 245] width 7 height 7
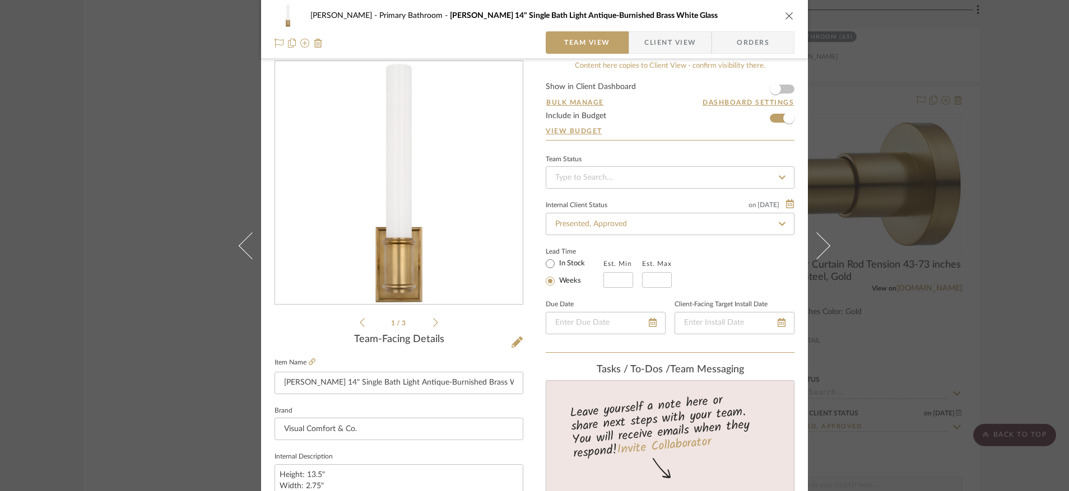
scroll to position [0, 0]
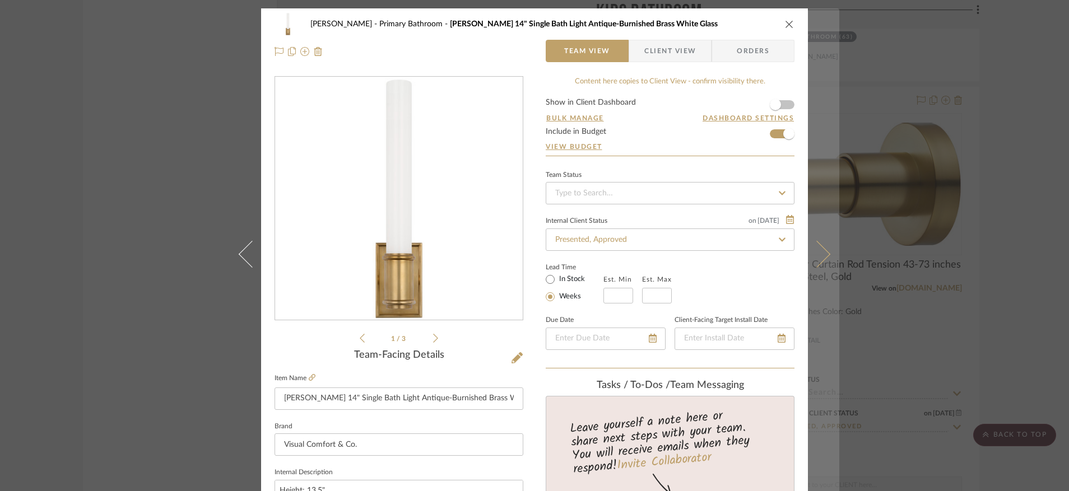
click at [819, 253] on icon at bounding box center [816, 253] width 27 height 27
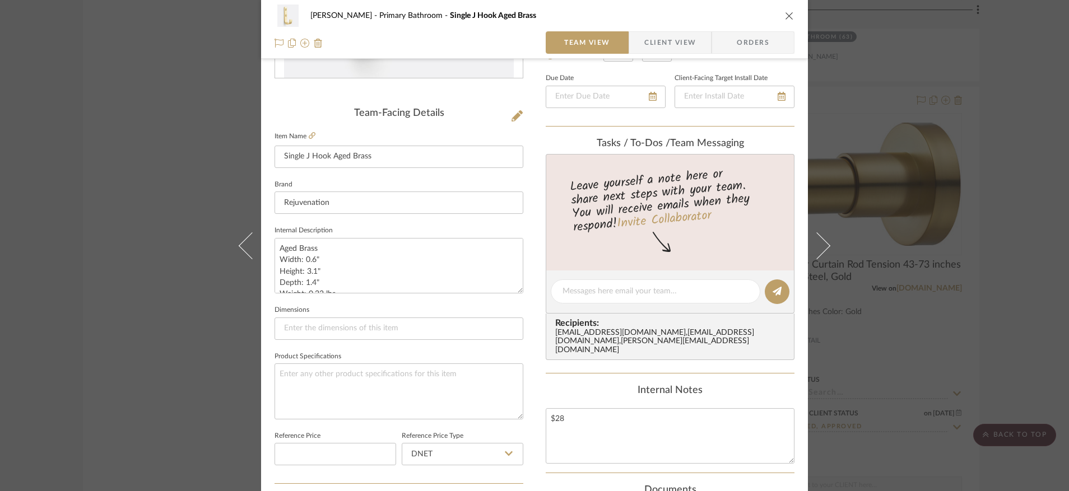
scroll to position [3, 0]
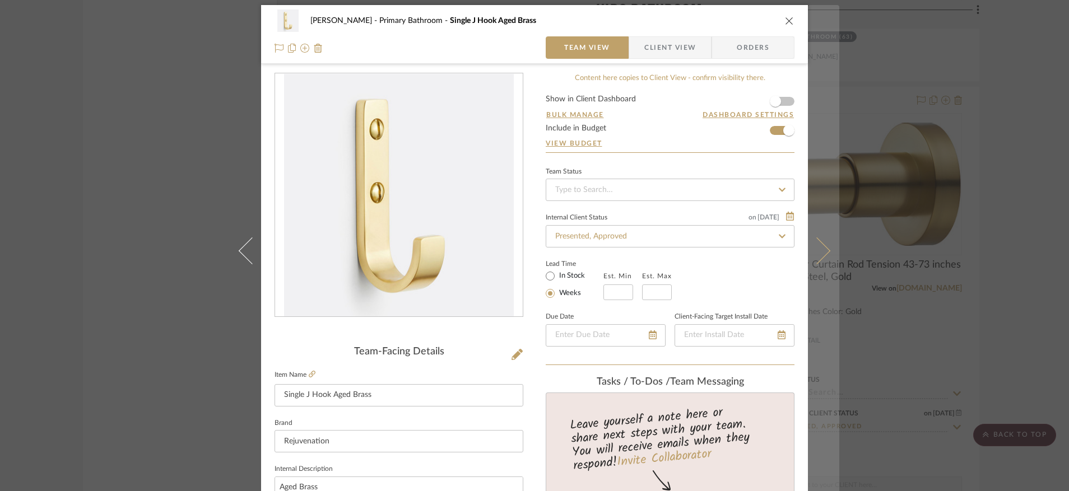
click at [827, 244] on button at bounding box center [823, 250] width 31 height 491
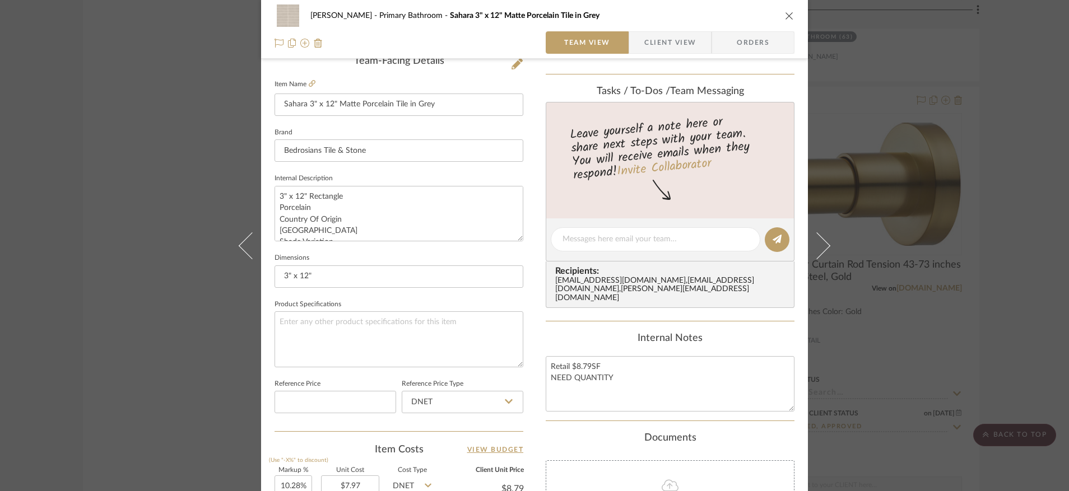
scroll to position [433, 0]
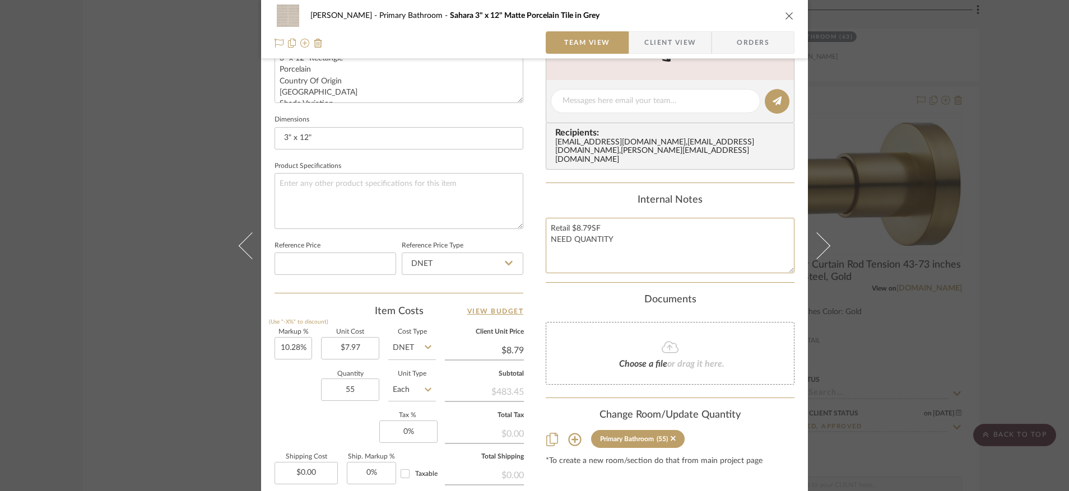
drag, startPoint x: 615, startPoint y: 240, endPoint x: 535, endPoint y: 241, distance: 80.1
click at [535, 241] on div "[PERSON_NAME] Primary Bathroom Sahara 3" x 12" Matte Porcelain Tile in Grey Tea…" at bounding box center [534, 93] width 547 height 1035
type textarea "Retail $8.79SF 73 SF requested"
click at [566, 213] on div "Internal Notes Retail $8.79SF 73 SF requested" at bounding box center [670, 233] width 249 height 79
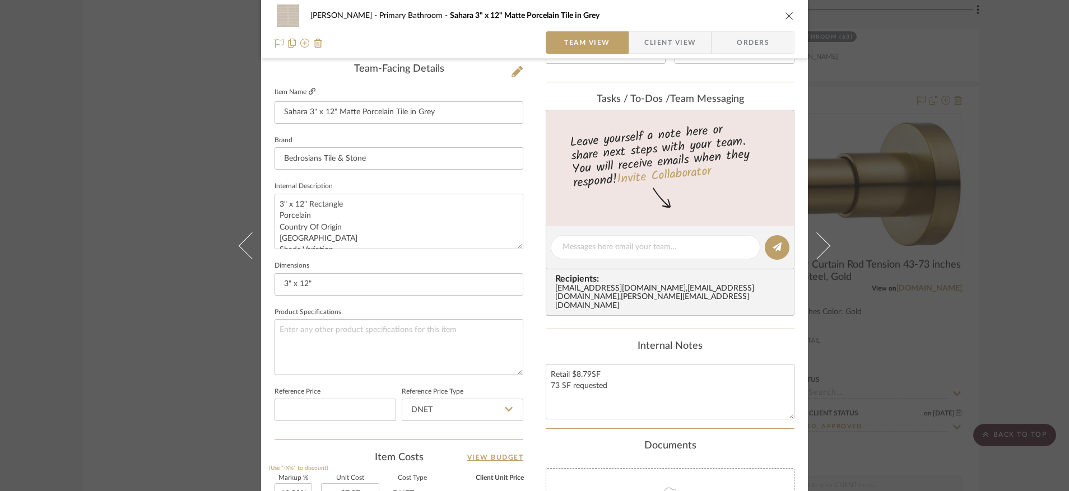
click at [310, 95] on fa-icon at bounding box center [312, 92] width 7 height 7
click at [622, 391] on textarea "Retail $8.79SF 73 SF requested" at bounding box center [670, 391] width 249 height 55
paste textarea "7 carton covers 81.38 Sq. Ft."
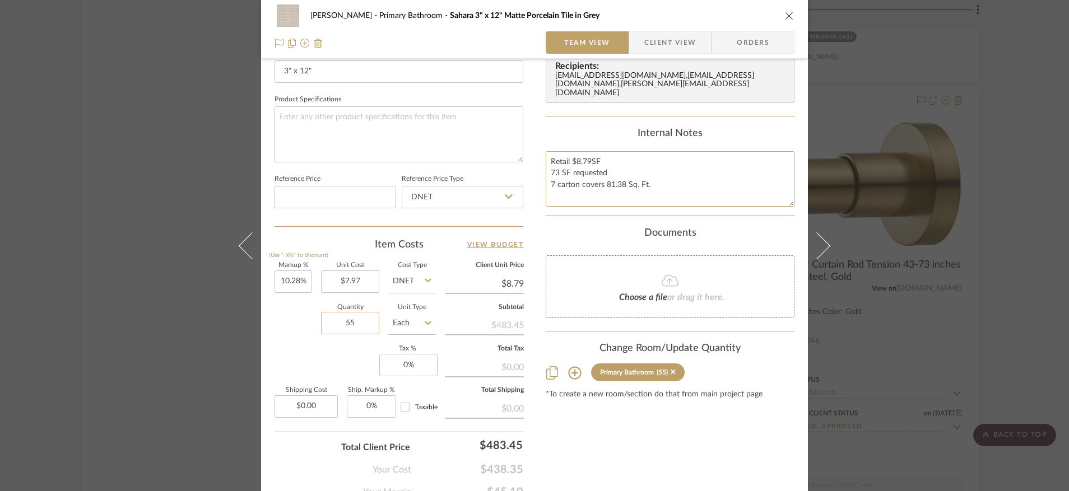
type textarea "Retail $8.79SF 73 SF requested 7 carton covers 81.38 Sq. Ft."
click at [357, 317] on input "55" at bounding box center [350, 323] width 58 height 22
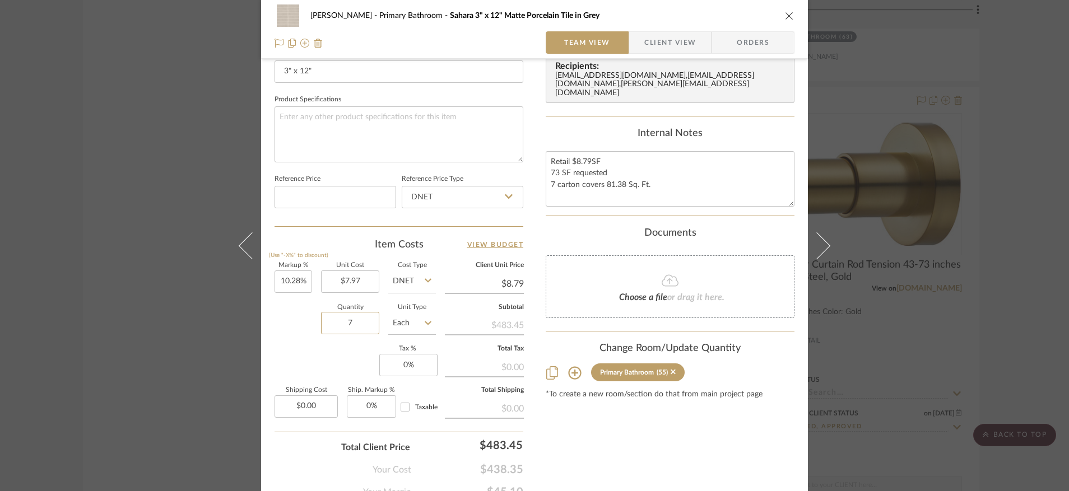
type input "7"
click at [320, 368] on div "Markup % (Use "-X%" to discount) 10.28% Unit Cost $7.97 Cost Type DNET Client U…" at bounding box center [399, 345] width 249 height 164
click at [367, 287] on input "$7.97" at bounding box center [350, 282] width 58 height 22
click at [367, 287] on input "7.97" at bounding box center [350, 282] width 58 height 22
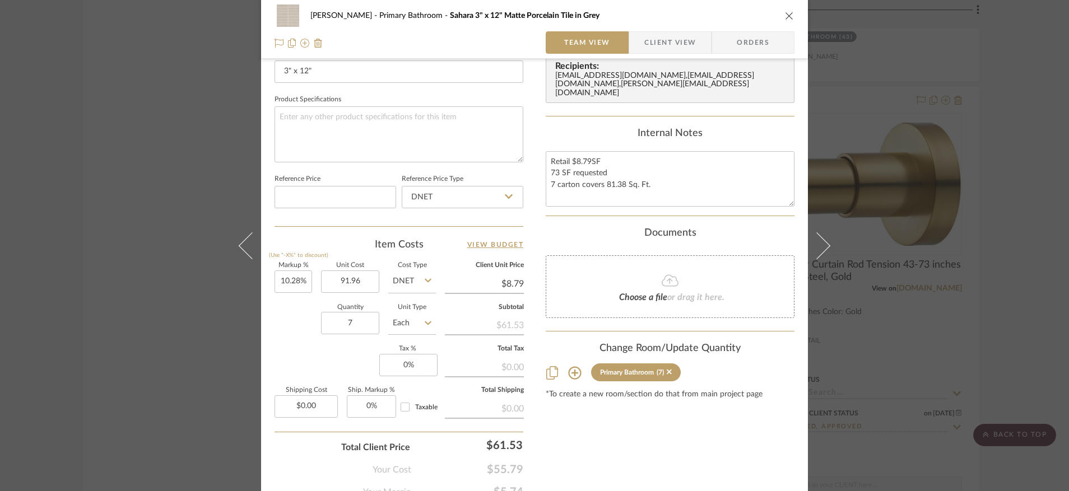
type input "$91.96"
type input "-90.44%"
click at [518, 290] on input "$8.79" at bounding box center [484, 284] width 79 height 17
type input "$91.96"
click at [518, 290] on input "8.79" at bounding box center [484, 284] width 79 height 17
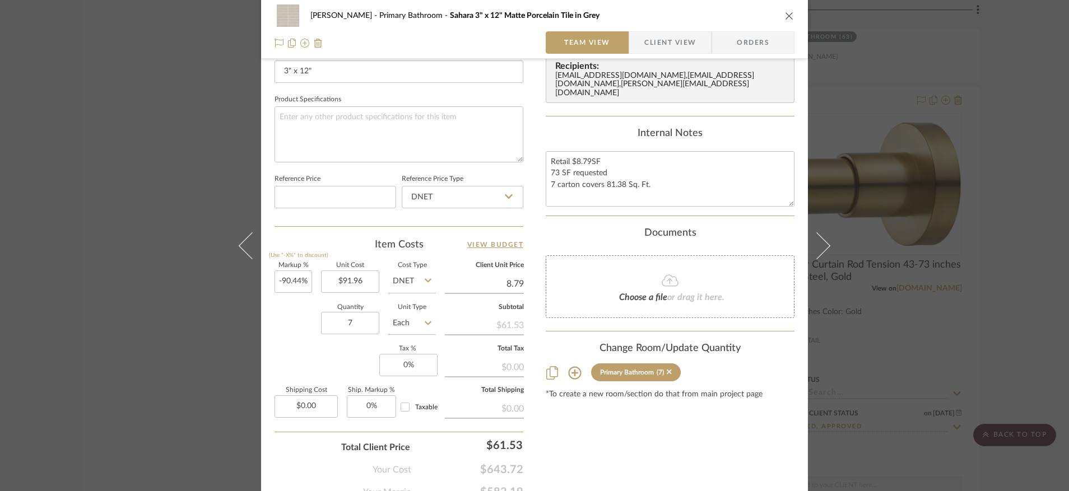
click at [518, 290] on input "8.79" at bounding box center [484, 284] width 79 height 17
type input "102.19"
type input "11.12%"
type input "$102.19"
click at [677, 467] on div "Content here copies to Client View - confirm visibility there. Show in Client D…" at bounding box center [670, 38] width 249 height 922
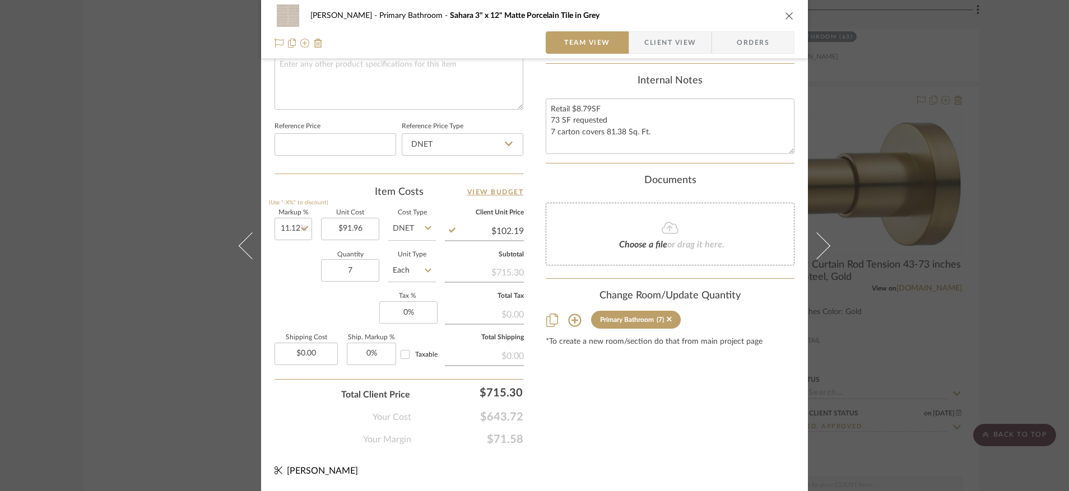
scroll to position [0, 0]
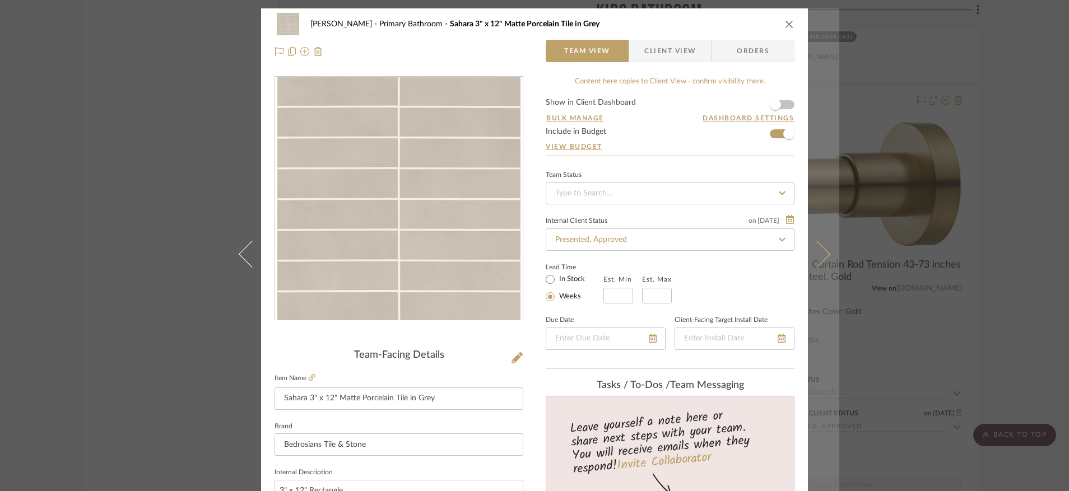
click at [822, 256] on icon at bounding box center [816, 253] width 27 height 27
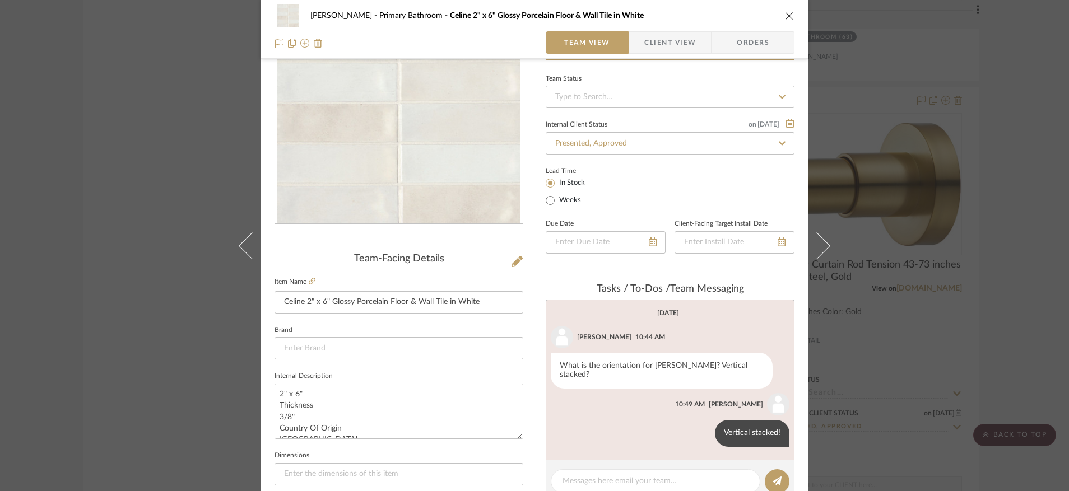
scroll to position [385, 0]
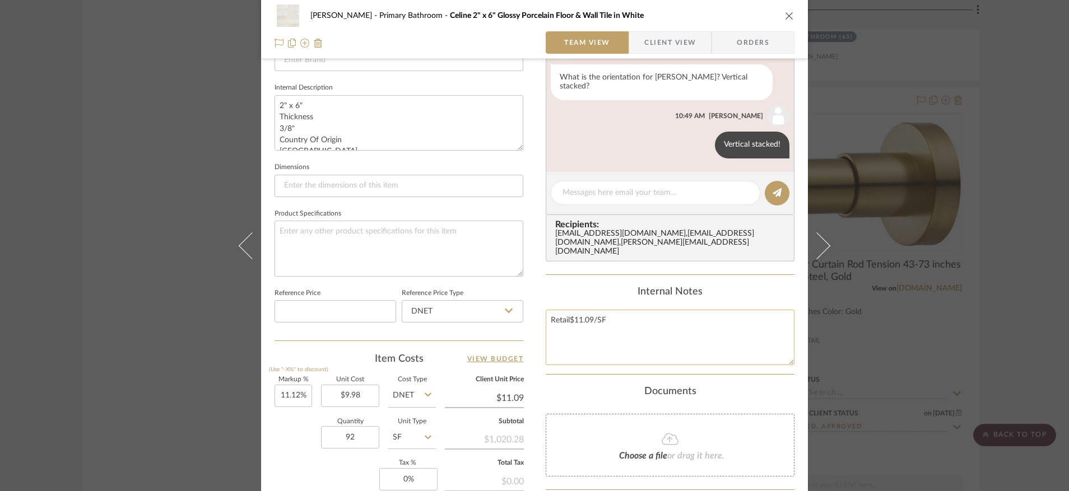
click at [619, 335] on textarea "Retail$11.09/SF" at bounding box center [670, 337] width 249 height 55
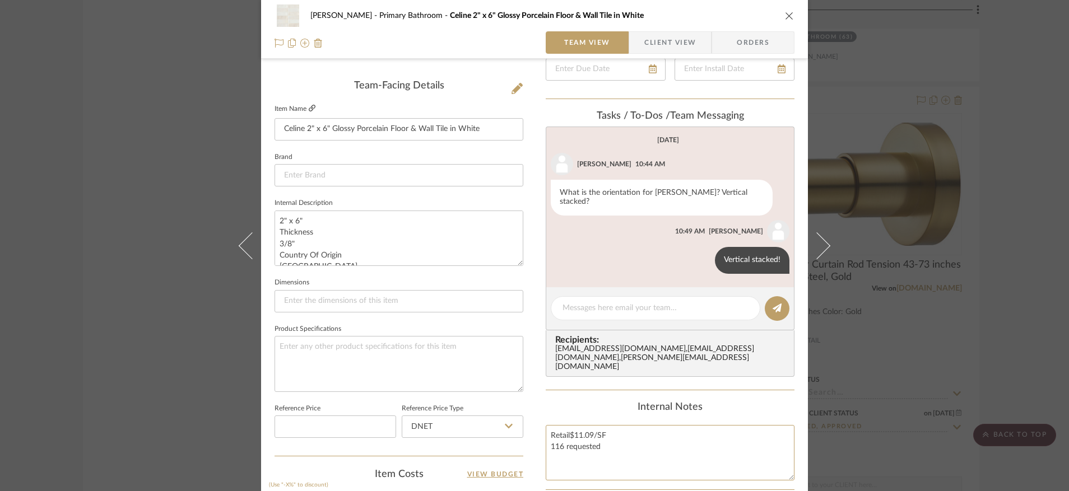
type textarea "Retail$11.09/SF 116 requested"
click at [310, 109] on icon at bounding box center [312, 108] width 7 height 7
click at [617, 438] on textarea "Retail$11.09/SF 116 requested" at bounding box center [670, 452] width 249 height 55
paste textarea "22 carton covers 117.18 Sq. Ft."
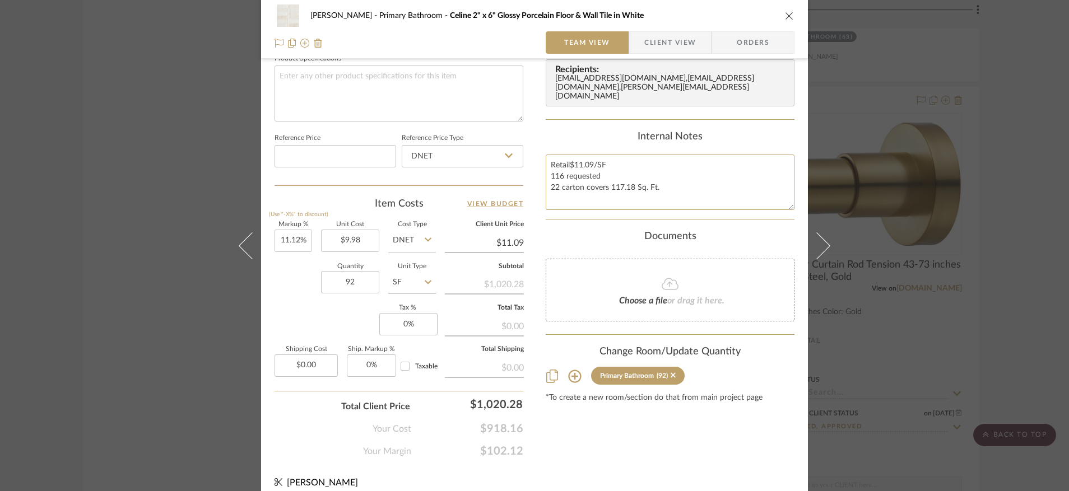
type textarea "Retail$11.09/SF 116 requested 22 carton covers 117.18 Sq. Ft."
click at [355, 241] on input "$9.98" at bounding box center [350, 241] width 58 height 22
click at [355, 241] on input "9.98" at bounding box center [350, 241] width 58 height 22
type input "$53.16"
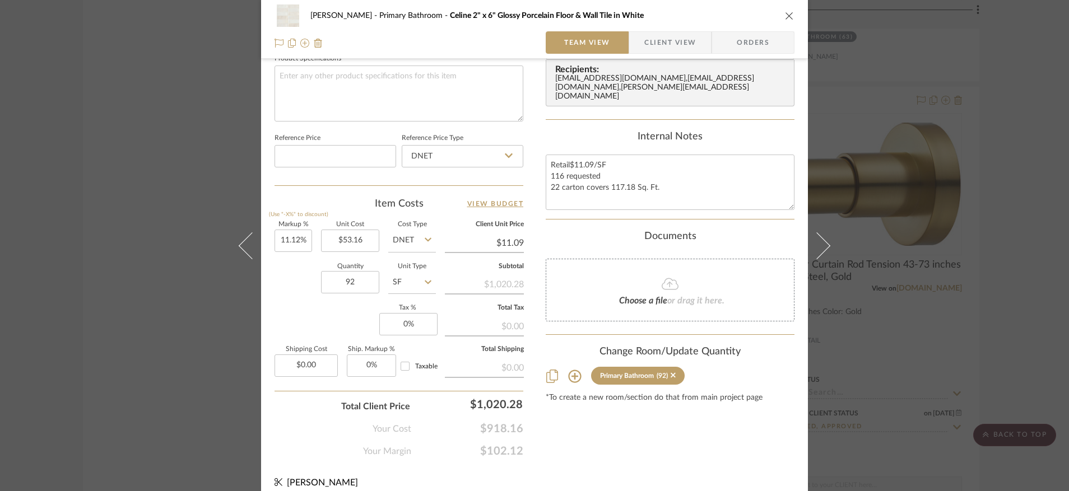
type input "-79.13%"
click at [358, 282] on input "92" at bounding box center [350, 282] width 58 height 22
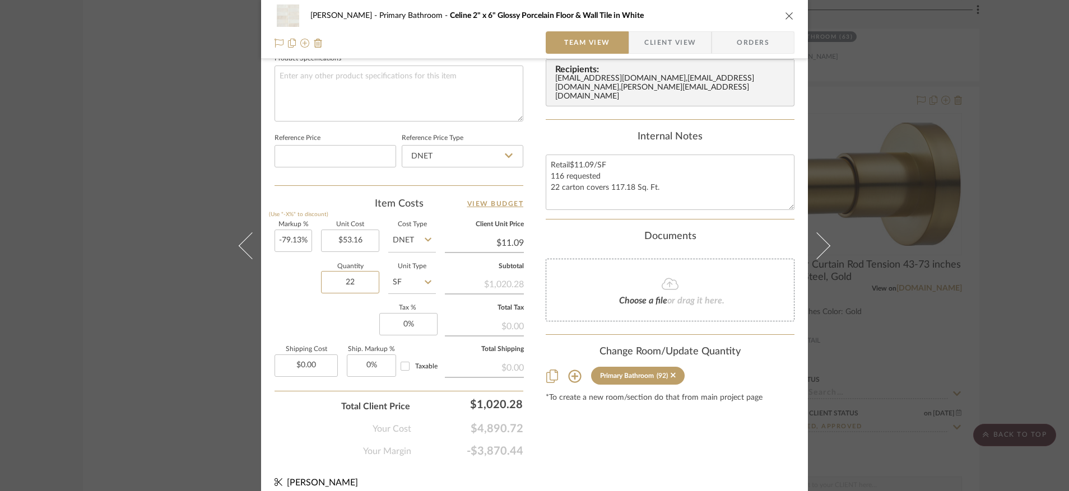
type input "22"
click at [402, 284] on input "SF" at bounding box center [412, 282] width 48 height 22
click at [407, 308] on span "Each" at bounding box center [404, 310] width 17 height 8
type input "Each"
click at [507, 239] on input "11.09" at bounding box center [484, 243] width 79 height 17
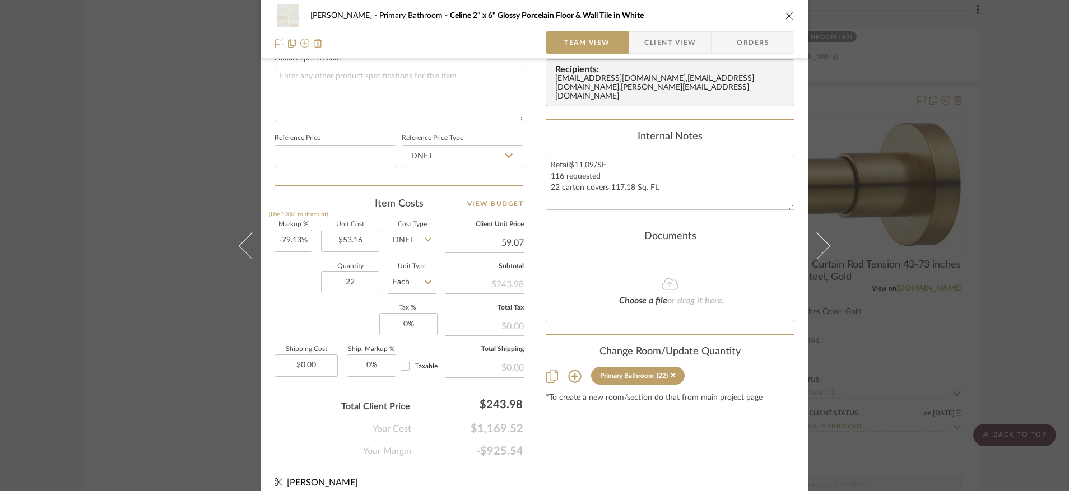
type input "59.07"
type input "11.12%"
type input "$59.07"
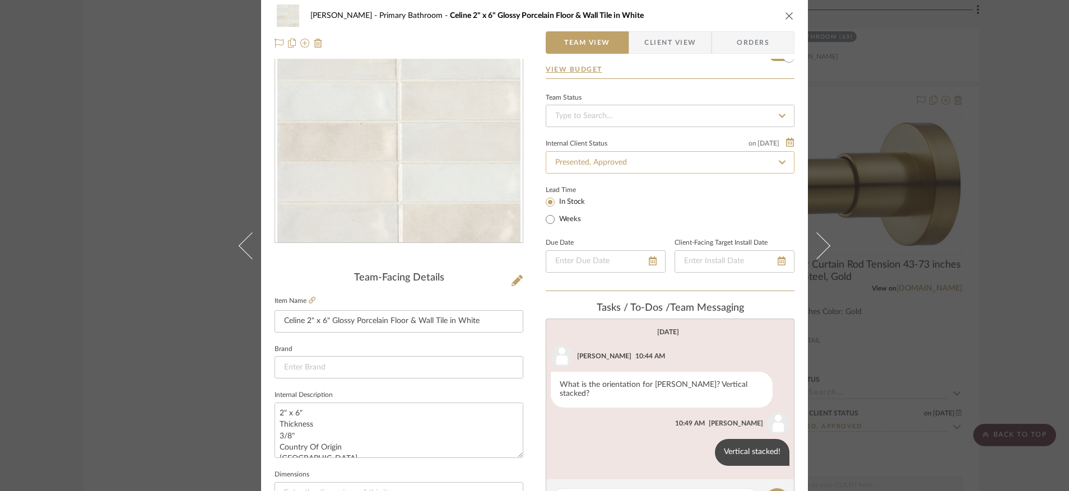
scroll to position [0, 0]
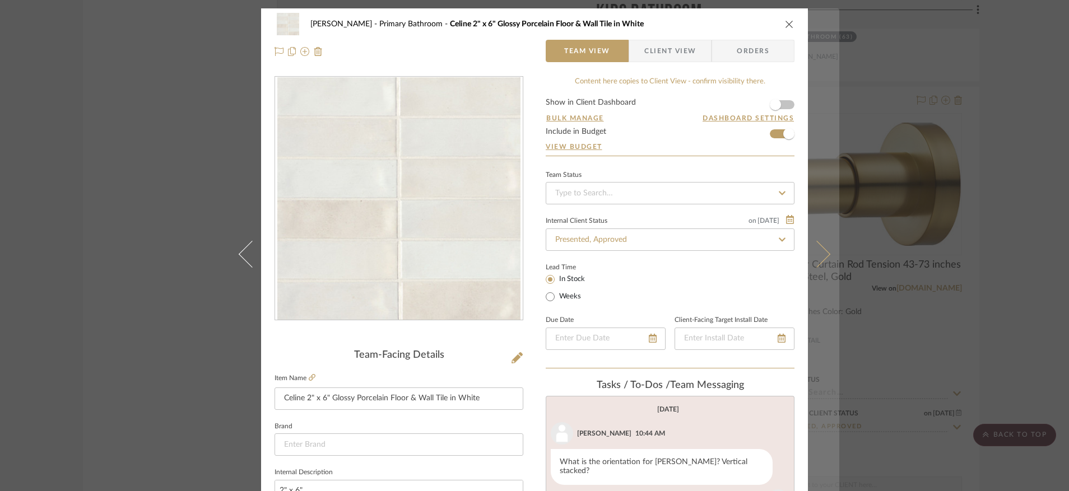
click at [817, 257] on icon at bounding box center [816, 253] width 27 height 27
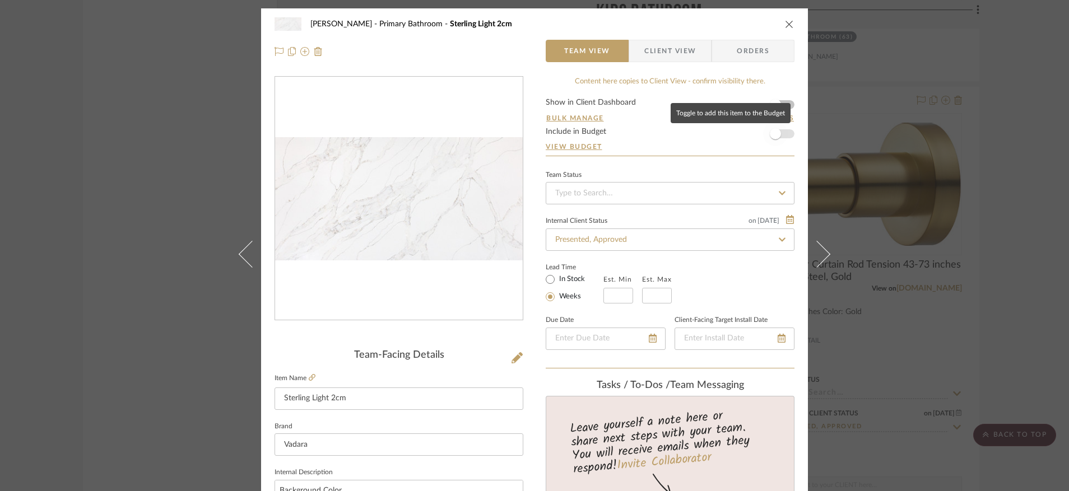
click at [778, 132] on span "button" at bounding box center [775, 134] width 25 height 25
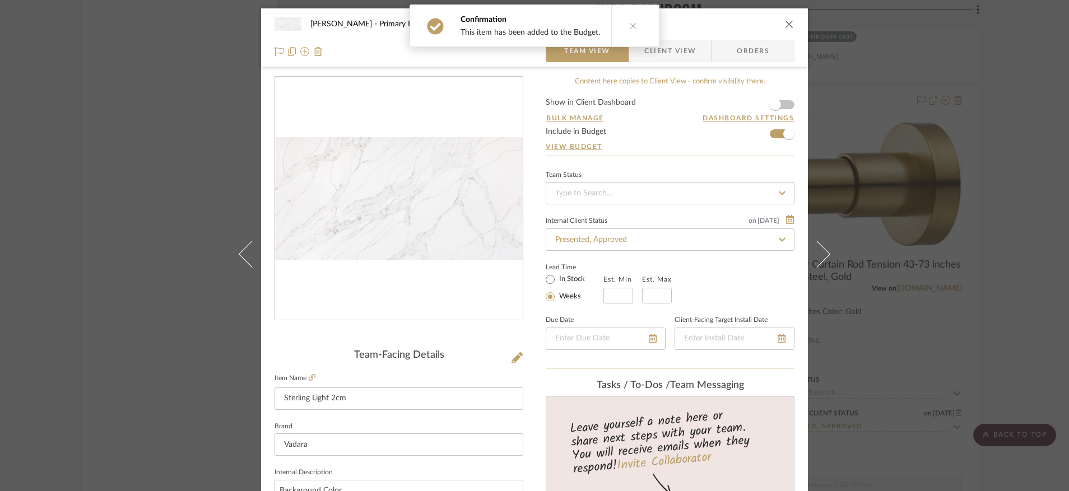
scroll to position [552, 0]
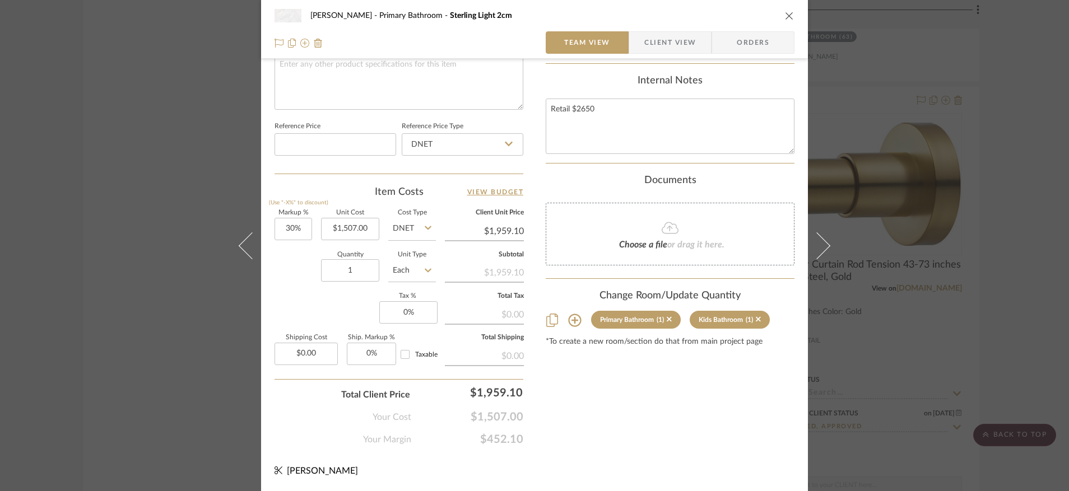
click at [790, 13] on button "close" at bounding box center [789, 16] width 10 height 10
click at [997, 262] on project-details-page "SHOW ME Project: [PERSON_NAME] Project Settings + Add Room/Section + Quick Add …" at bounding box center [530, 438] width 1061 height 5544
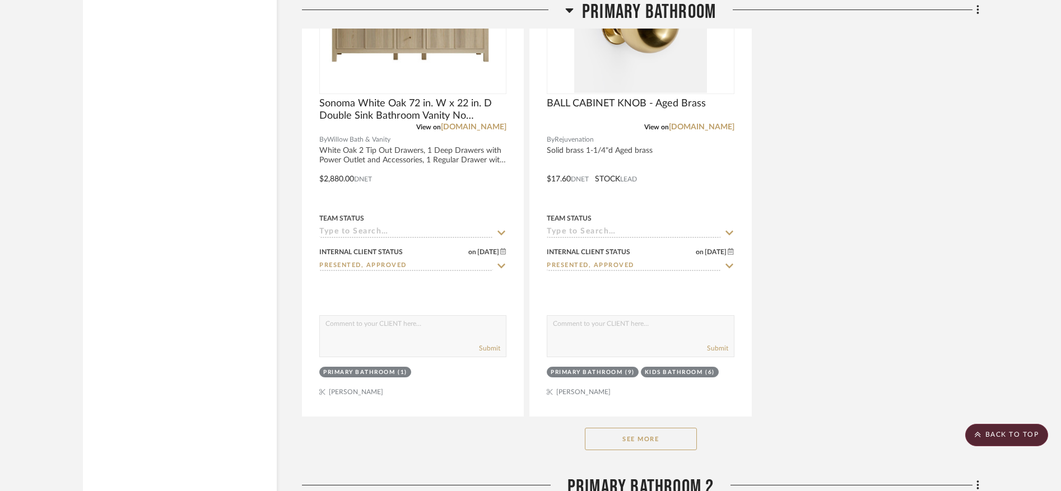
scroll to position [4781, 0]
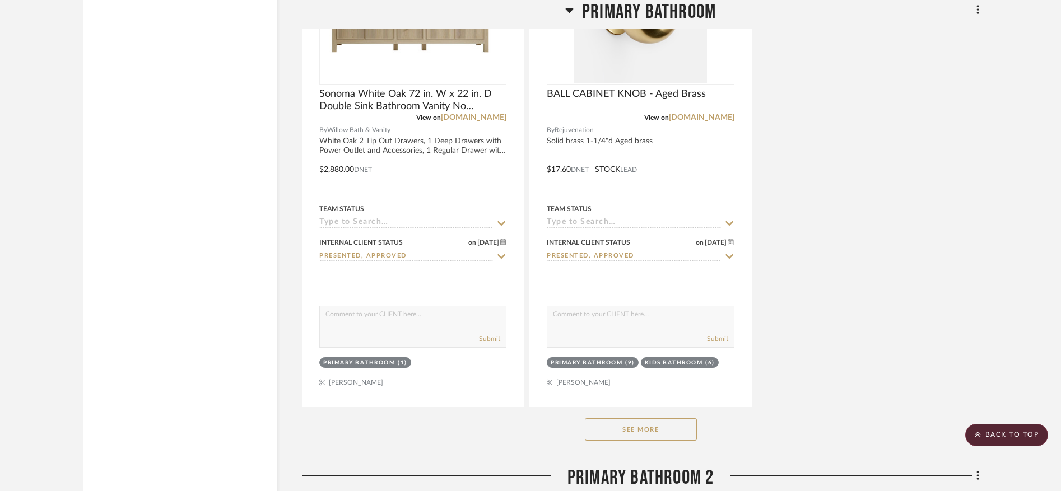
click at [637, 429] on button "See More" at bounding box center [641, 429] width 112 height 22
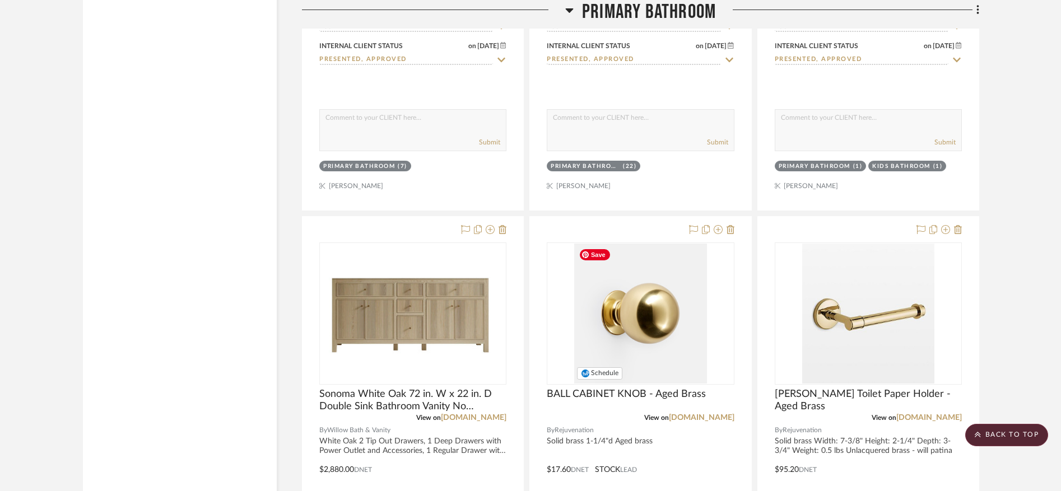
scroll to position [4652, 0]
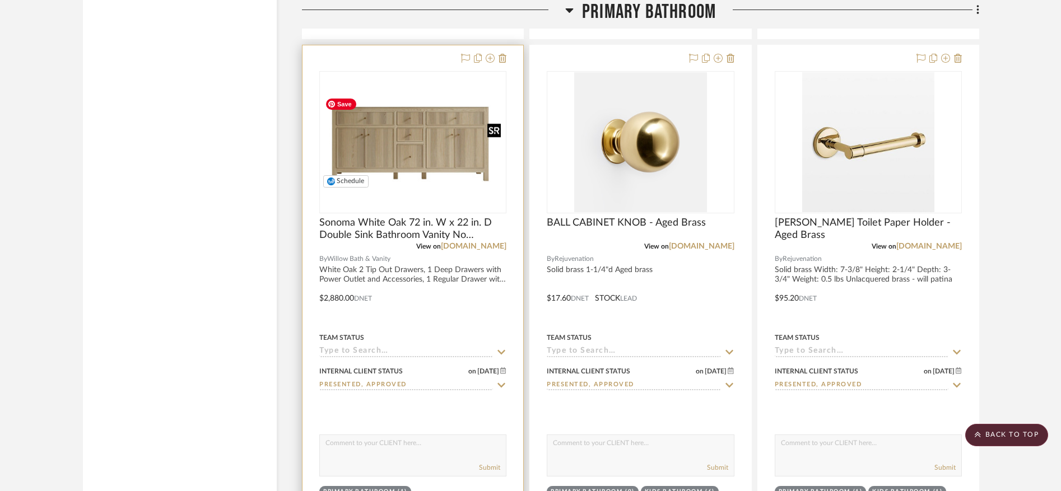
click at [0, 0] on img at bounding box center [0, 0] width 0 height 0
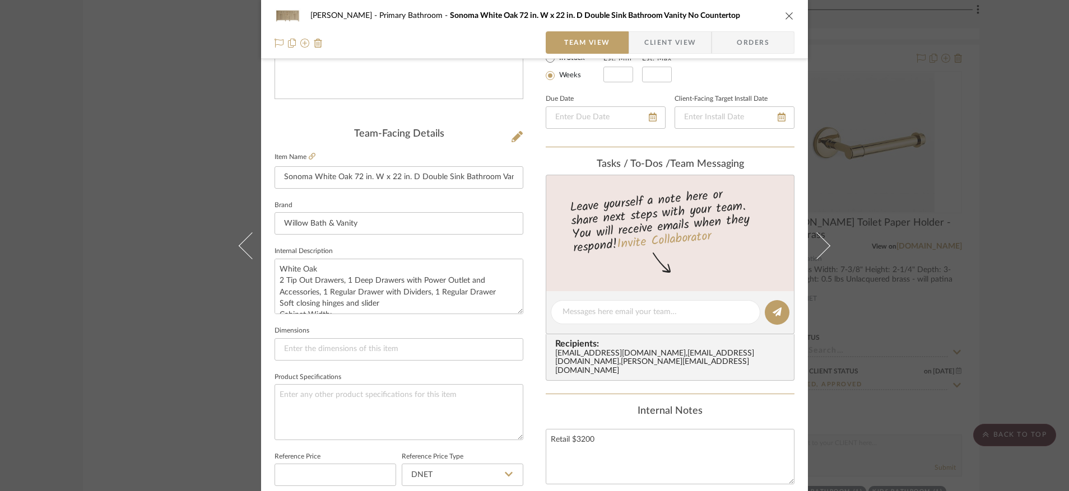
scroll to position [0, 0]
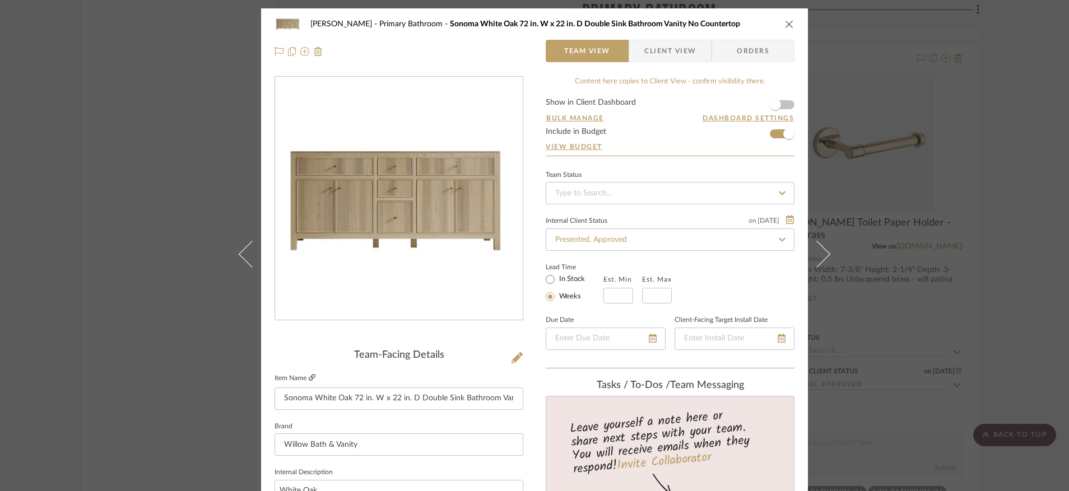
click at [310, 378] on icon at bounding box center [312, 377] width 7 height 7
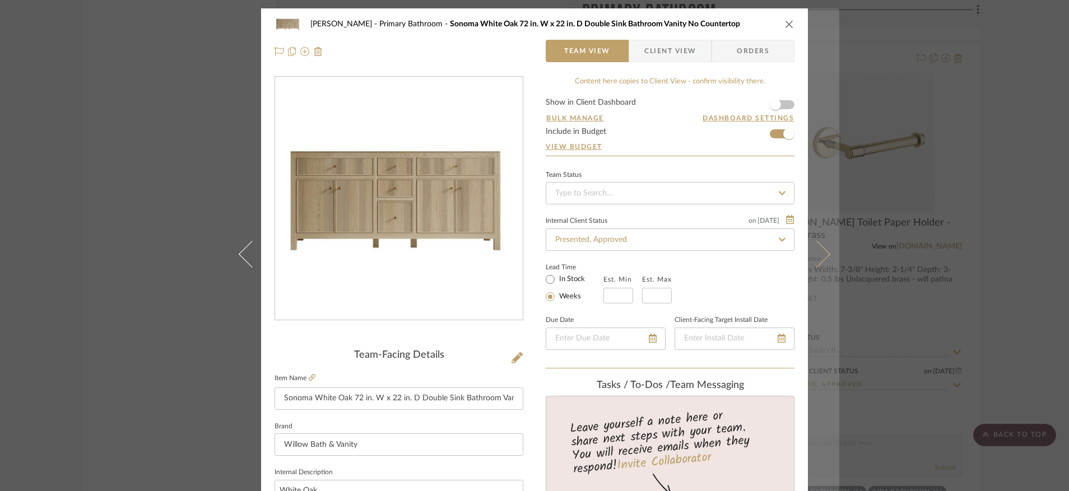
click at [826, 254] on button at bounding box center [823, 253] width 31 height 491
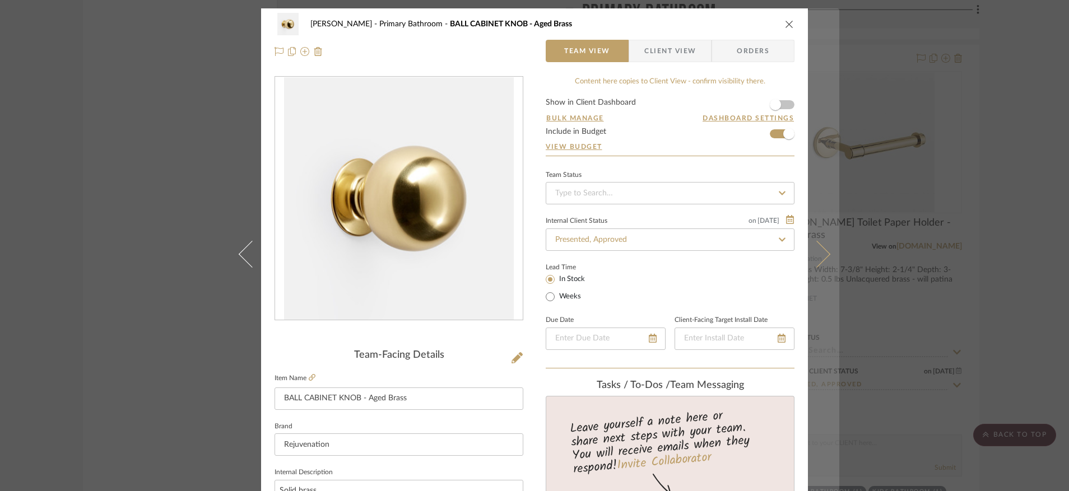
click at [822, 259] on button at bounding box center [823, 253] width 31 height 491
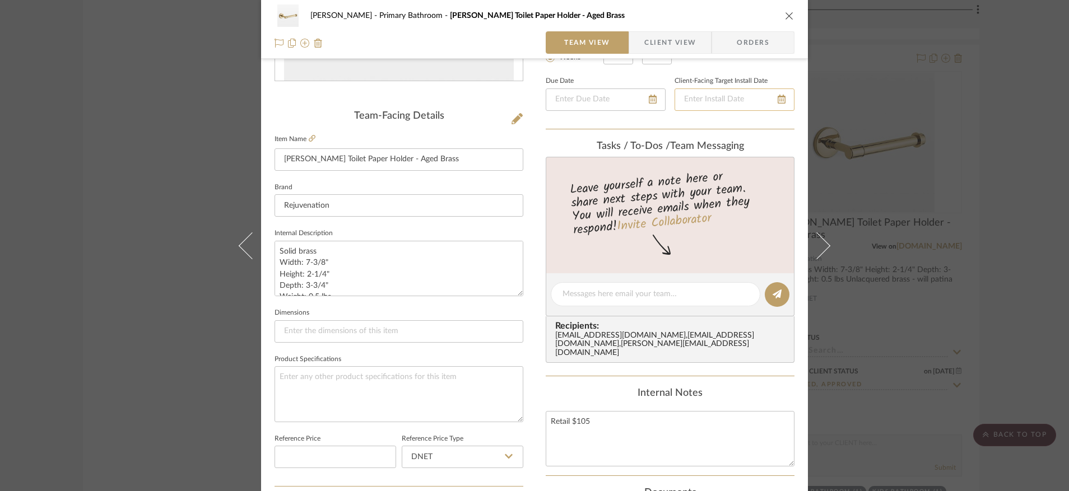
scroll to position [332, 0]
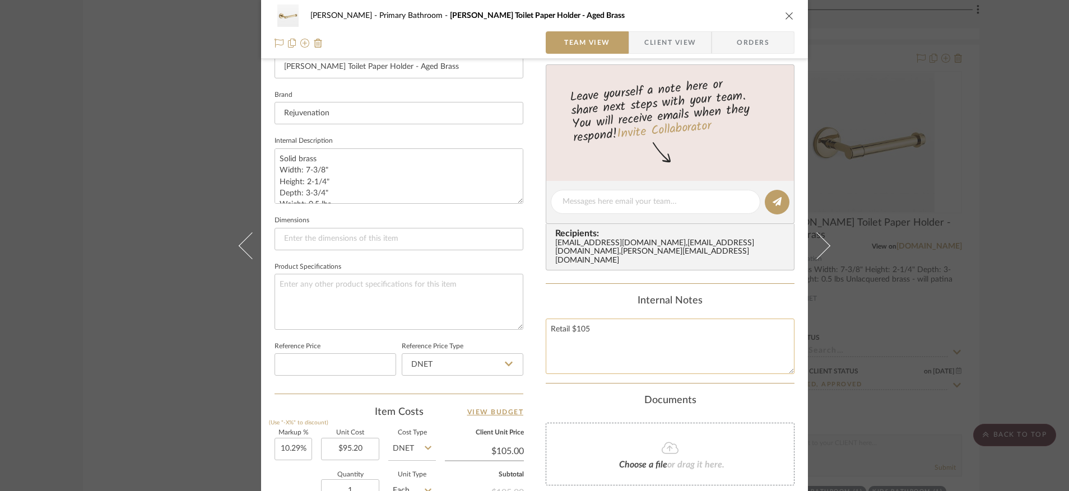
drag, startPoint x: 595, startPoint y: 328, endPoint x: 575, endPoint y: 332, distance: 20.1
click at [575, 332] on textarea "Retail $105" at bounding box center [670, 346] width 249 height 55
type textarea "Retail $119"
click at [500, 445] on input "$105.00" at bounding box center [484, 451] width 79 height 17
type input "105.00"
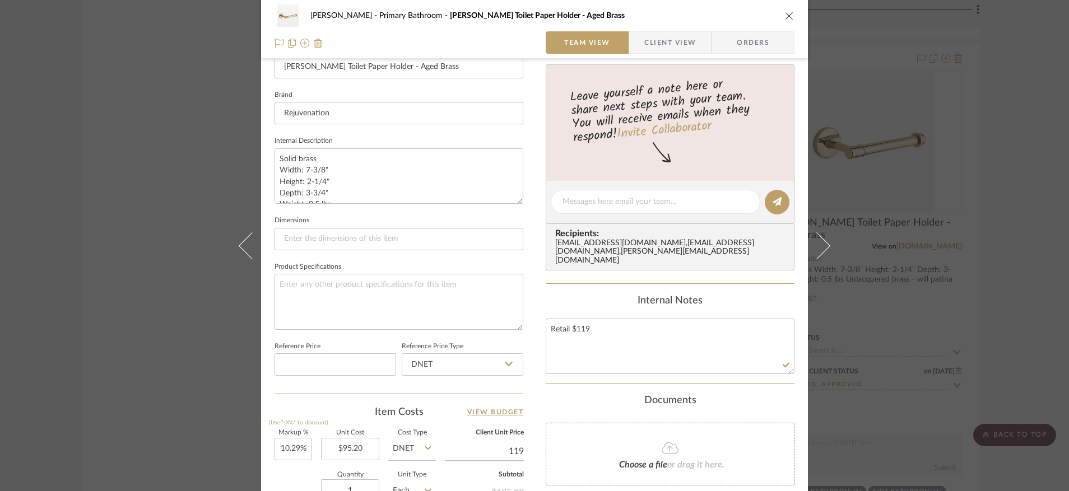
type input "119"
type input "25%"
type input "$119.00"
click at [580, 401] on div "Documents" at bounding box center [670, 401] width 249 height 12
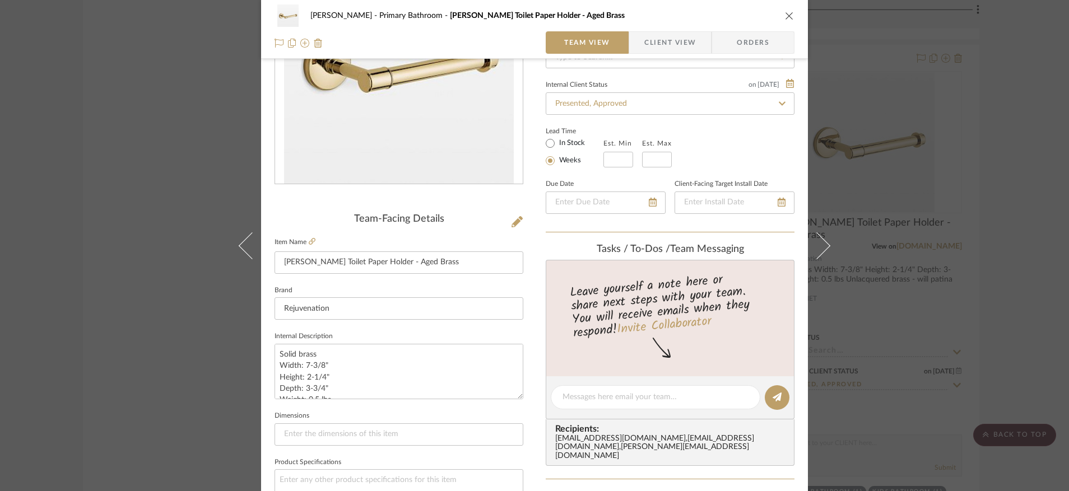
scroll to position [0, 0]
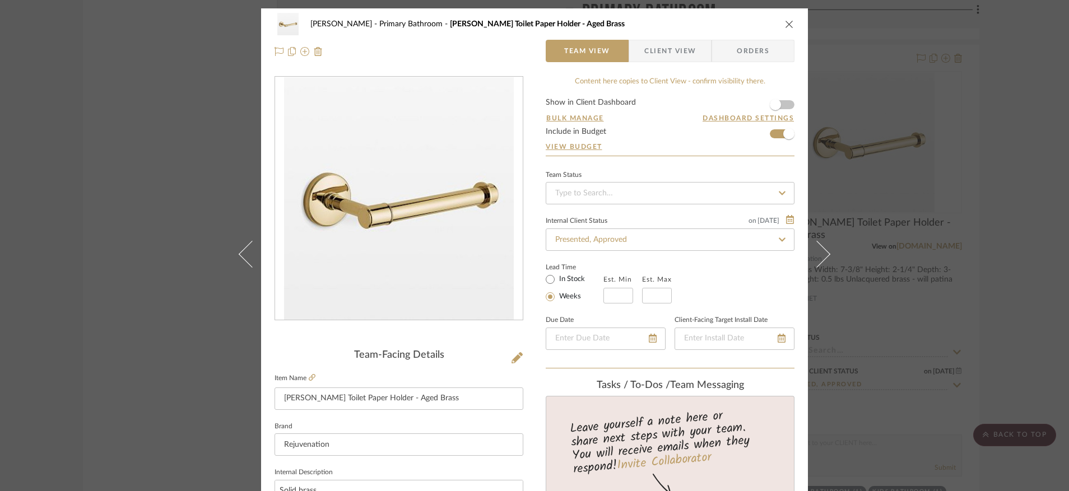
click at [787, 22] on icon "close" at bounding box center [789, 24] width 9 height 9
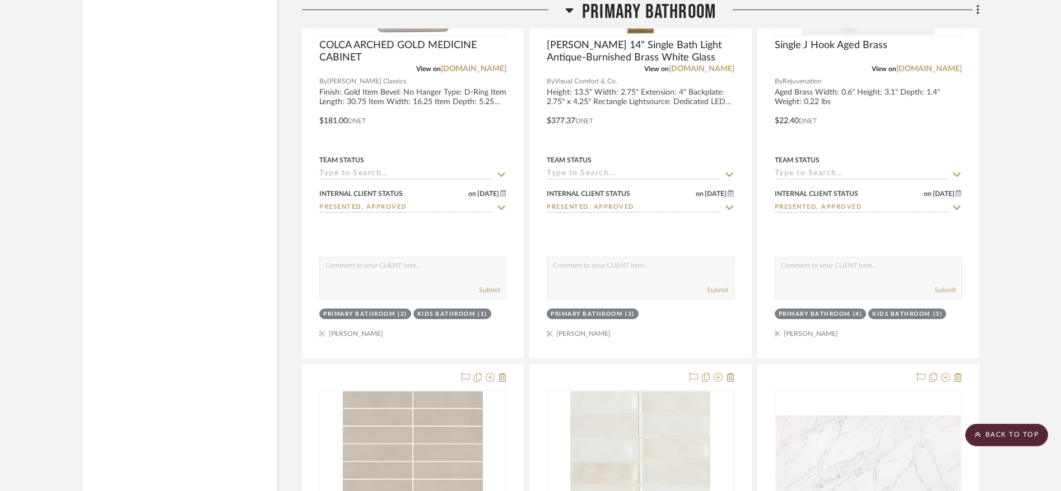
scroll to position [3556, 0]
